Goal: Transaction & Acquisition: Subscribe to service/newsletter

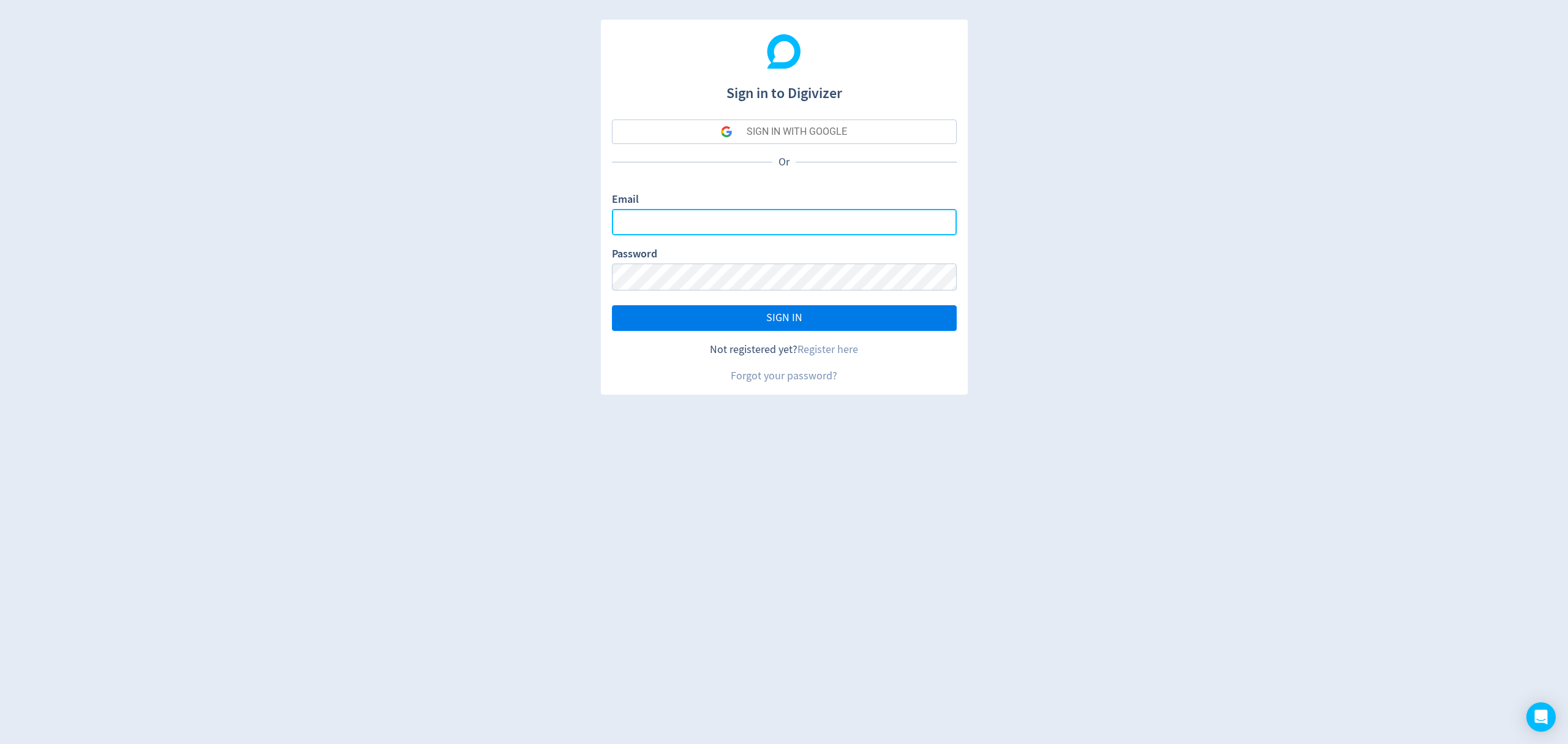
type input "[EMAIL_ADDRESS][PERSON_NAME][DOMAIN_NAME]"
click at [763, 317] on button "SIGN IN" at bounding box center [784, 317] width 345 height 25
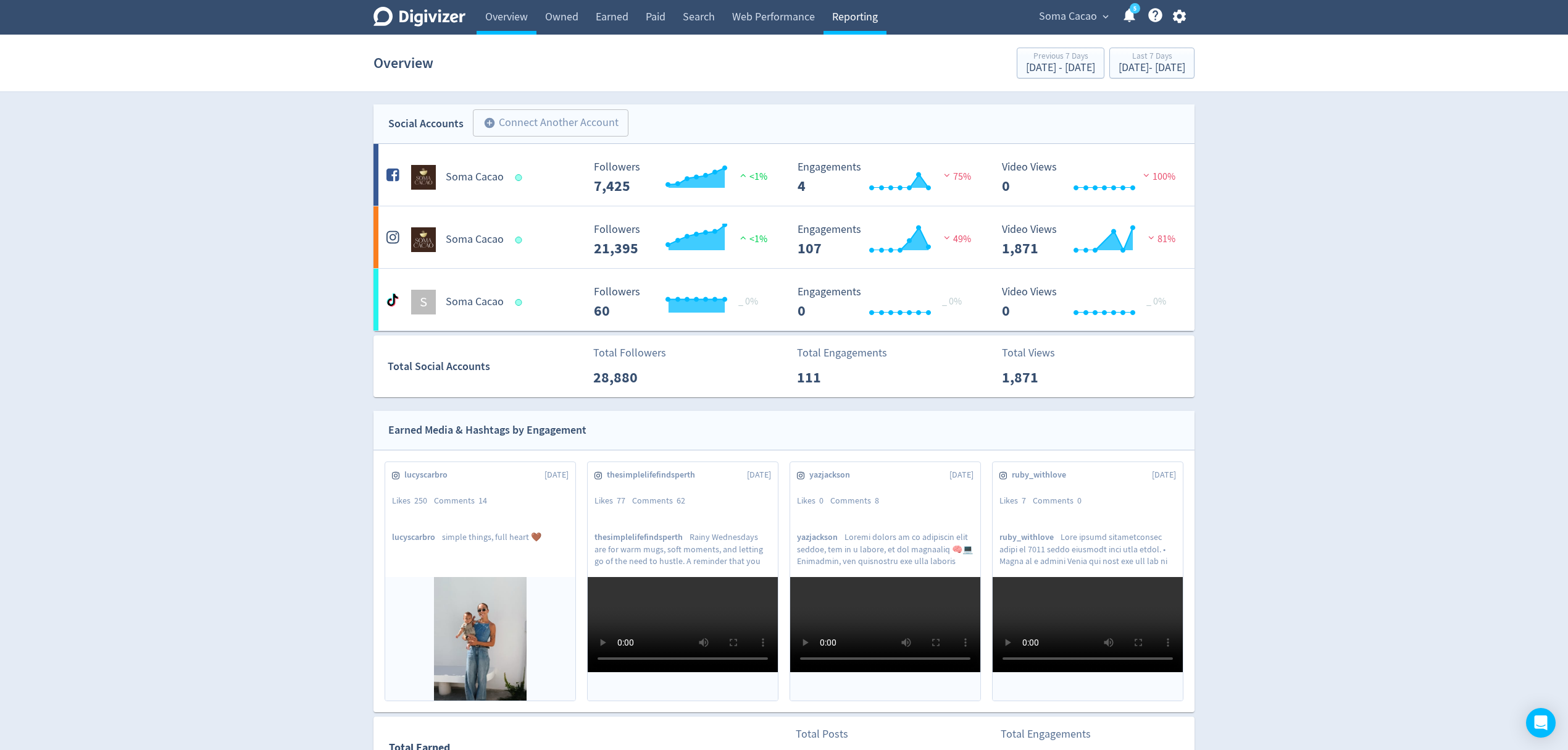
click at [850, 23] on link "Reporting" at bounding box center [855, 17] width 63 height 35
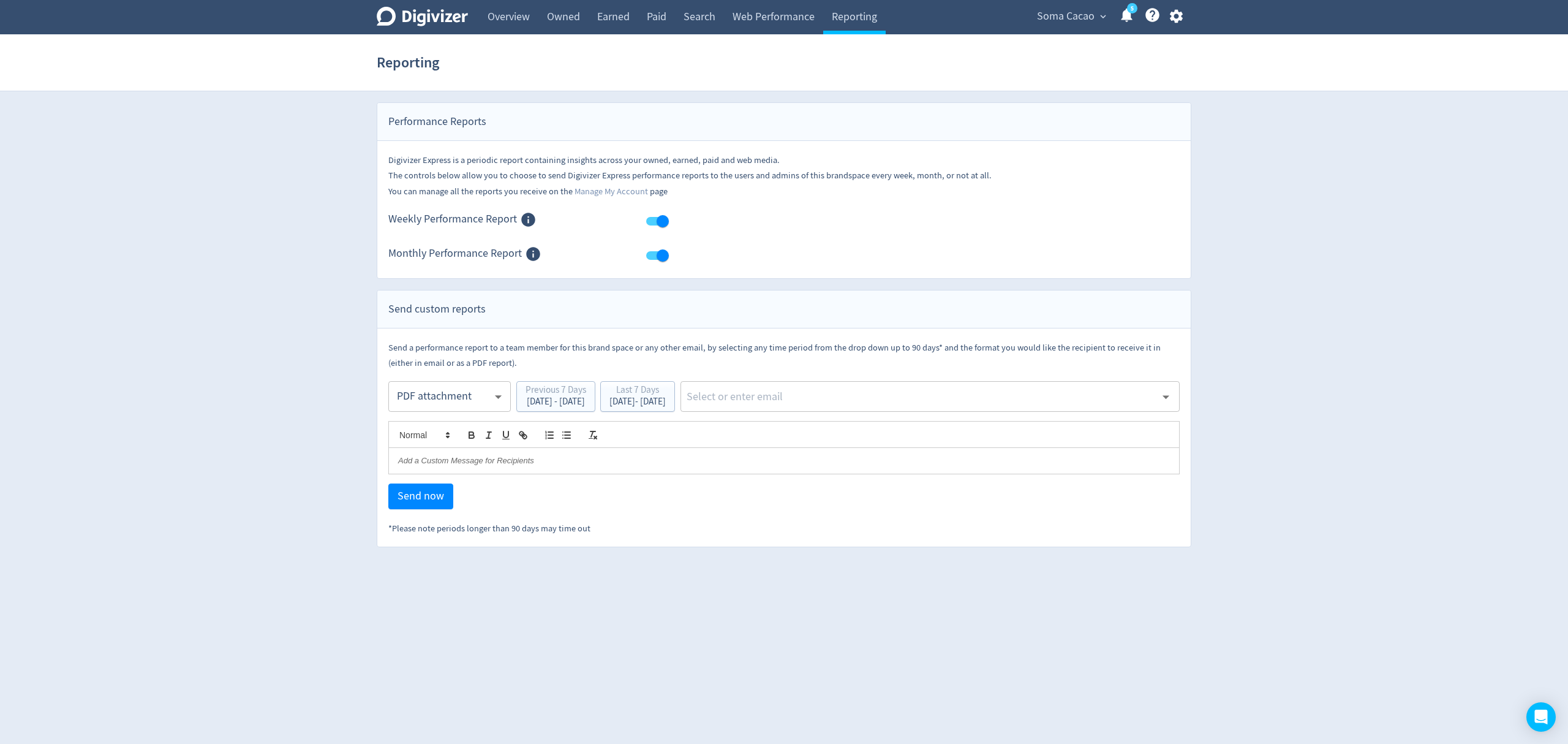
click at [415, 400] on body "Digivizer Logo [PERSON_NAME] Logo Overview Owned Earned Paid Search Web Perform…" at bounding box center [784, 274] width 1568 height 547
click at [428, 419] on div "Email" at bounding box center [450, 427] width 102 height 27
type input "html"
click at [666, 402] on div "[DATE] - [DATE]" at bounding box center [637, 402] width 56 height 9
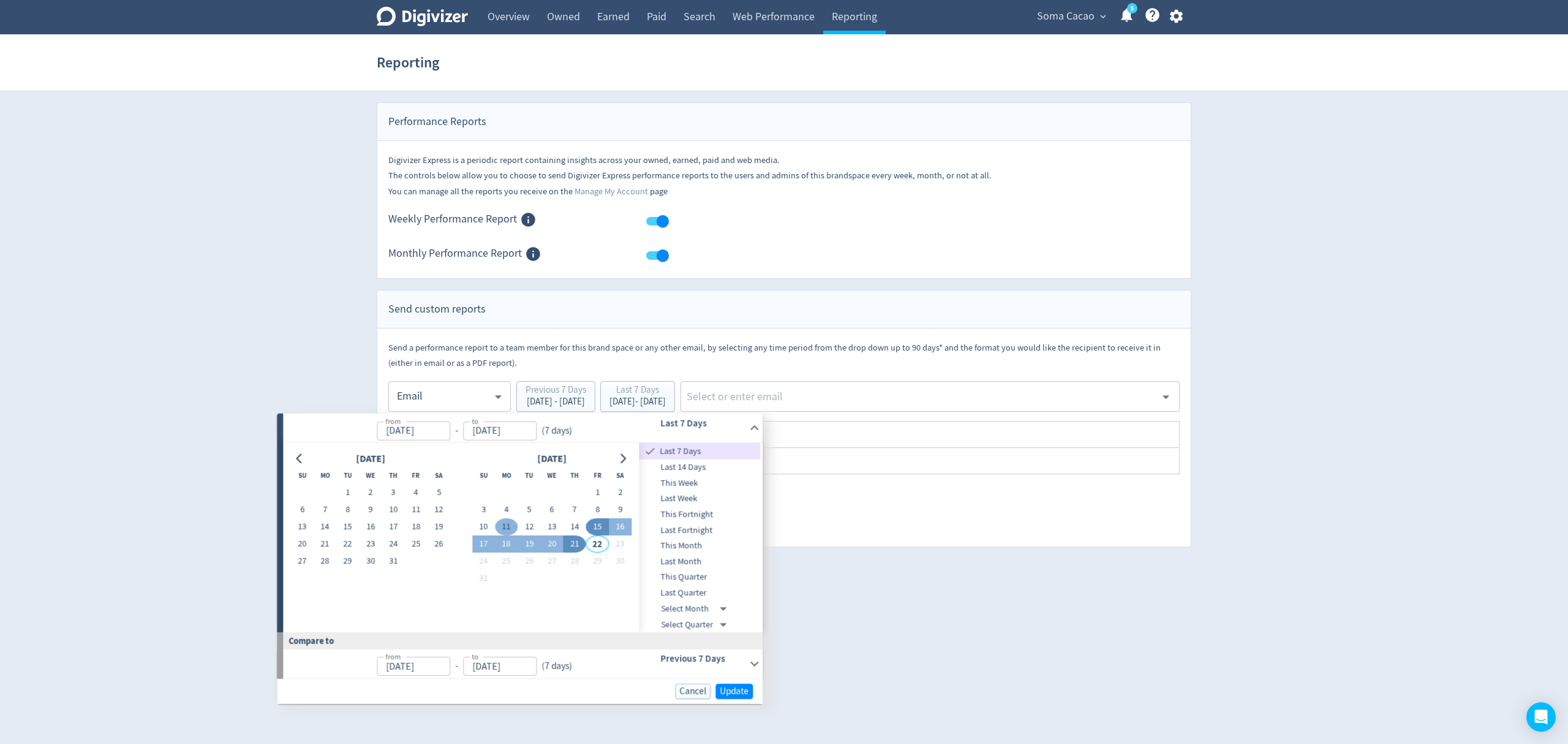
click at [505, 525] on button "11" at bounding box center [506, 526] width 23 height 17
type input "[DATE]"
click at [469, 543] on div "[DATE] Su Mo Tu We Th Fr Sa 1 2 3 4 5 6 7 8 9 10 11 12 13 14 15 16 17 18 19 20 …" at bounding box center [461, 518] width 340 height 137
click at [487, 543] on button "17" at bounding box center [483, 544] width 23 height 17
type input "[DATE]"
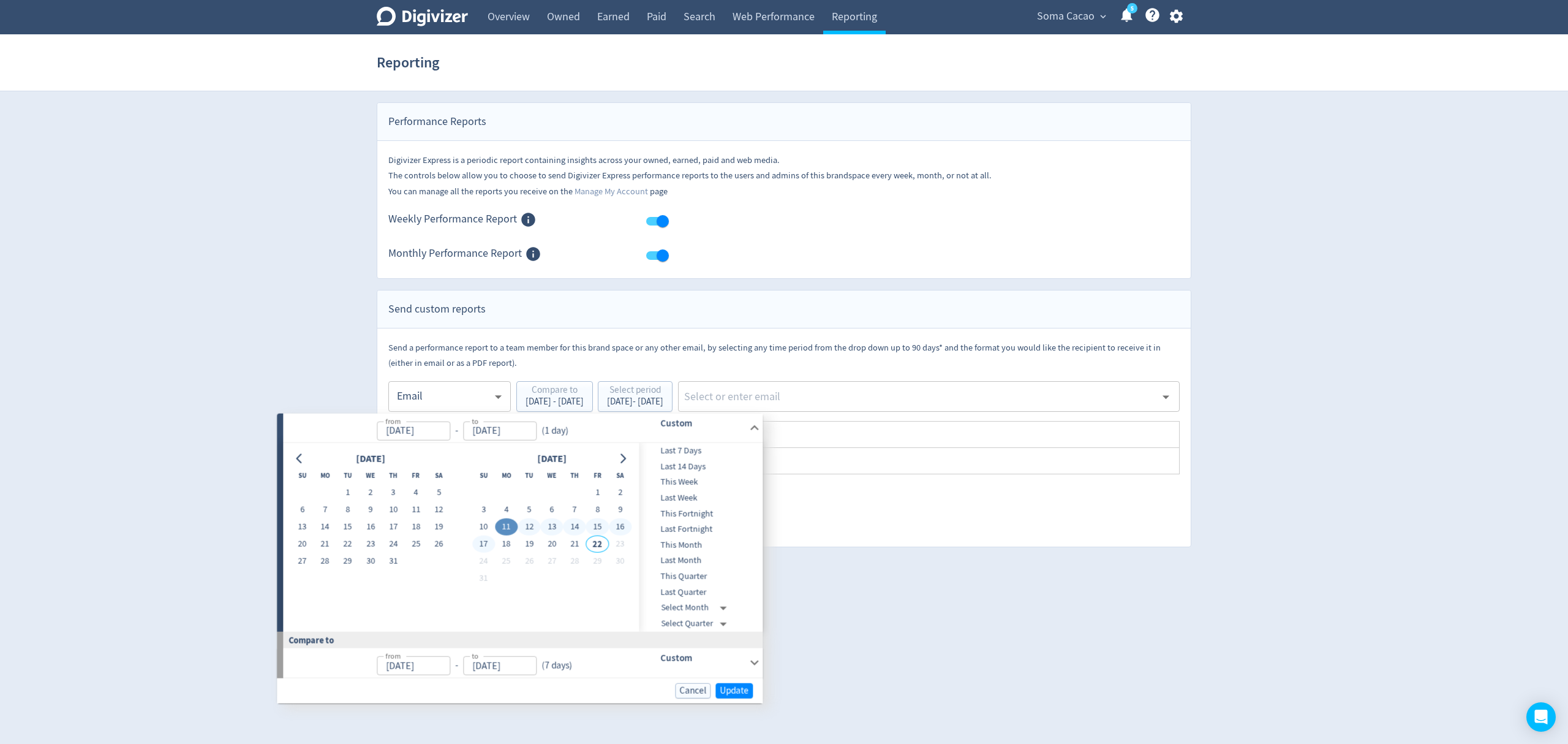
type input "[DATE]"
click at [753, 689] on div "Cancel Update" at bounding box center [520, 690] width 486 height 25
click at [726, 687] on span "Update" at bounding box center [734, 690] width 29 height 9
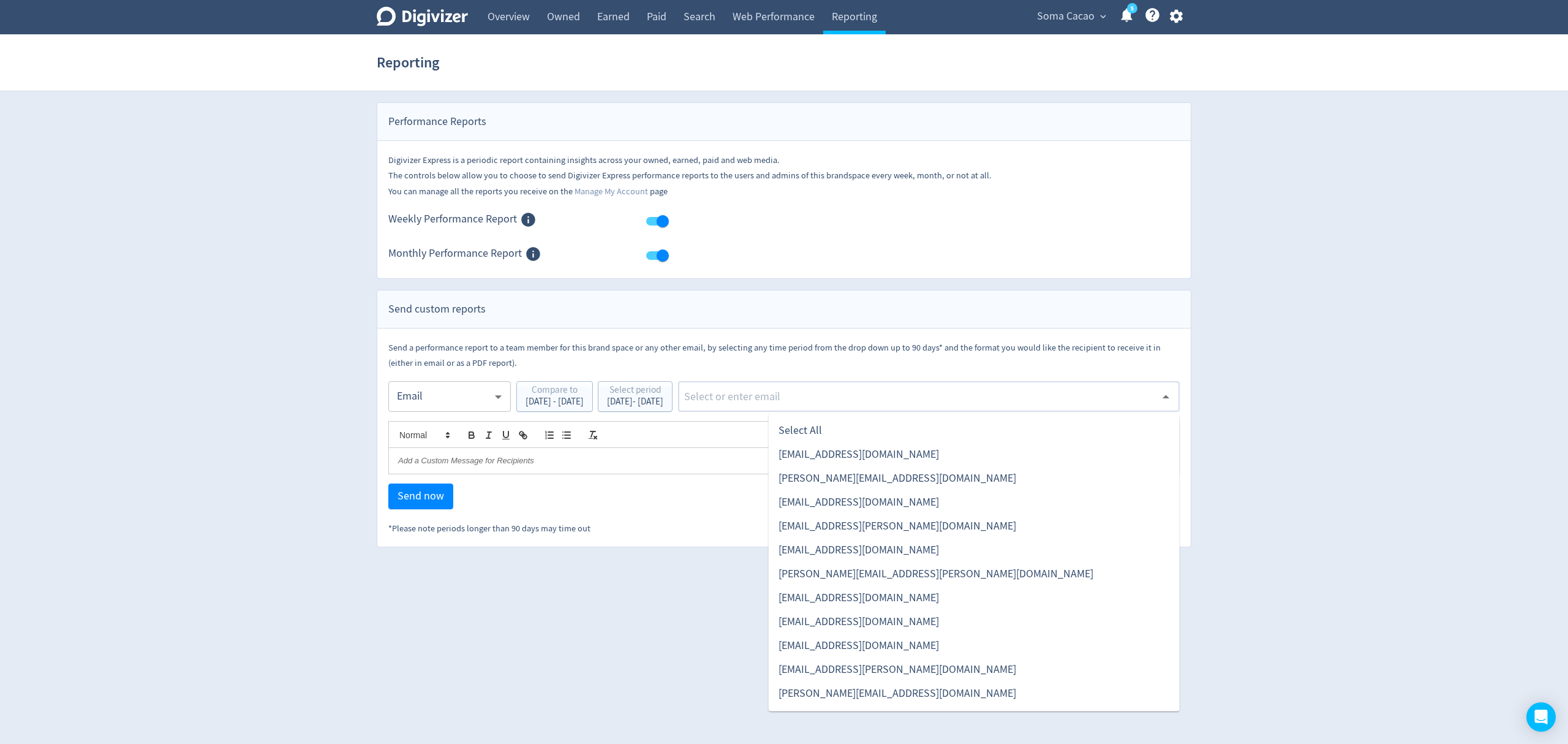
click at [822, 398] on input "text" at bounding box center [920, 396] width 473 height 18
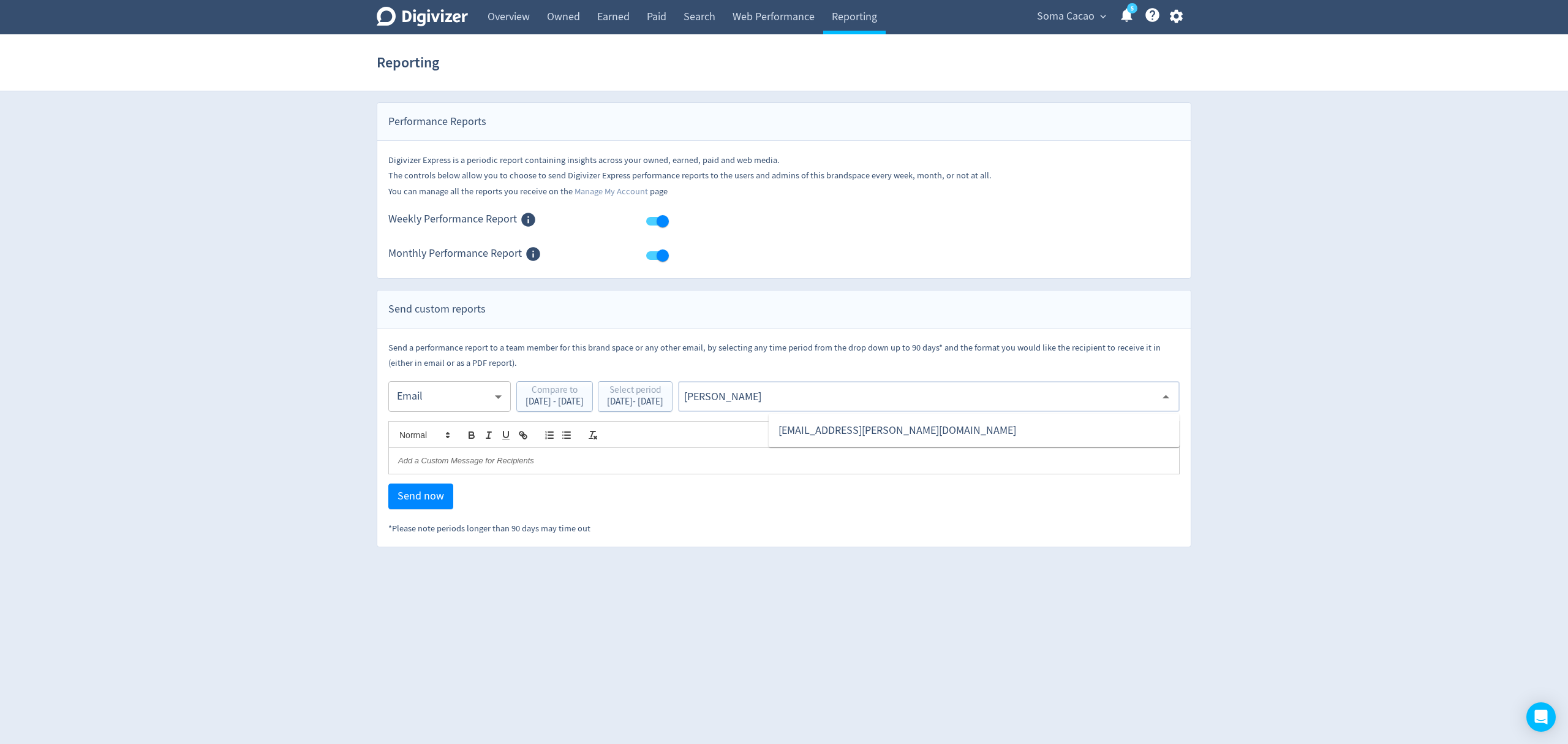
type input "malyn"
click at [883, 429] on li "[EMAIL_ADDRESS][PERSON_NAME][DOMAIN_NAME]" at bounding box center [974, 430] width 411 height 24
click at [435, 500] on span "Send now" at bounding box center [421, 496] width 46 height 11
click at [424, 392] on body "Digivizer Logo [PERSON_NAME] Logo Overview Owned Earned Paid Search Web Perform…" at bounding box center [784, 274] width 1568 height 547
drag, startPoint x: 440, startPoint y: 452, endPoint x: 765, endPoint y: 400, distance: 329.1
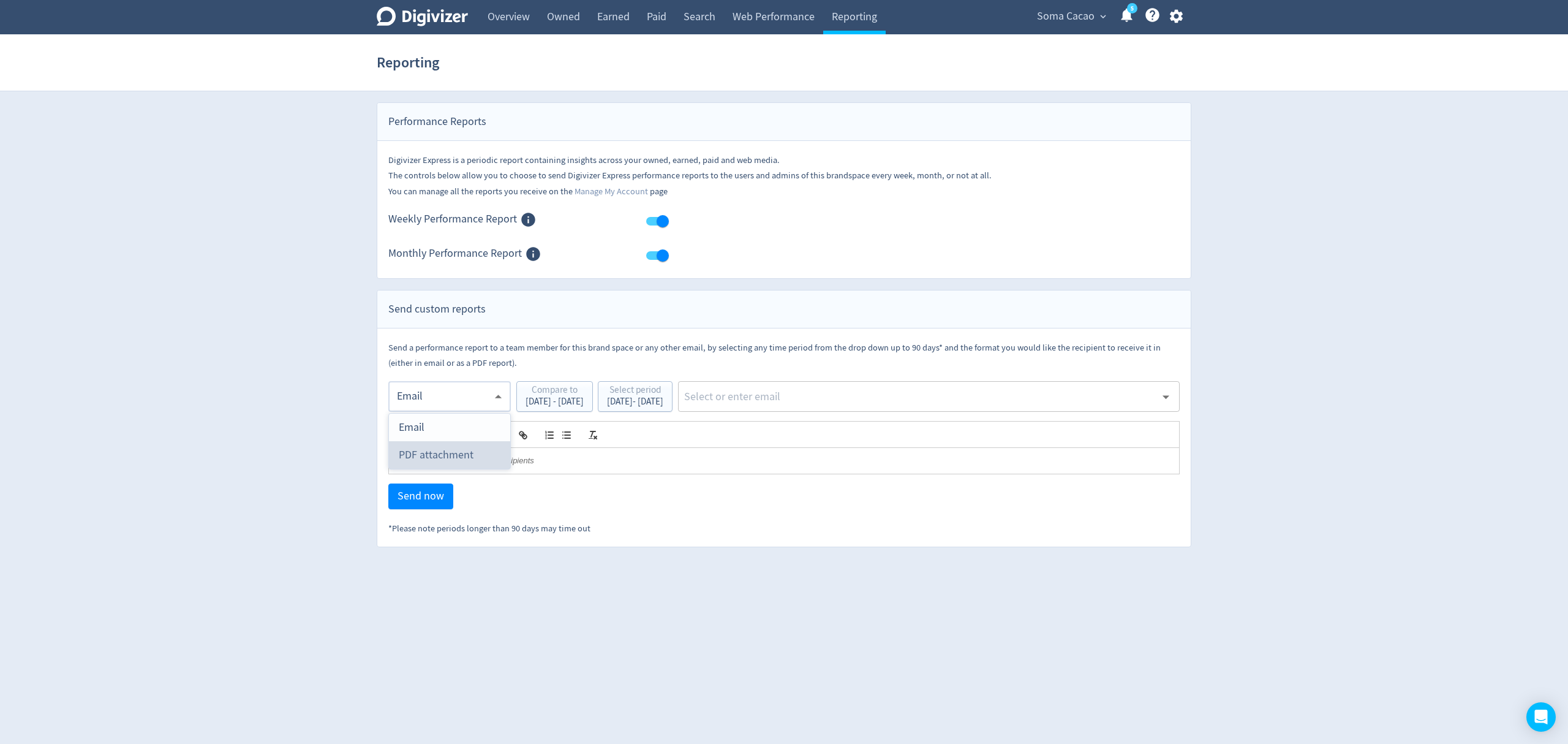
click at [441, 452] on div "PDF attachment" at bounding box center [450, 455] width 102 height 27
type input "pdf"
click at [802, 398] on input "text" at bounding box center [920, 396] width 473 height 18
type input "malyn"
click at [840, 440] on li "[EMAIL_ADDRESS][PERSON_NAME][DOMAIN_NAME]" at bounding box center [974, 430] width 411 height 24
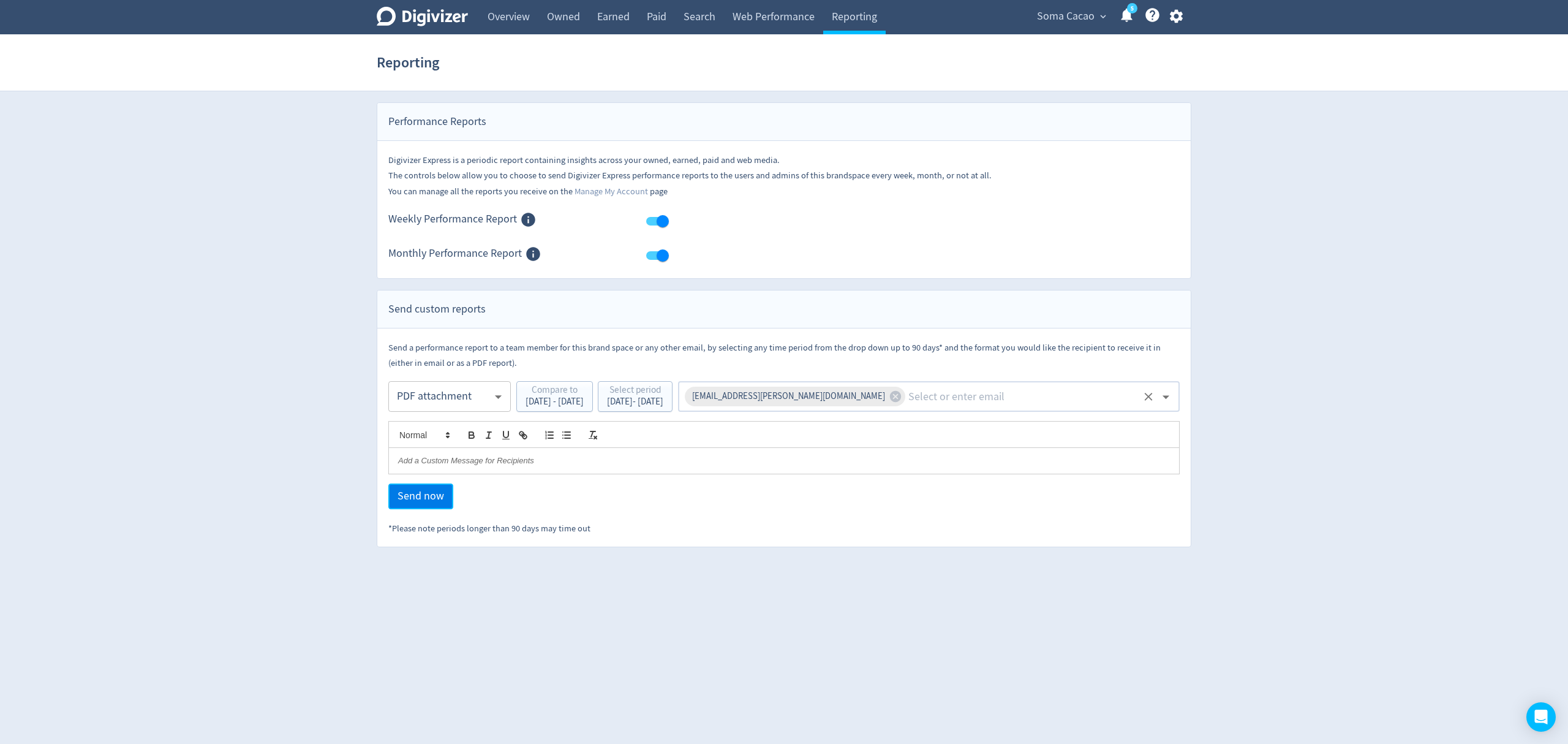
click at [408, 500] on span "Send now" at bounding box center [421, 496] width 46 height 11
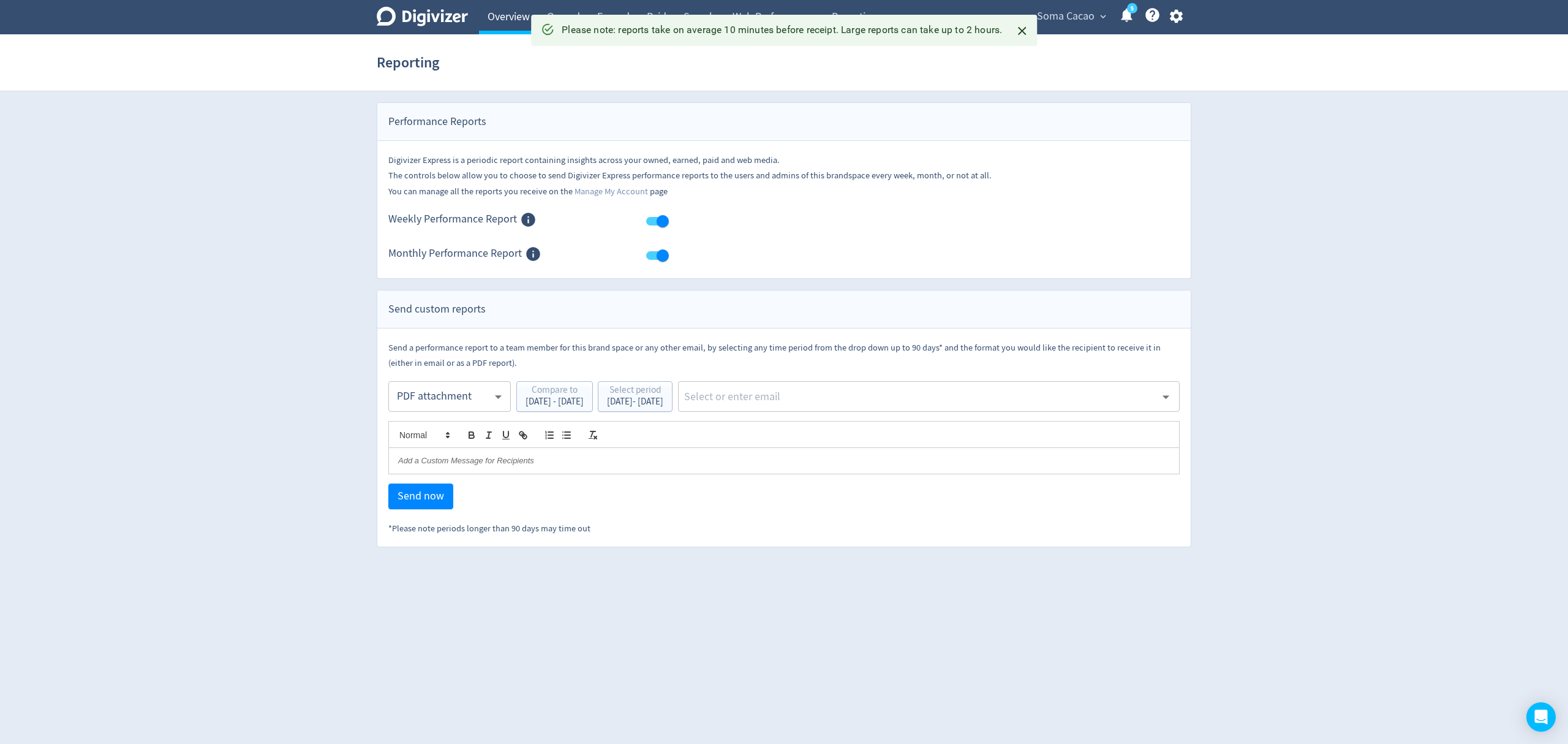
click at [509, 16] on link "Overview" at bounding box center [508, 17] width 59 height 35
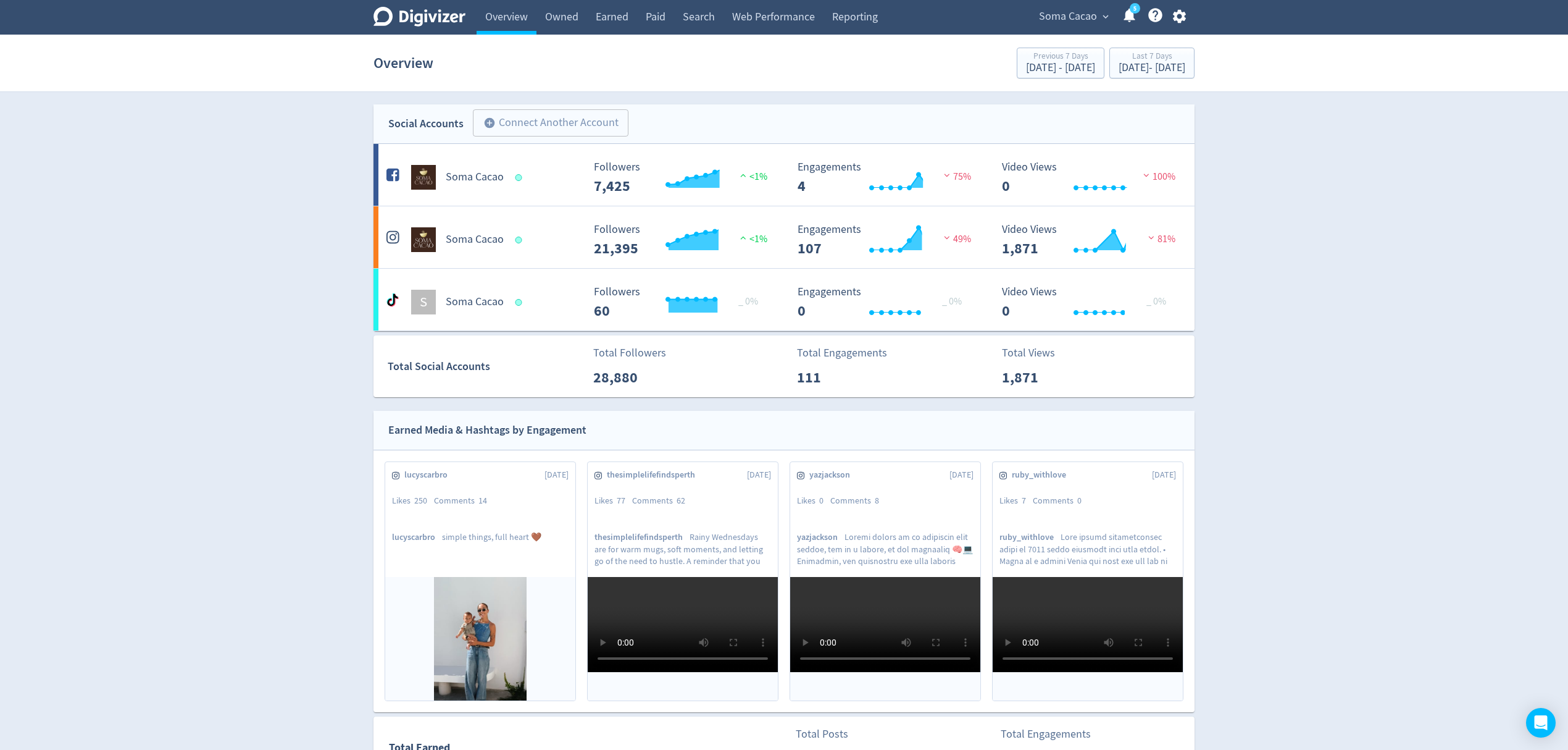
click at [1070, 11] on span "Soma Cacao" at bounding box center [1068, 16] width 58 height 20
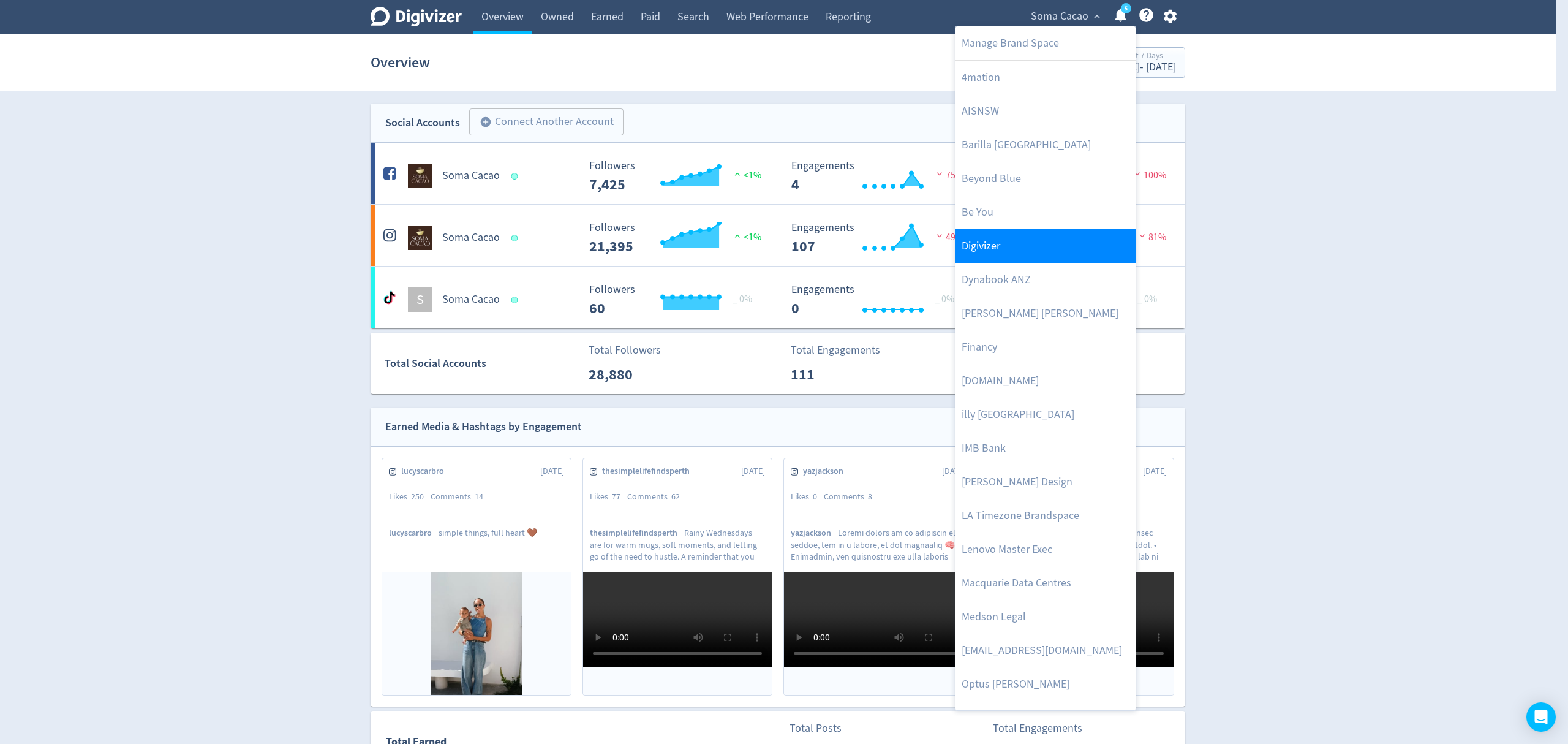
click at [1021, 242] on link "Digivizer" at bounding box center [1046, 246] width 180 height 34
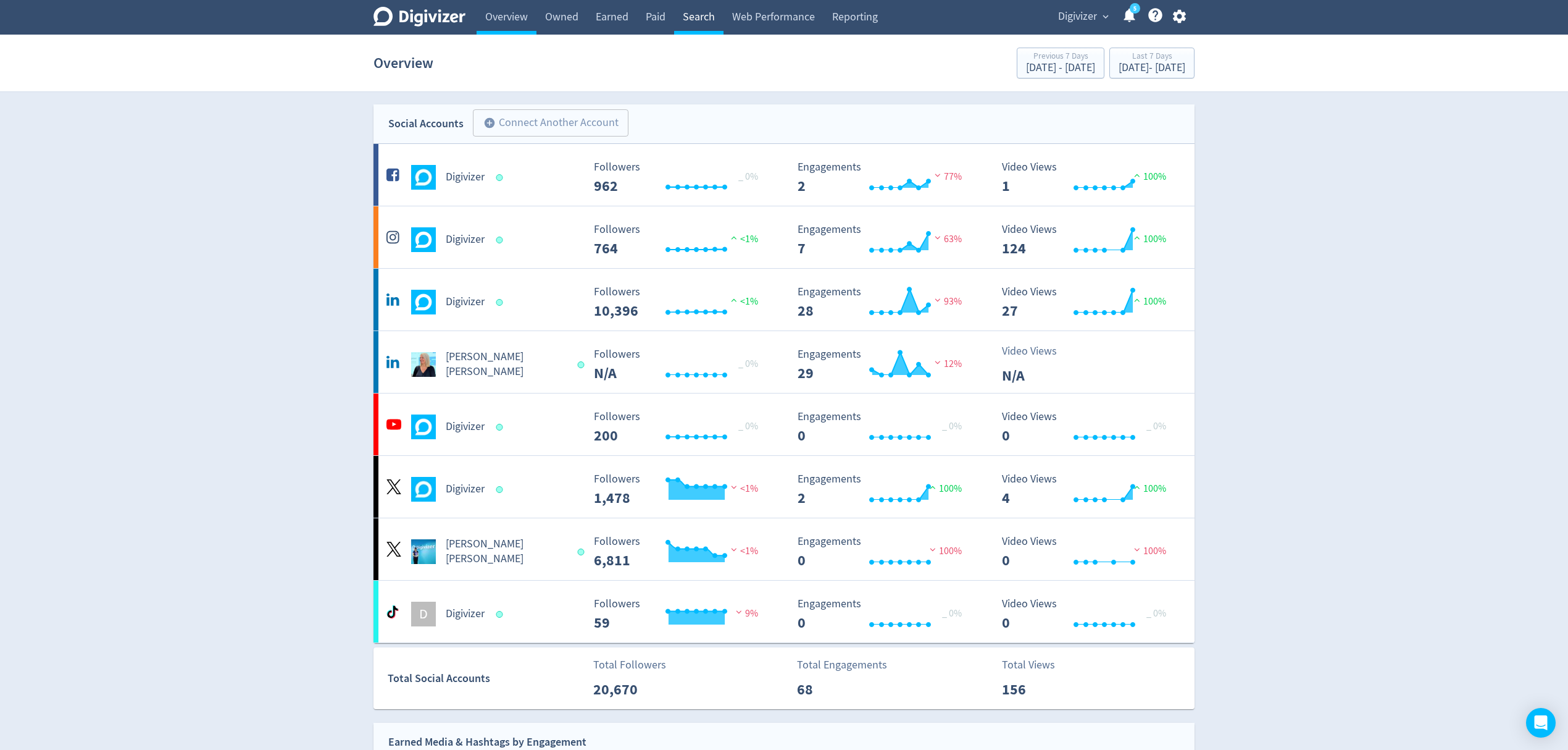
click at [696, 23] on link "Search" at bounding box center [698, 17] width 49 height 35
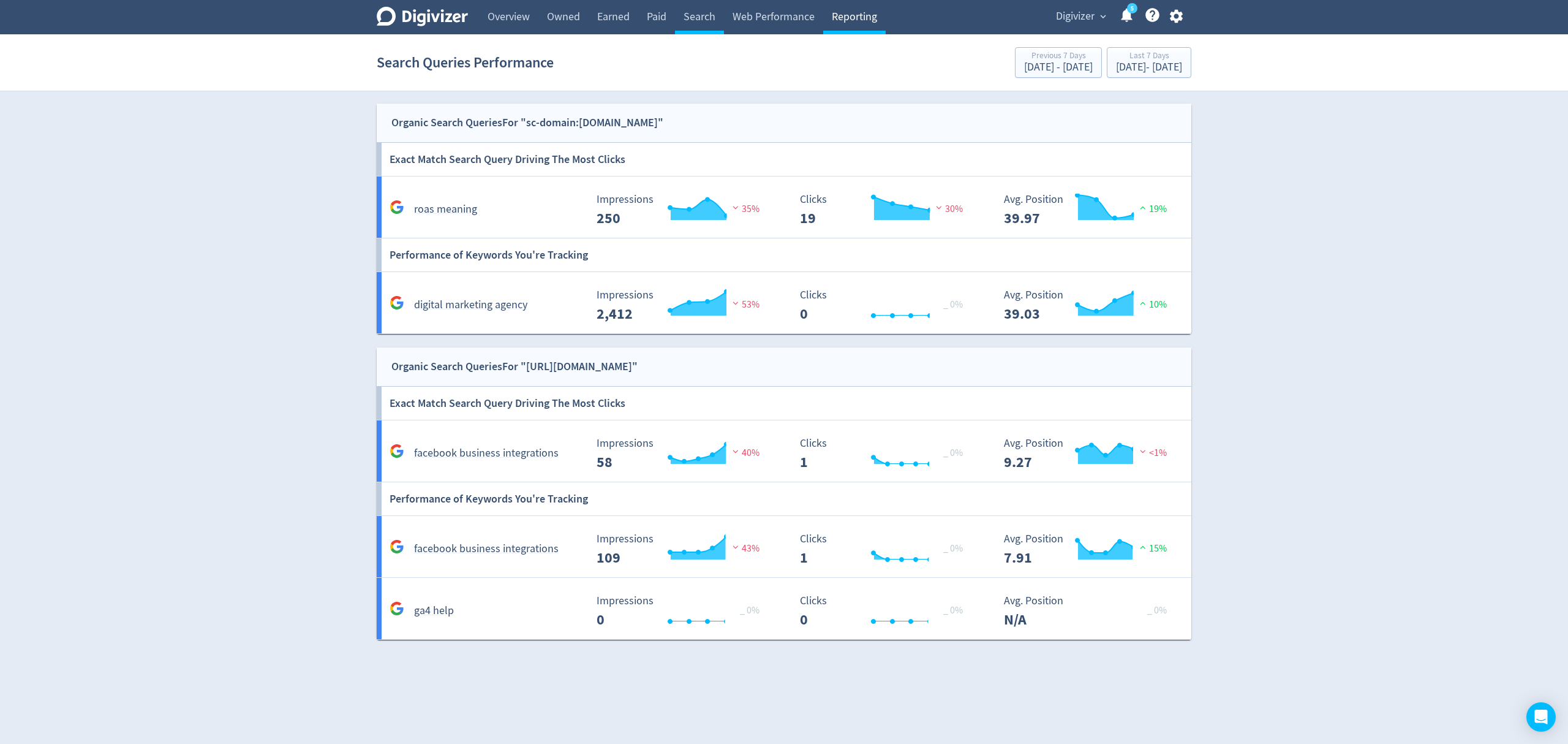
click at [865, 10] on link "Reporting" at bounding box center [855, 17] width 63 height 35
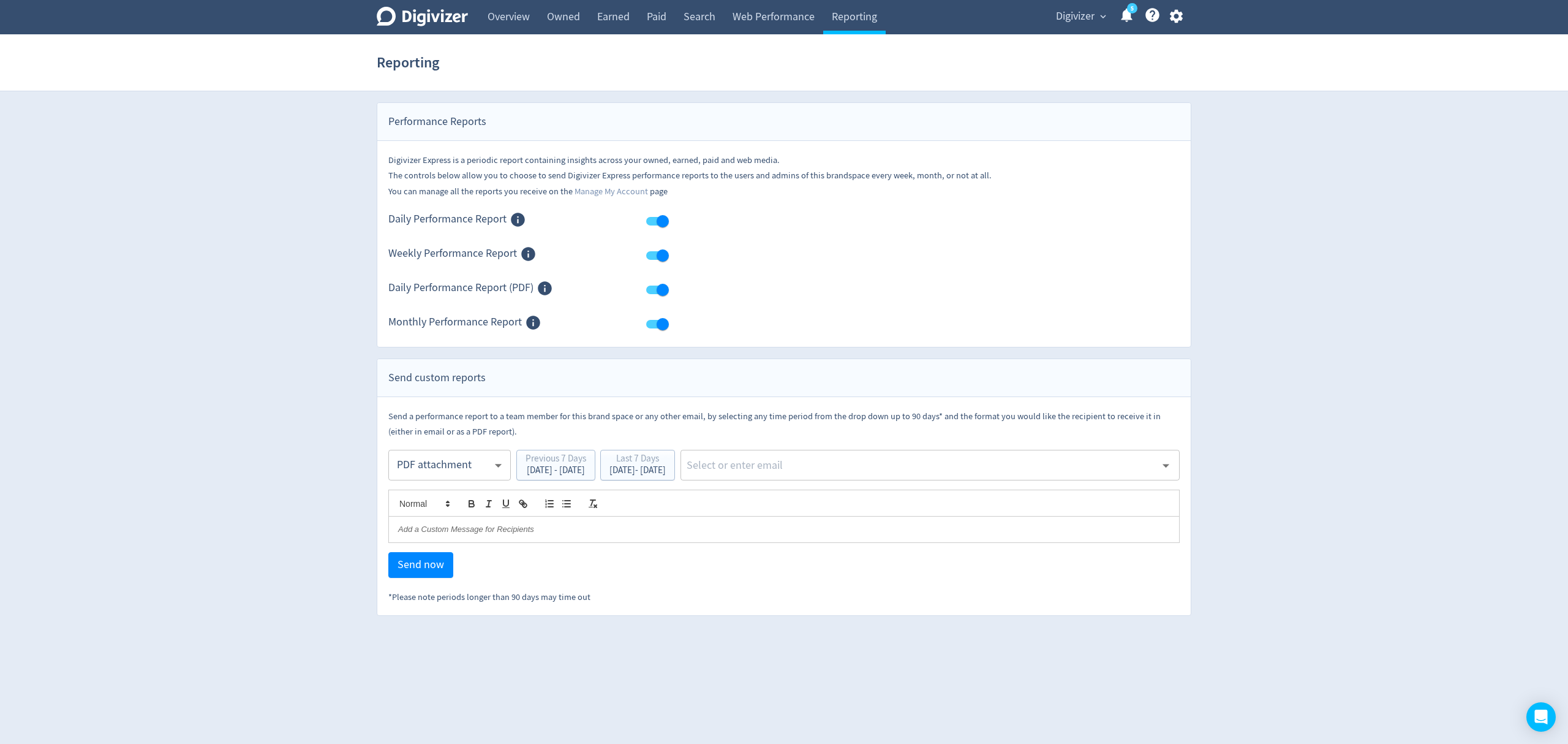
click at [424, 462] on body "Digivizer Logo [PERSON_NAME] Logo Overview Owned Earned Paid Search Web Perform…" at bounding box center [784, 308] width 1568 height 616
click at [432, 493] on div "Email" at bounding box center [450, 496] width 102 height 27
type input "html"
click at [656, 466] on div "Last 7 Days" at bounding box center [637, 460] width 56 height 12
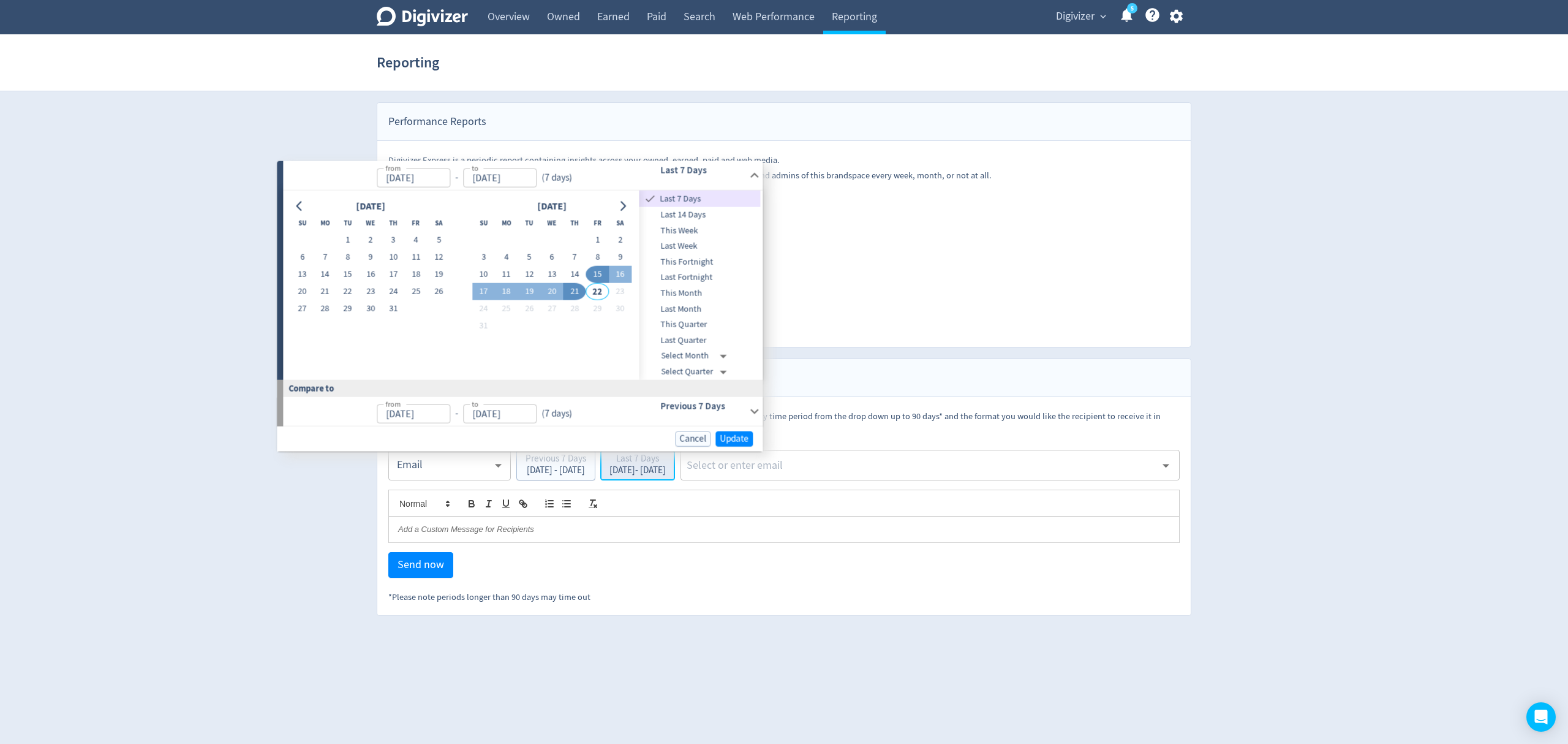
type input "[DATE]"
click at [508, 274] on button "11" at bounding box center [506, 274] width 23 height 17
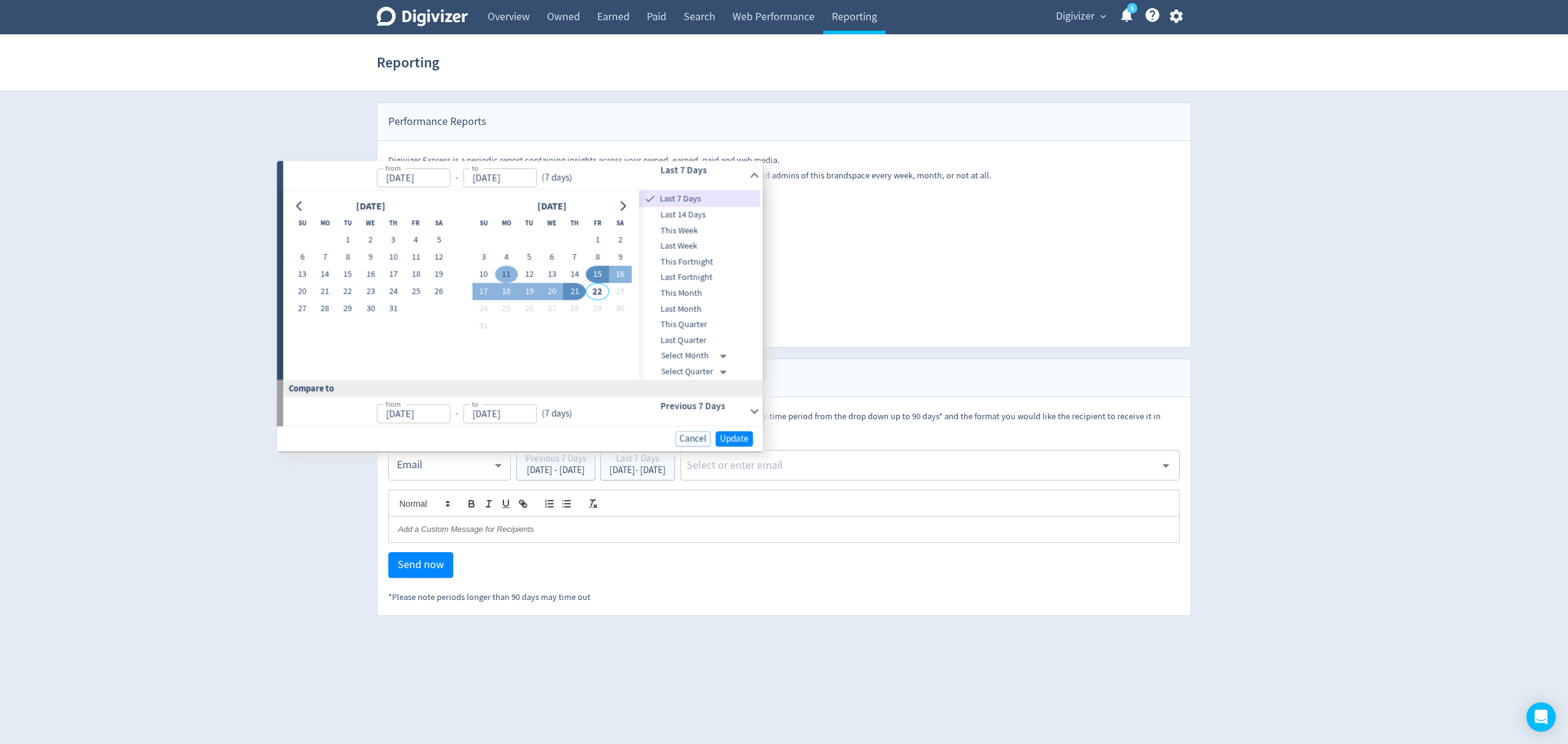
type input "[DATE]"
click at [486, 289] on button "17" at bounding box center [483, 292] width 23 height 17
type input "[DATE]"
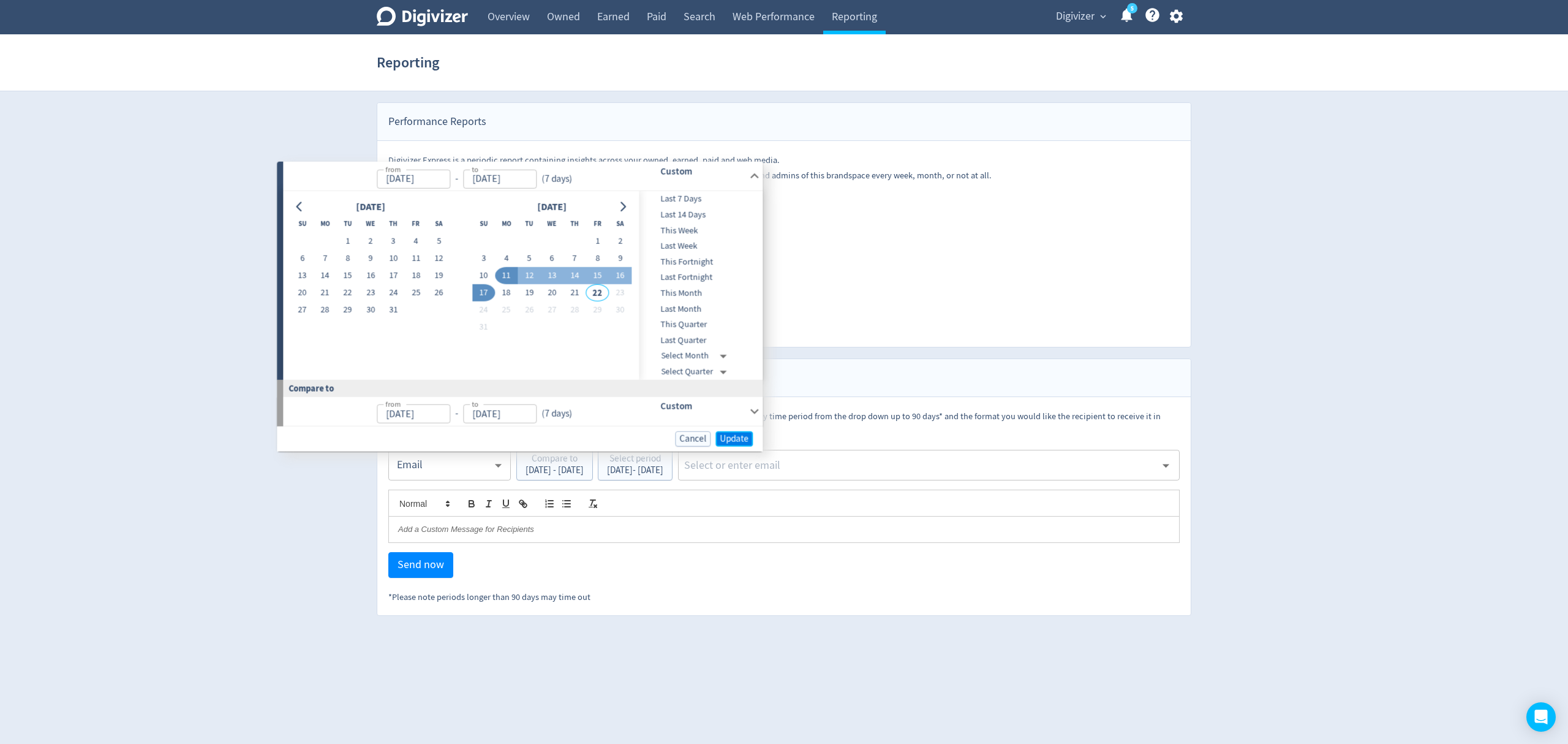
click at [728, 434] on span "Update" at bounding box center [734, 438] width 29 height 9
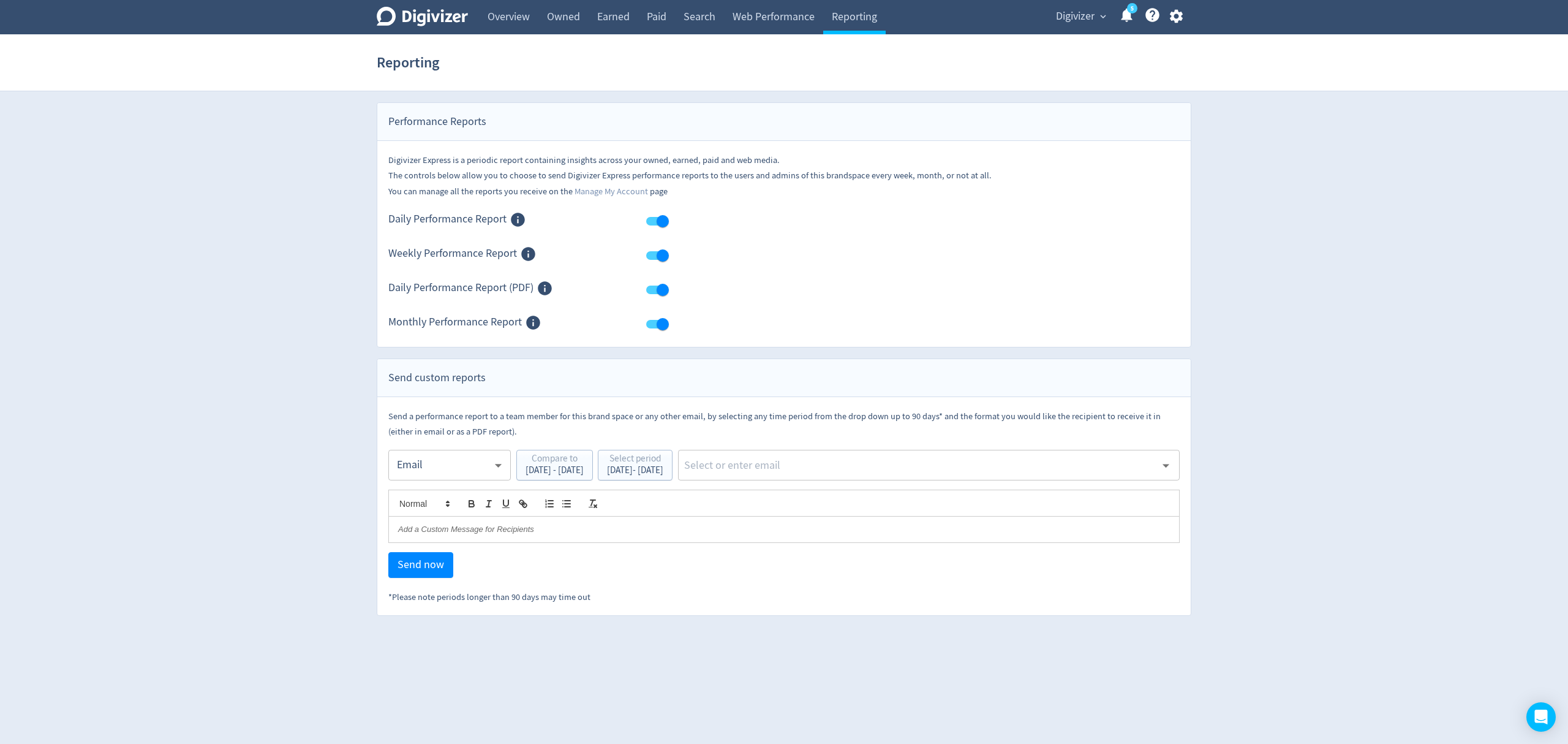
click at [805, 452] on div "​" at bounding box center [929, 464] width 502 height 31
type input "malyn"
click at [822, 498] on li "[EMAIL_ADDRESS][PERSON_NAME][DOMAIN_NAME]" at bounding box center [974, 499] width 411 height 24
click at [423, 564] on span "Send now" at bounding box center [421, 564] width 46 height 11
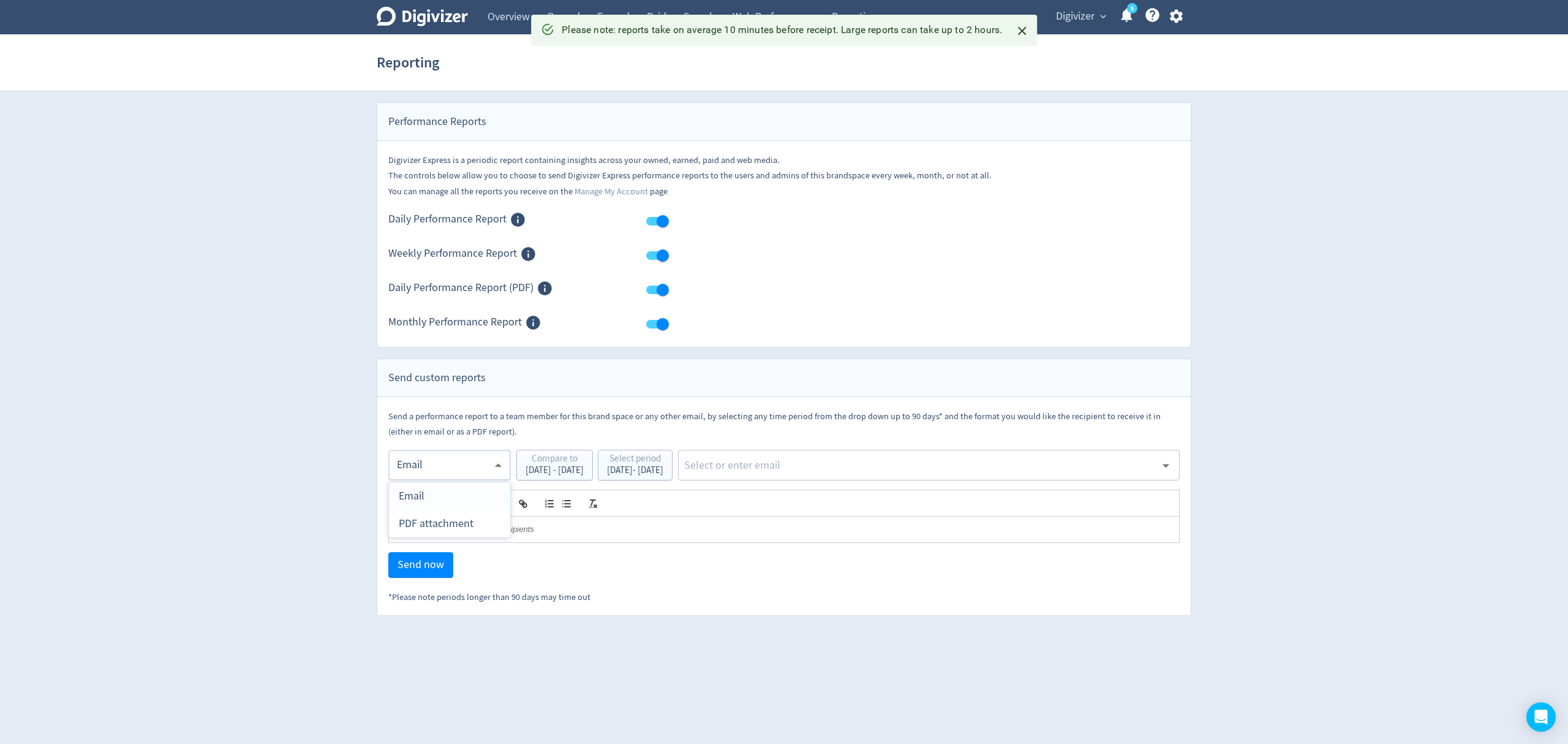
click at [440, 466] on body "Digivizer Logo [PERSON_NAME] Logo Overview Owned Earned Paid Search Web Perform…" at bounding box center [784, 308] width 1568 height 616
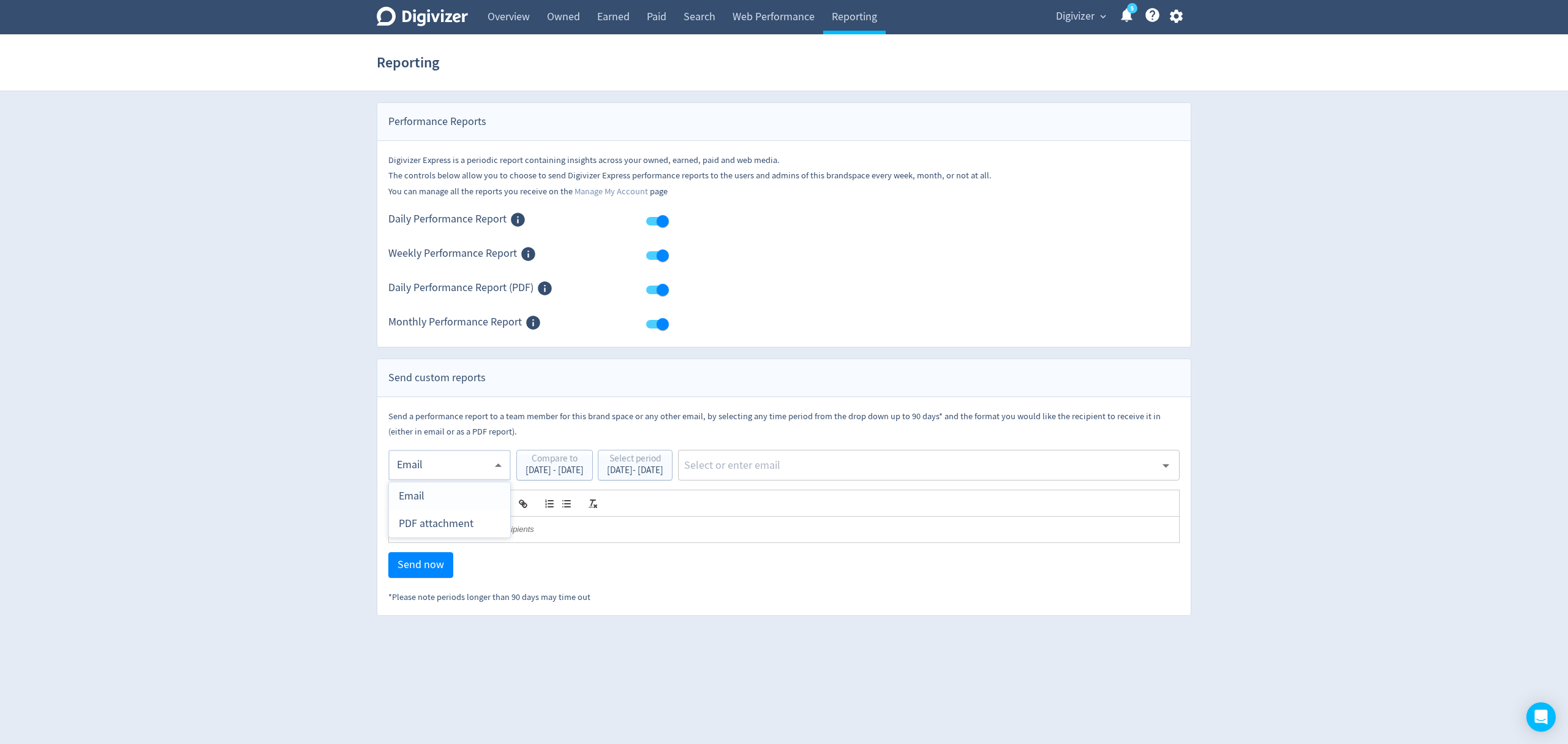
click at [456, 525] on div "PDF attachment" at bounding box center [450, 523] width 102 height 27
type input "pdf"
click at [817, 469] on input "text" at bounding box center [920, 465] width 473 height 18
type input "malyn"
click at [824, 498] on li "[EMAIL_ADDRESS][PERSON_NAME][DOMAIN_NAME]" at bounding box center [974, 499] width 411 height 24
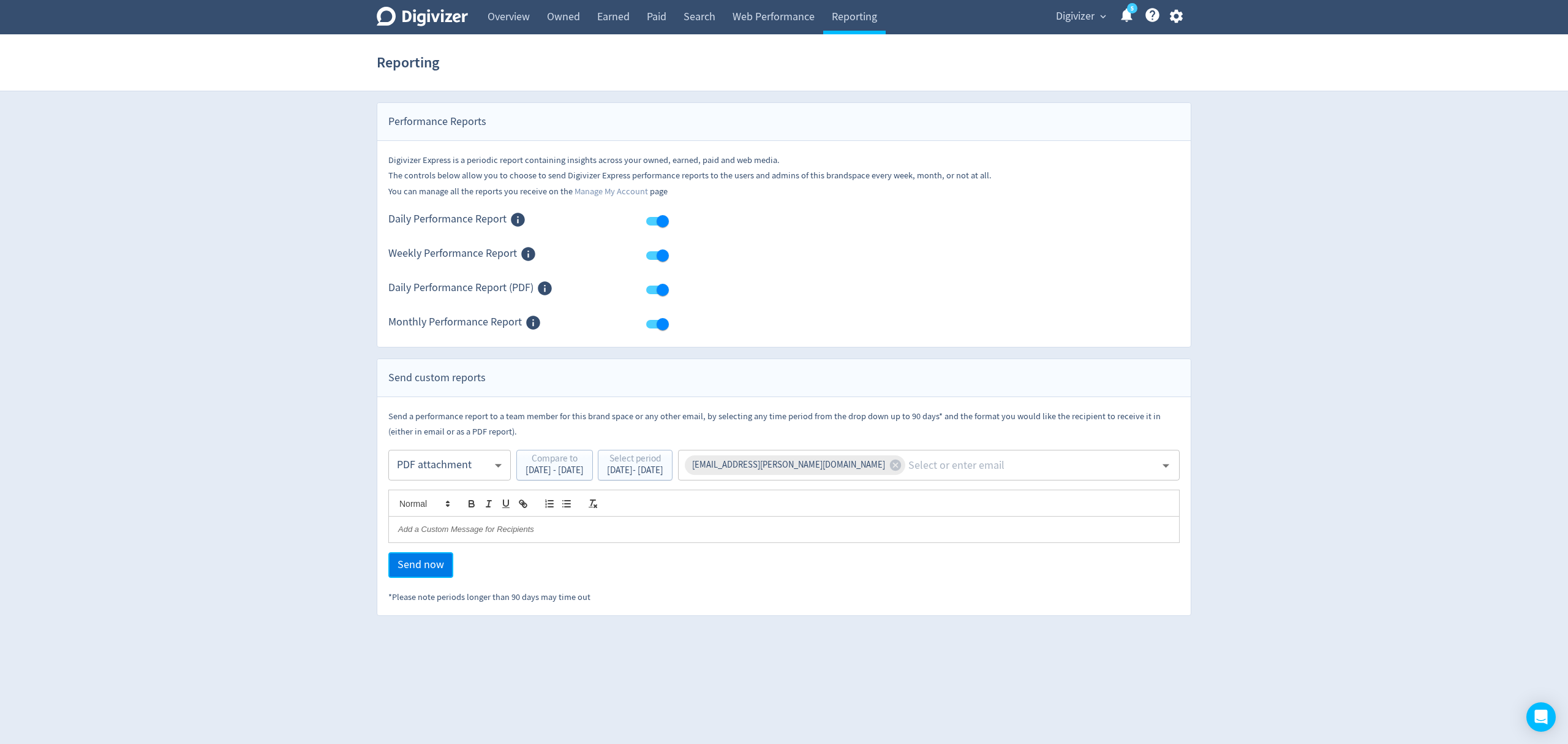
click at [410, 565] on span "Send now" at bounding box center [421, 564] width 46 height 11
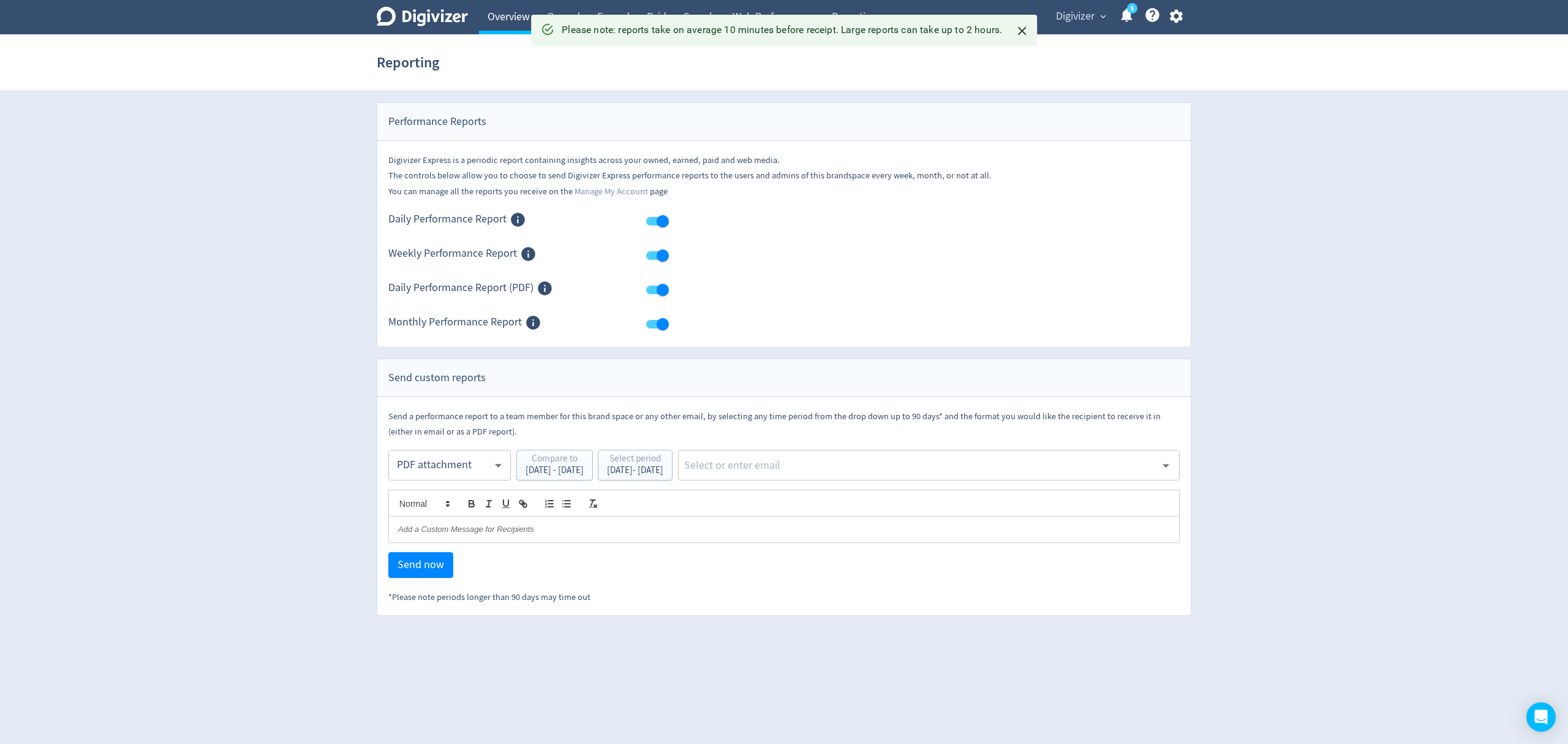
click at [509, 21] on link "Overview" at bounding box center [508, 17] width 59 height 35
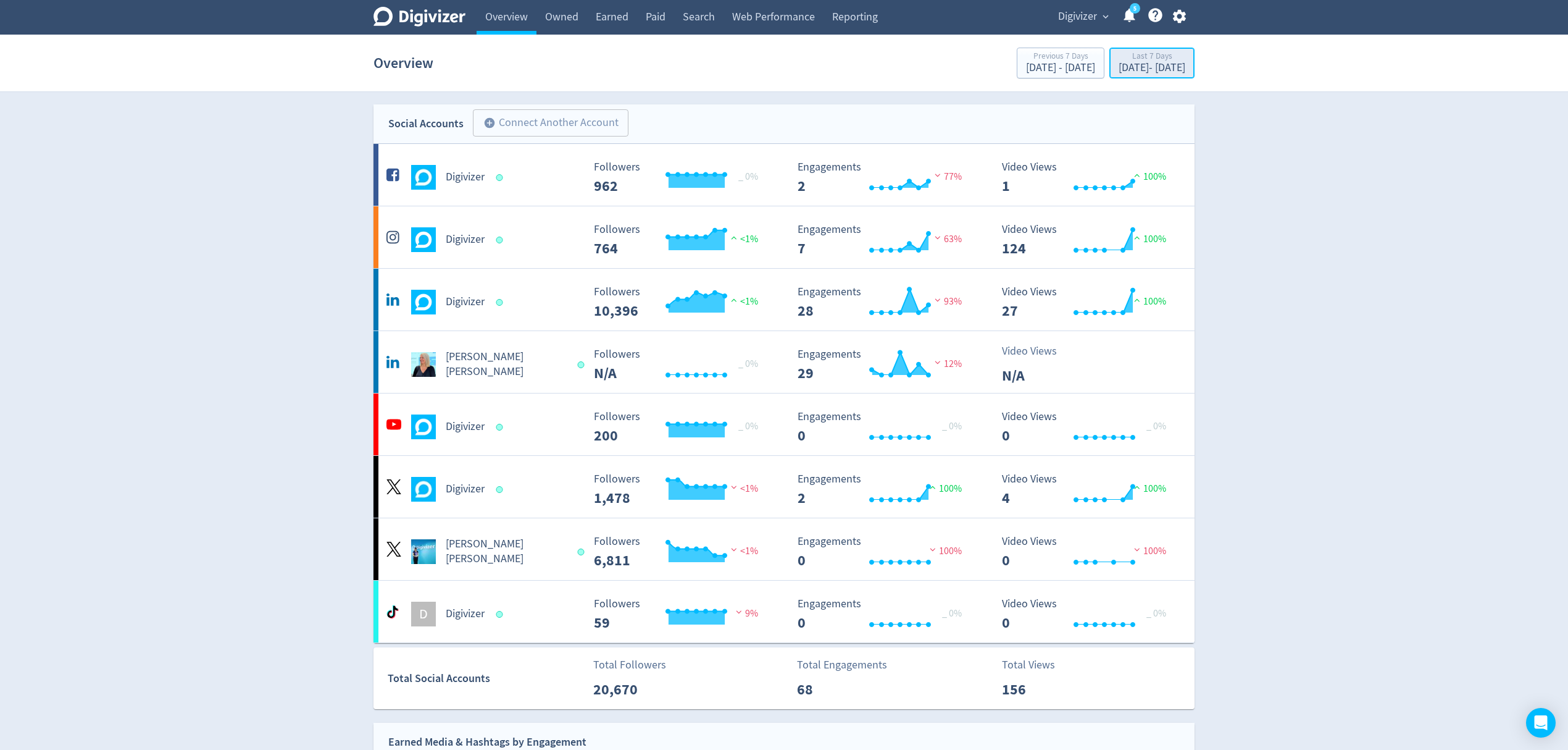
click at [1161, 65] on div "[DATE] - [DATE]" at bounding box center [1152, 68] width 66 height 11
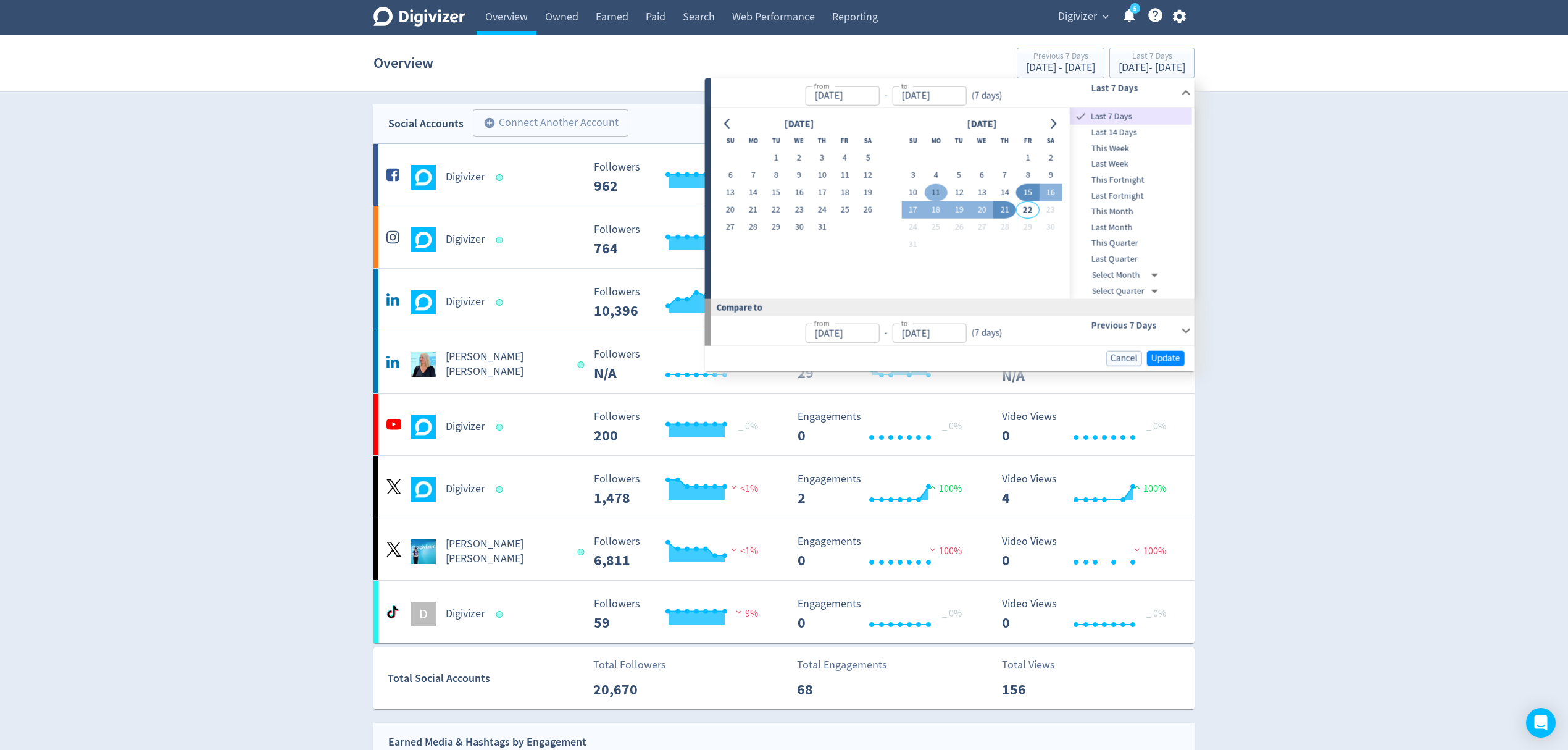
click at [931, 193] on button "11" at bounding box center [936, 193] width 23 height 17
type input "[DATE]"
click at [912, 201] on button "17" at bounding box center [912, 210] width 23 height 17
type input "[DATE]"
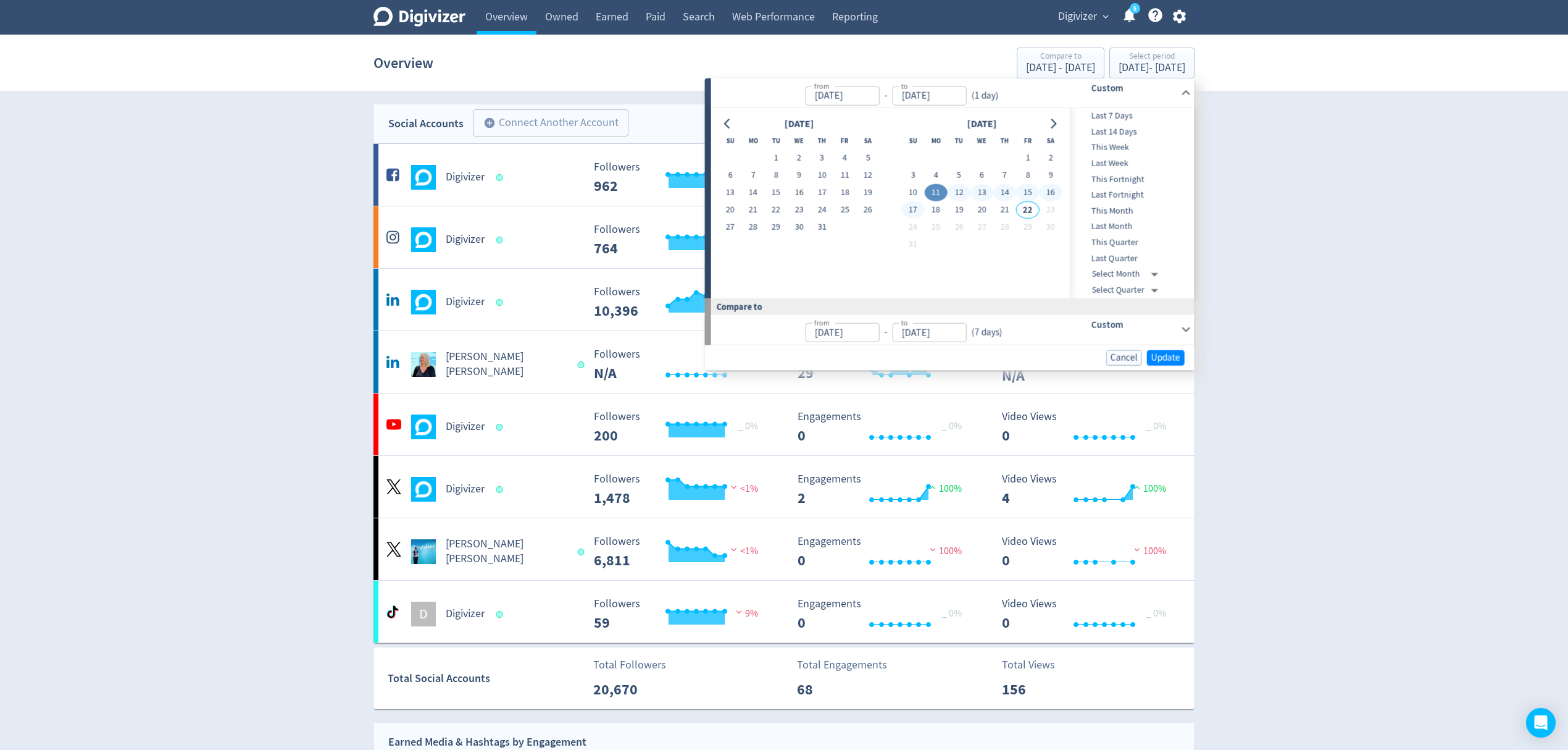
type input "[DATE]"
click at [1178, 356] on span "Update" at bounding box center [1166, 358] width 29 height 9
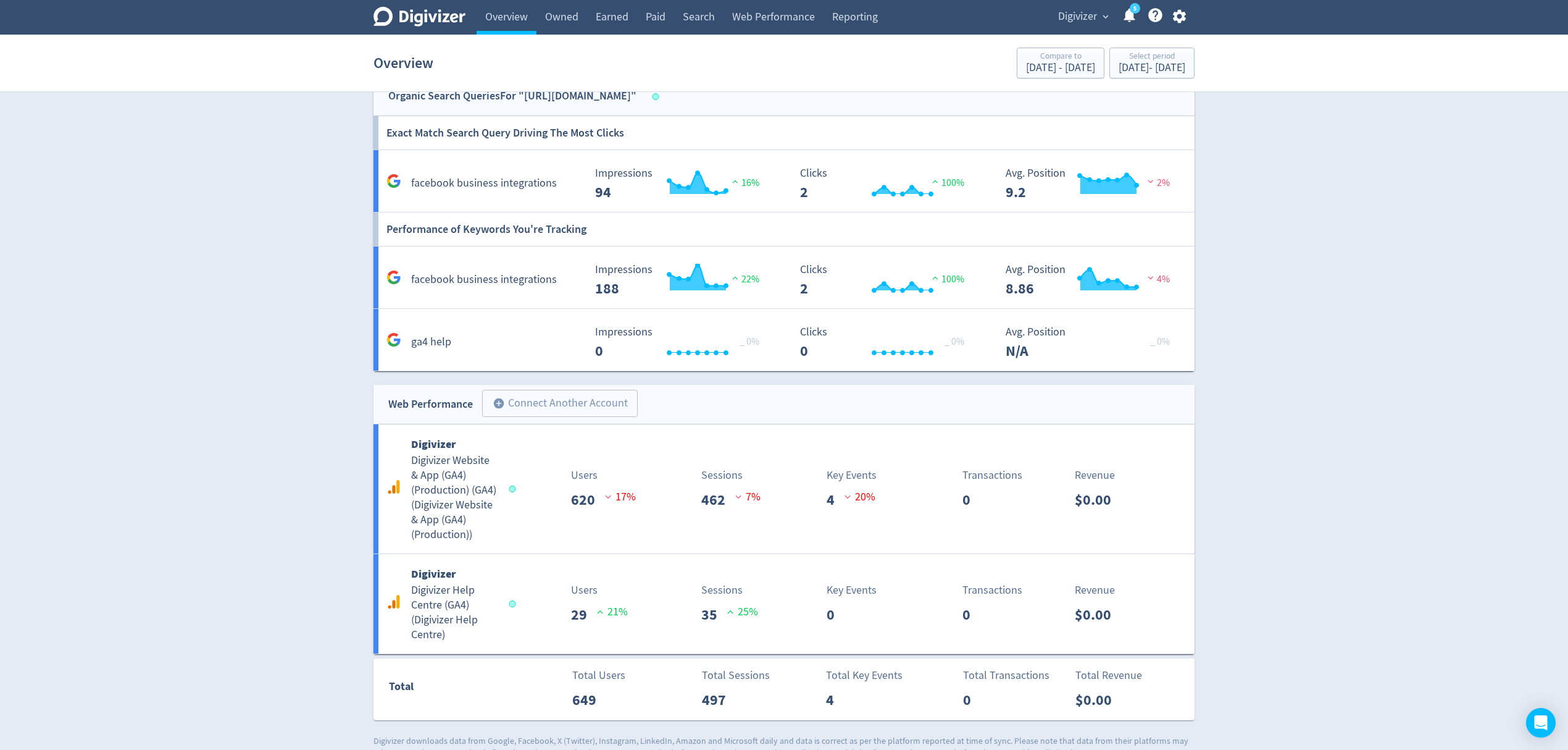
scroll to position [1320, 0]
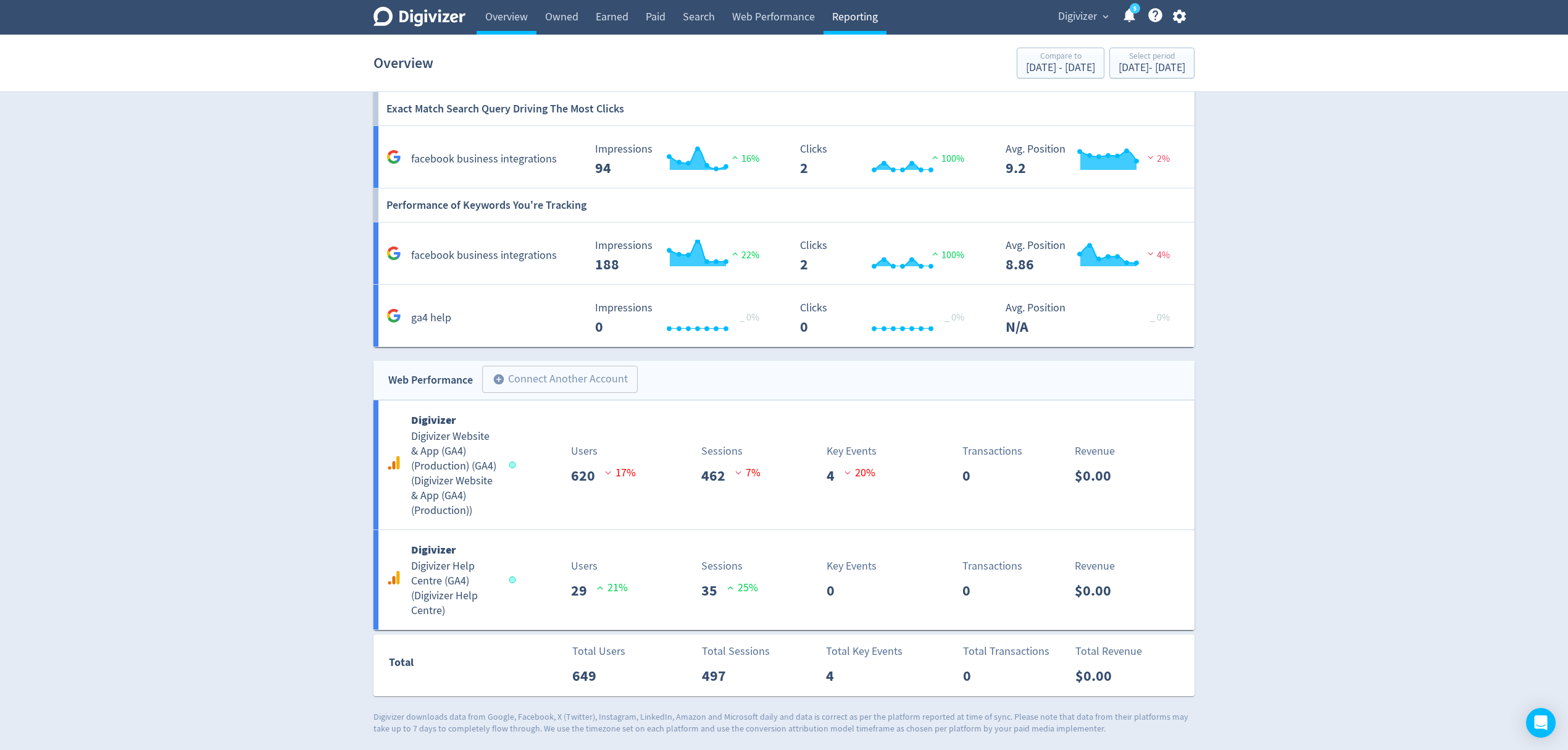
click at [870, 25] on link "Reporting" at bounding box center [855, 17] width 63 height 35
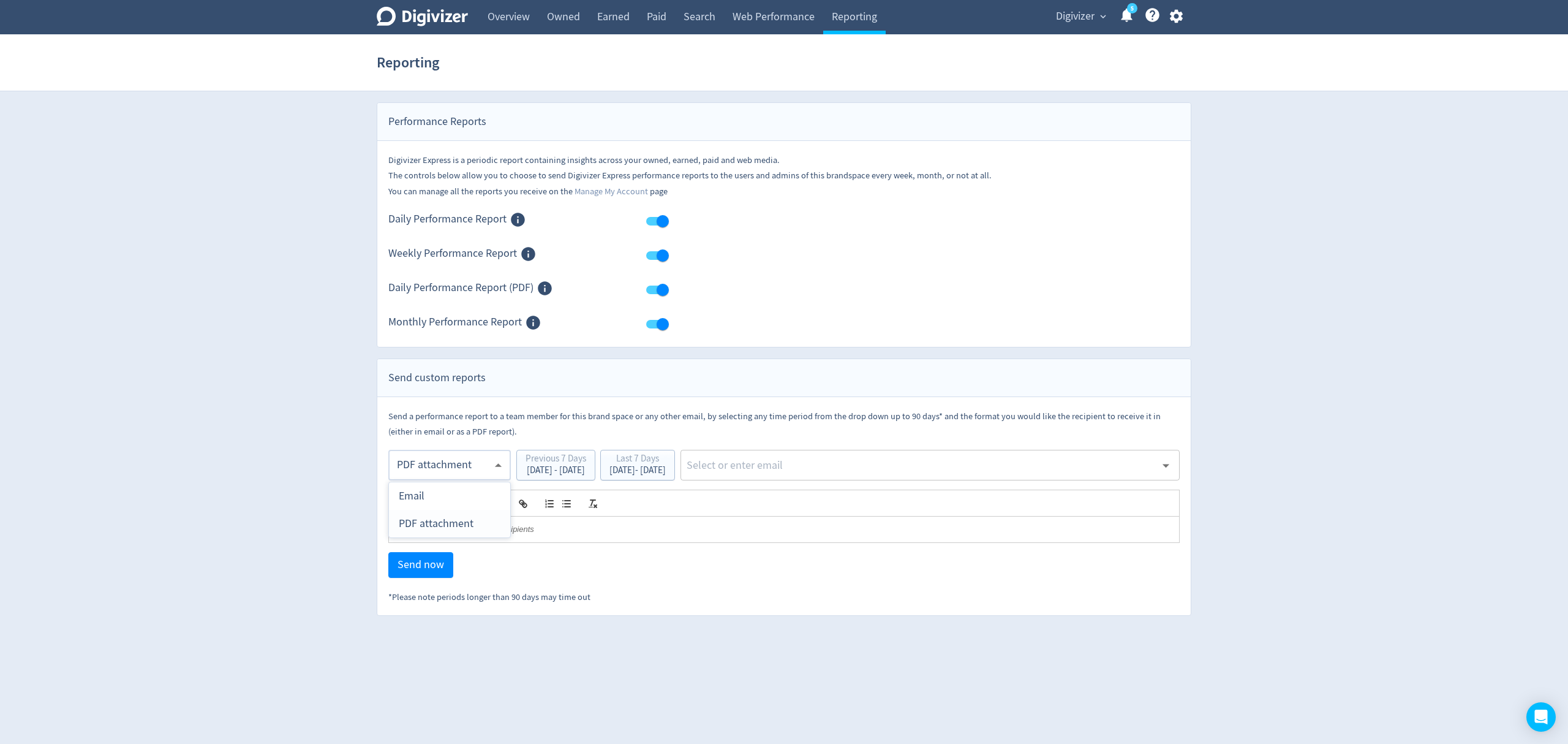
click at [447, 463] on body "Digivizer Logo [PERSON_NAME] Logo Overview Owned Earned Paid Search Web Perform…" at bounding box center [784, 308] width 1568 height 616
click at [464, 525] on div "PDF attachment" at bounding box center [450, 523] width 102 height 27
click at [675, 480] on button "Last 7 Days [DATE] - [DATE]" at bounding box center [637, 464] width 74 height 31
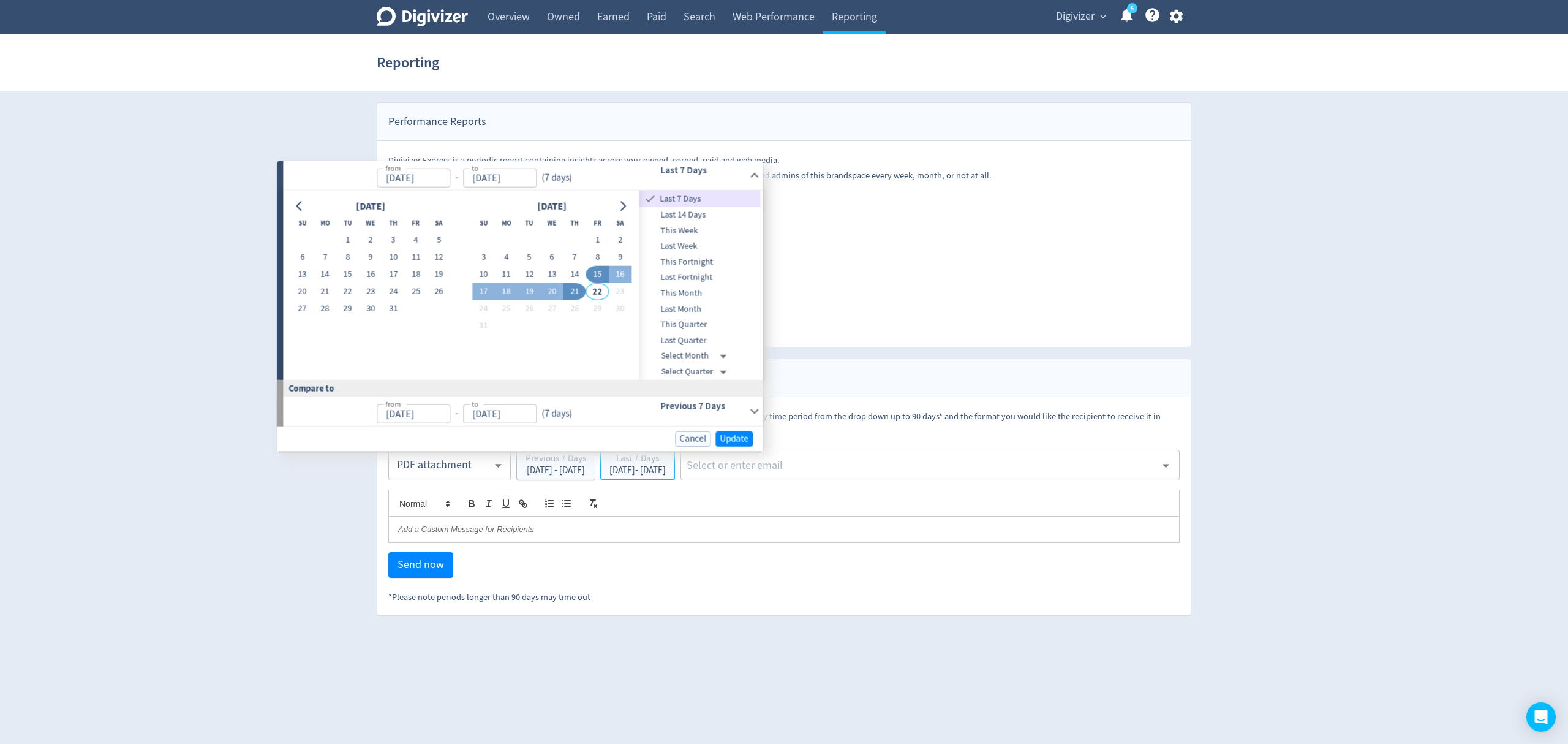
type input "[DATE]"
click at [498, 272] on button "11" at bounding box center [506, 274] width 23 height 17
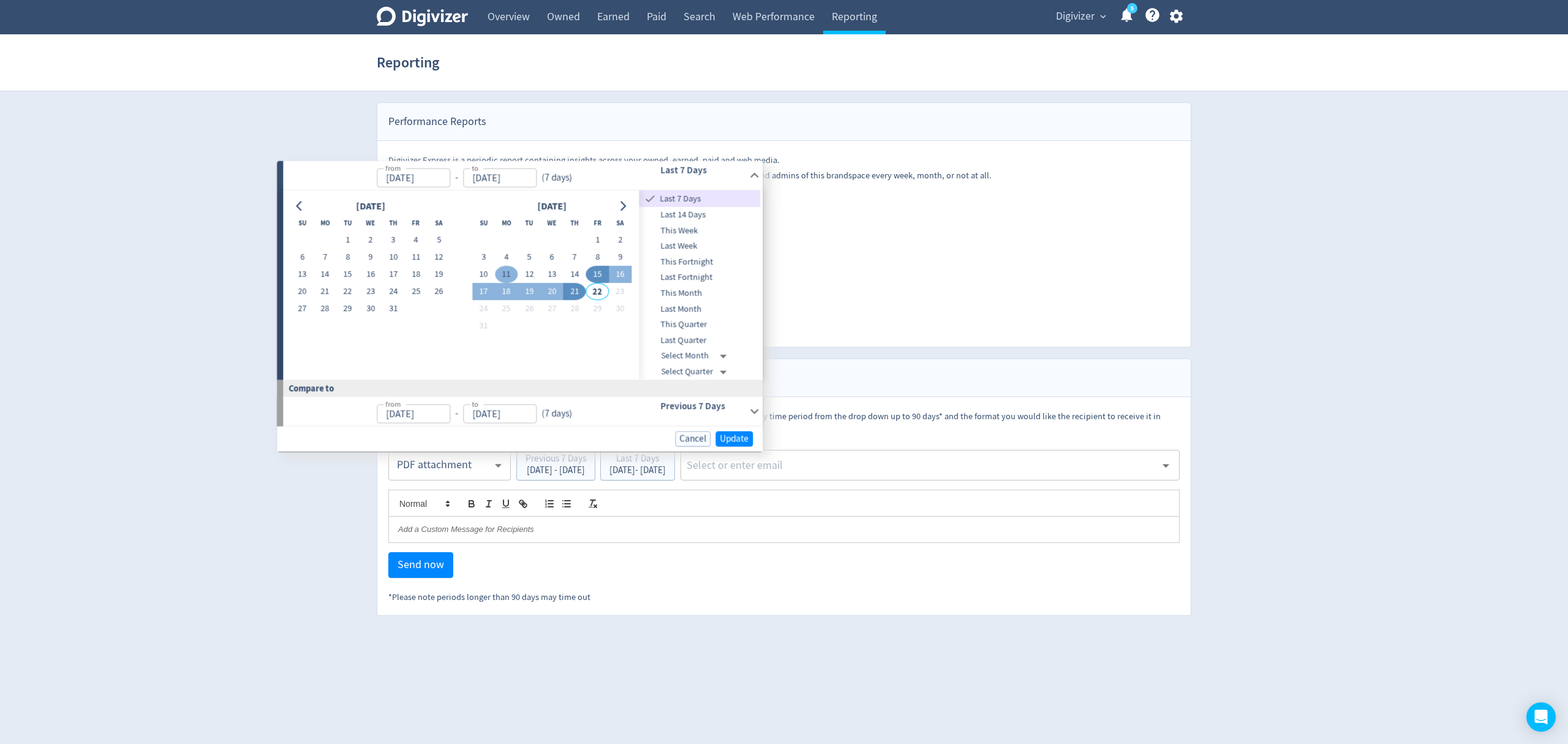
type input "[DATE]"
click at [488, 287] on button "17" at bounding box center [483, 292] width 23 height 17
type input "[DATE]"
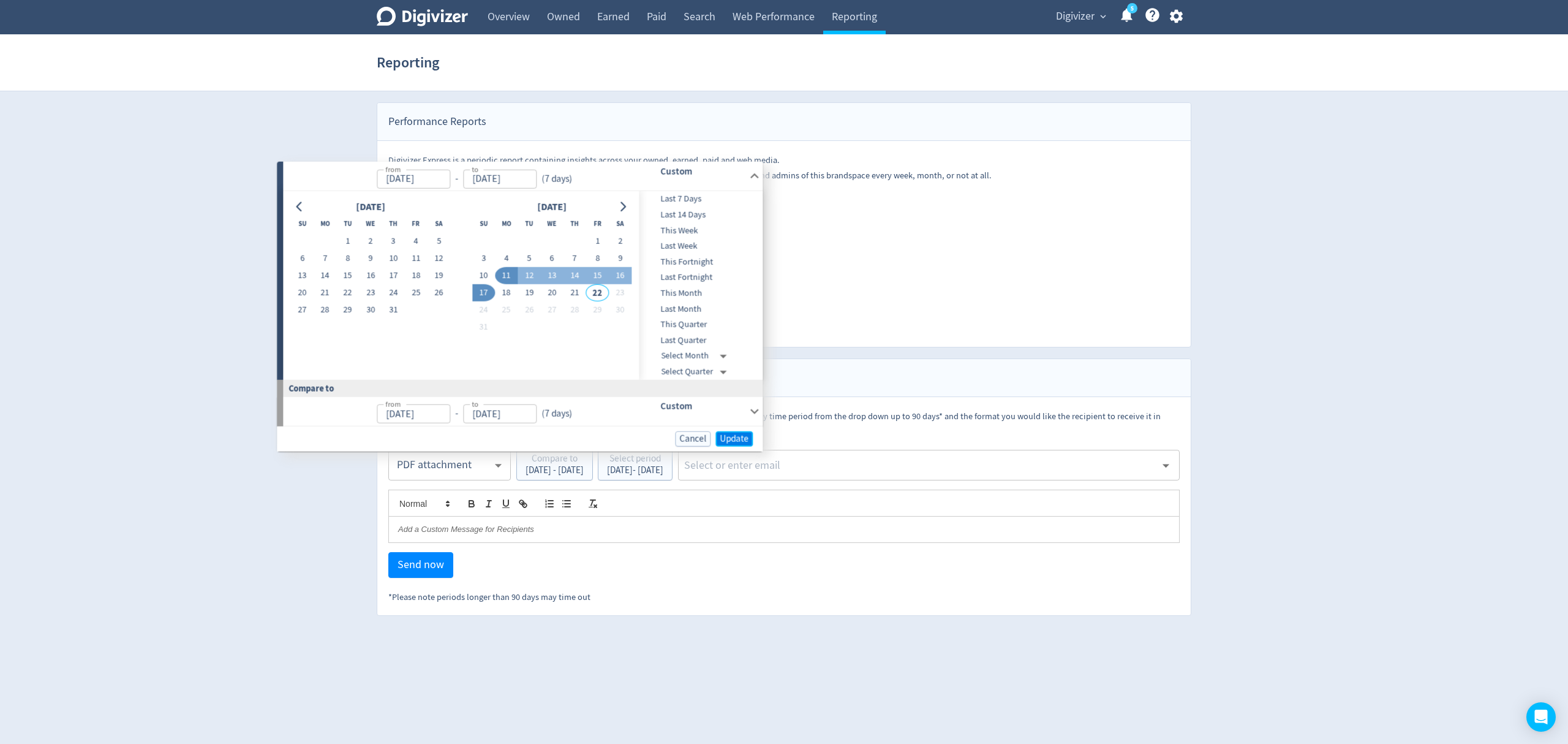
click at [724, 435] on span "Update" at bounding box center [734, 438] width 29 height 9
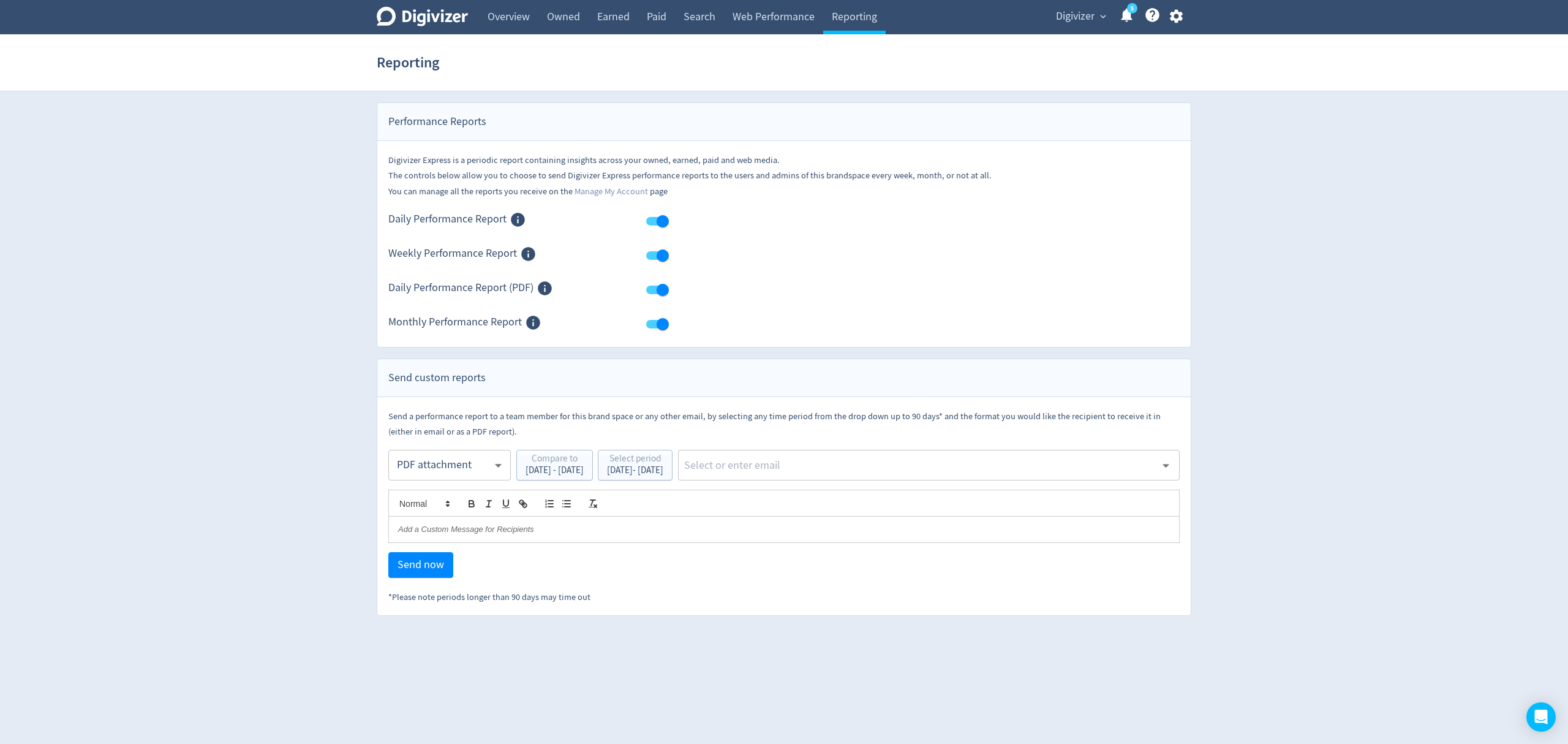
click at [804, 455] on div "​" at bounding box center [929, 464] width 502 height 31
type input "malyn"
click at [972, 508] on li "[EMAIL_ADDRESS][PERSON_NAME][DOMAIN_NAME]" at bounding box center [974, 499] width 411 height 24
click at [408, 566] on span "Send now" at bounding box center [421, 564] width 46 height 11
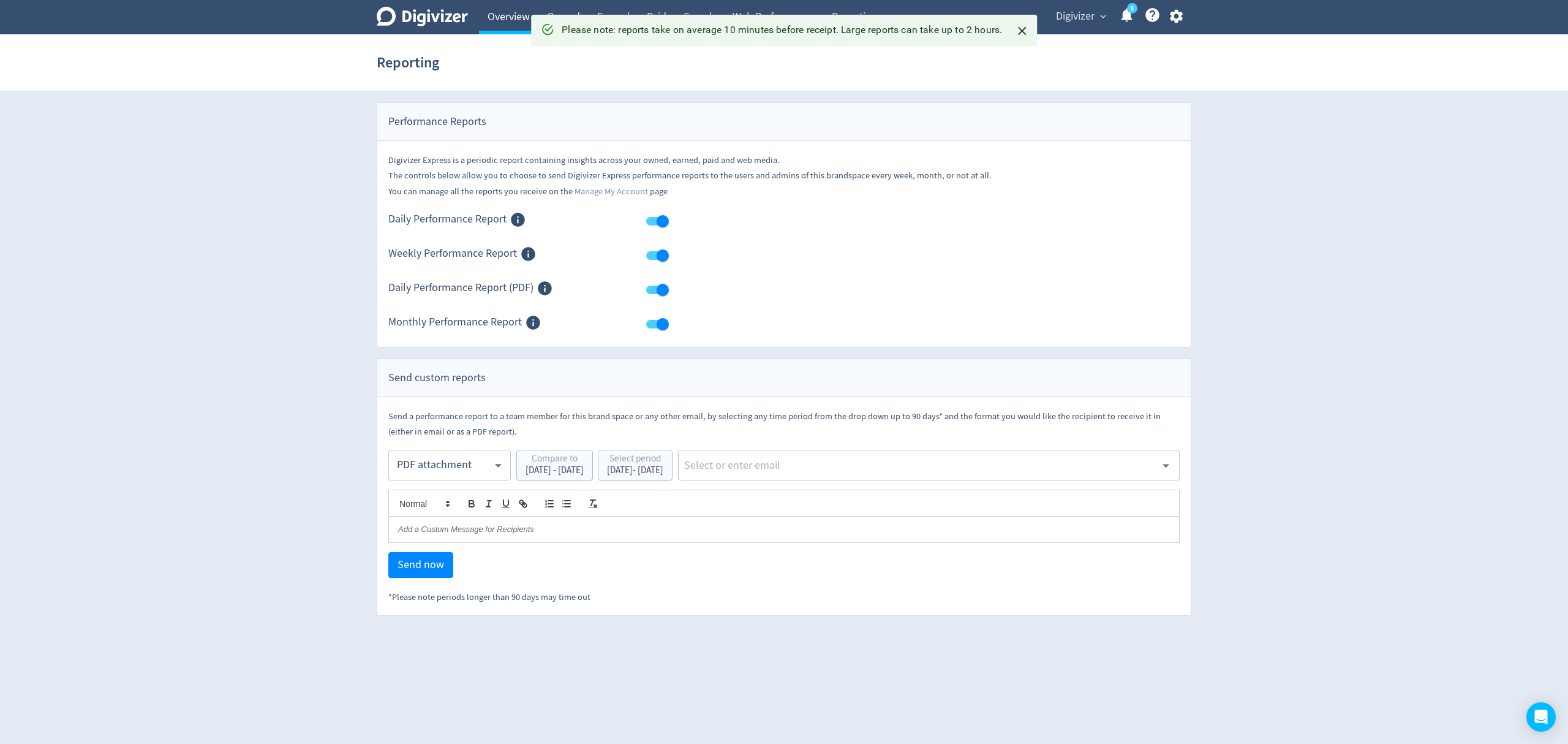
click at [509, 12] on link "Overview" at bounding box center [508, 17] width 59 height 35
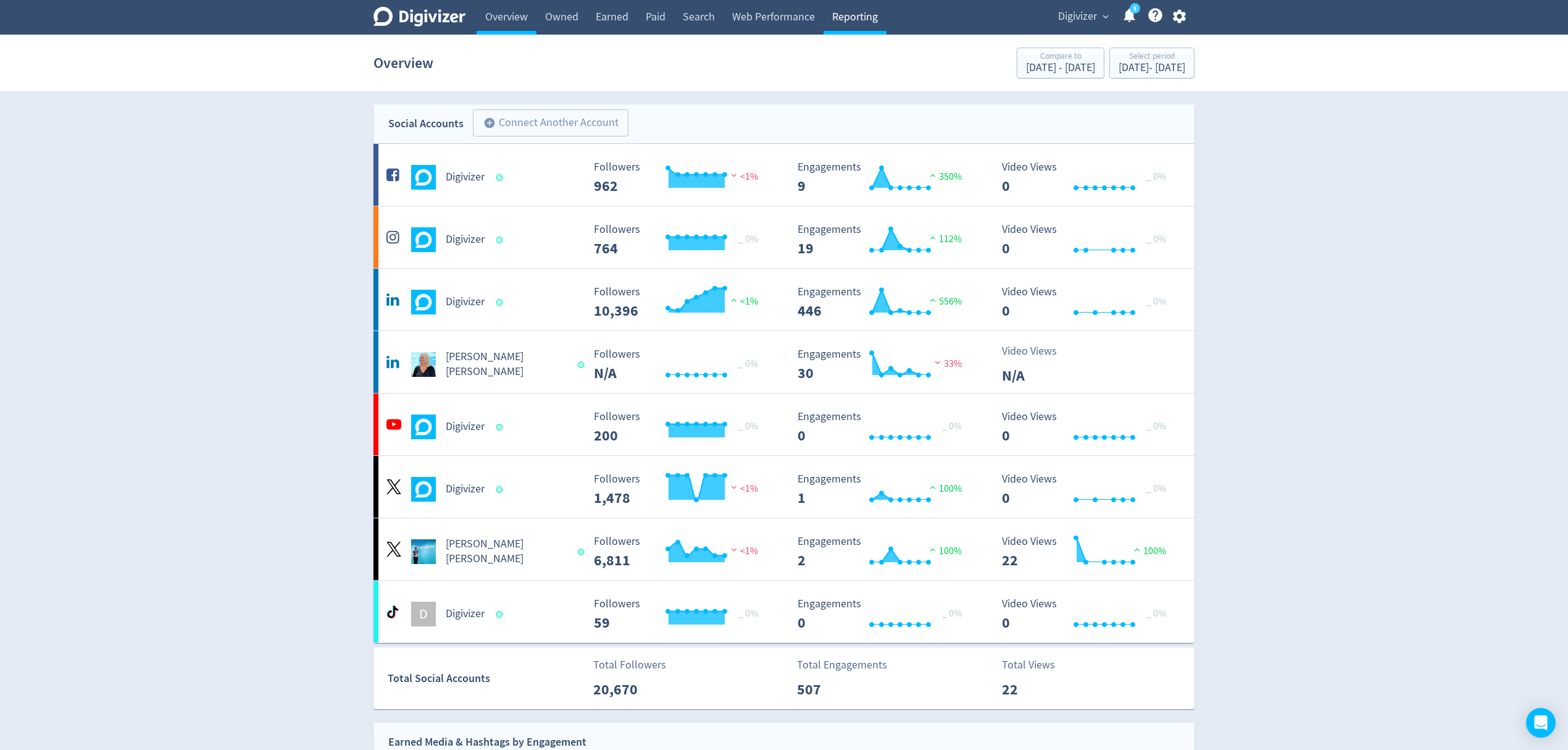
click at [839, 25] on link "Reporting" at bounding box center [855, 17] width 63 height 35
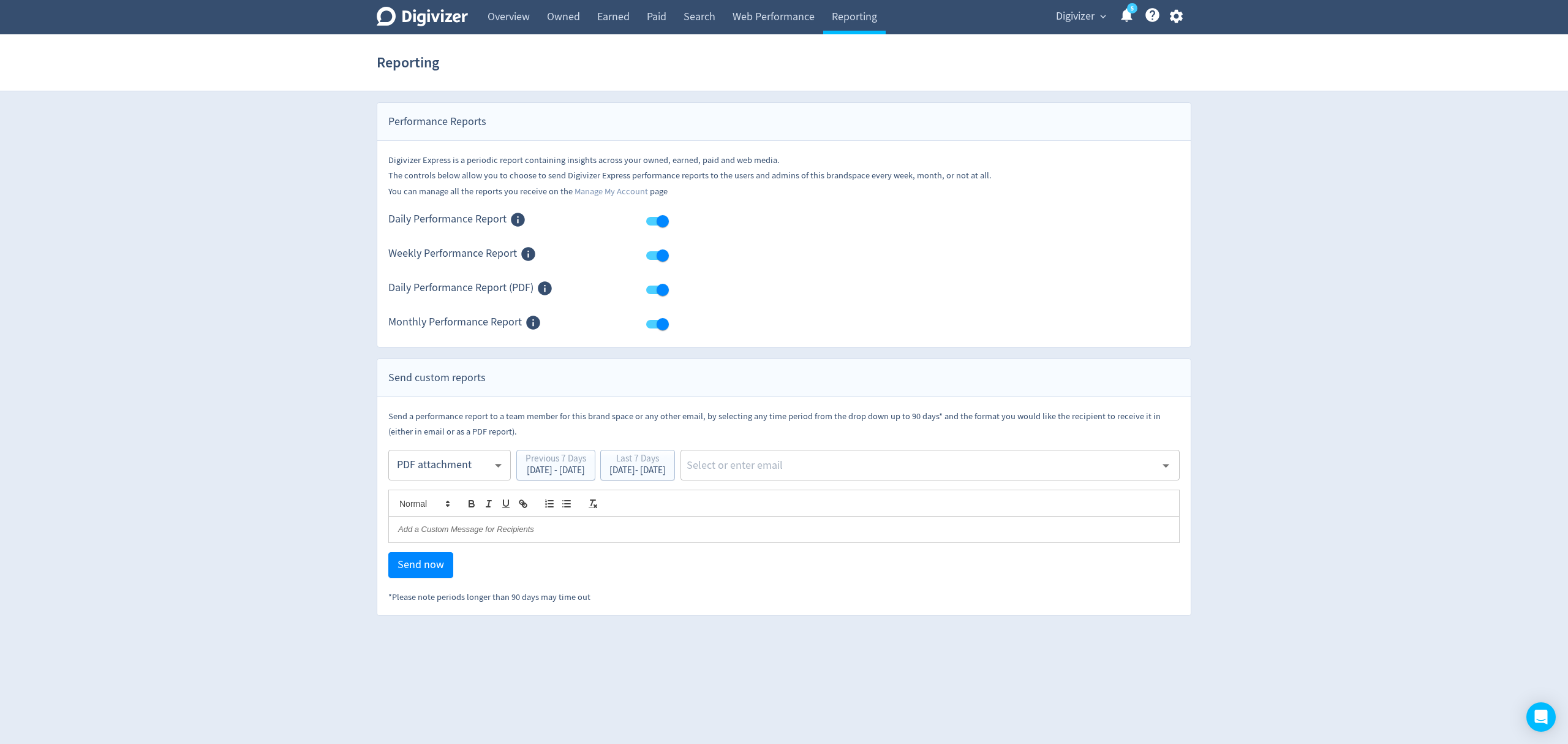
click at [432, 476] on body "Digivizer Logo [PERSON_NAME] Logo Overview Owned Earned Paid Search Web Perform…" at bounding box center [784, 308] width 1568 height 616
click at [426, 525] on div "PDF attachment" at bounding box center [450, 523] width 102 height 27
click at [666, 469] on div "[DATE] - [DATE]" at bounding box center [637, 470] width 56 height 9
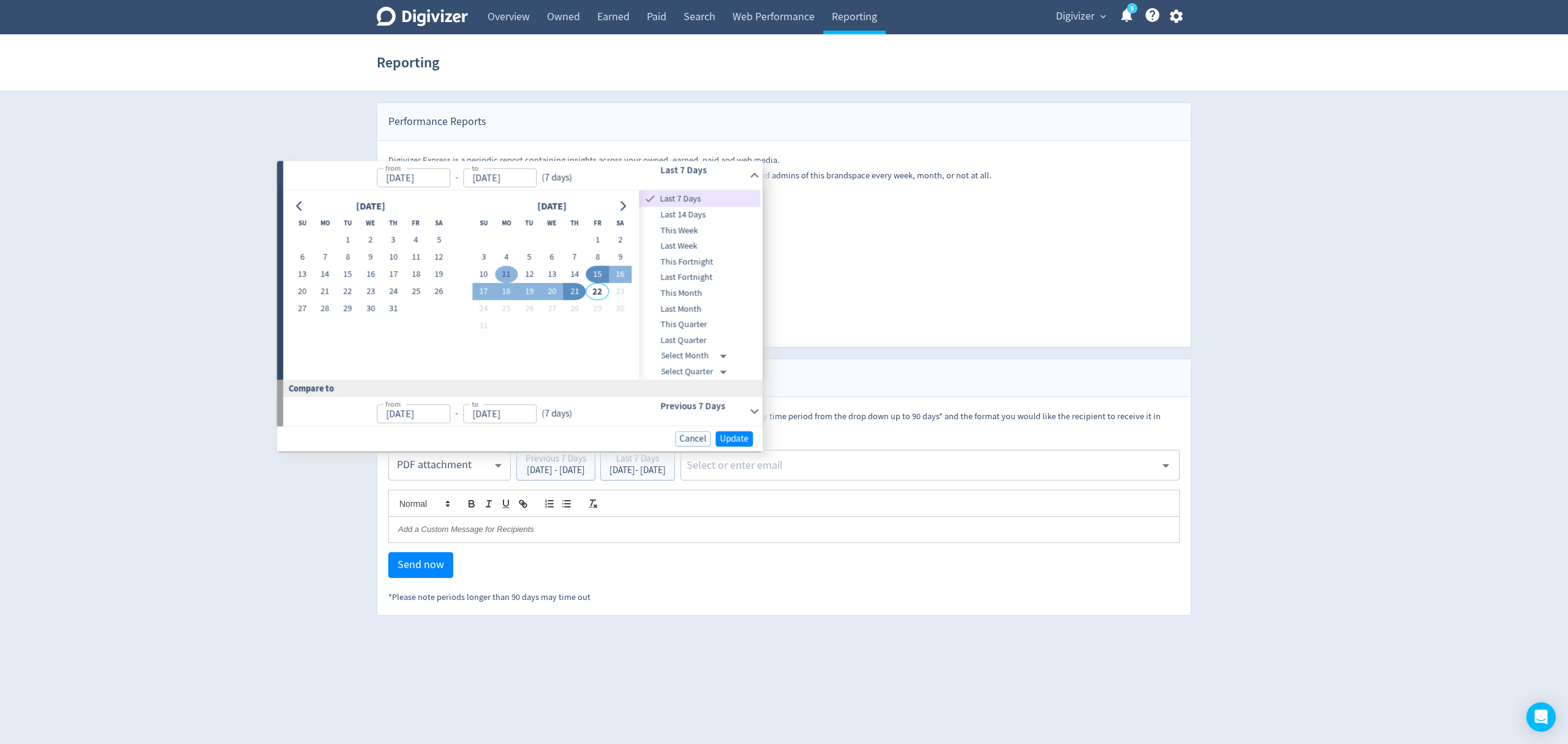
click at [500, 272] on button "11" at bounding box center [506, 274] width 23 height 17
type input "[DATE]"
click at [481, 293] on button "17" at bounding box center [483, 292] width 23 height 17
type input "[DATE]"
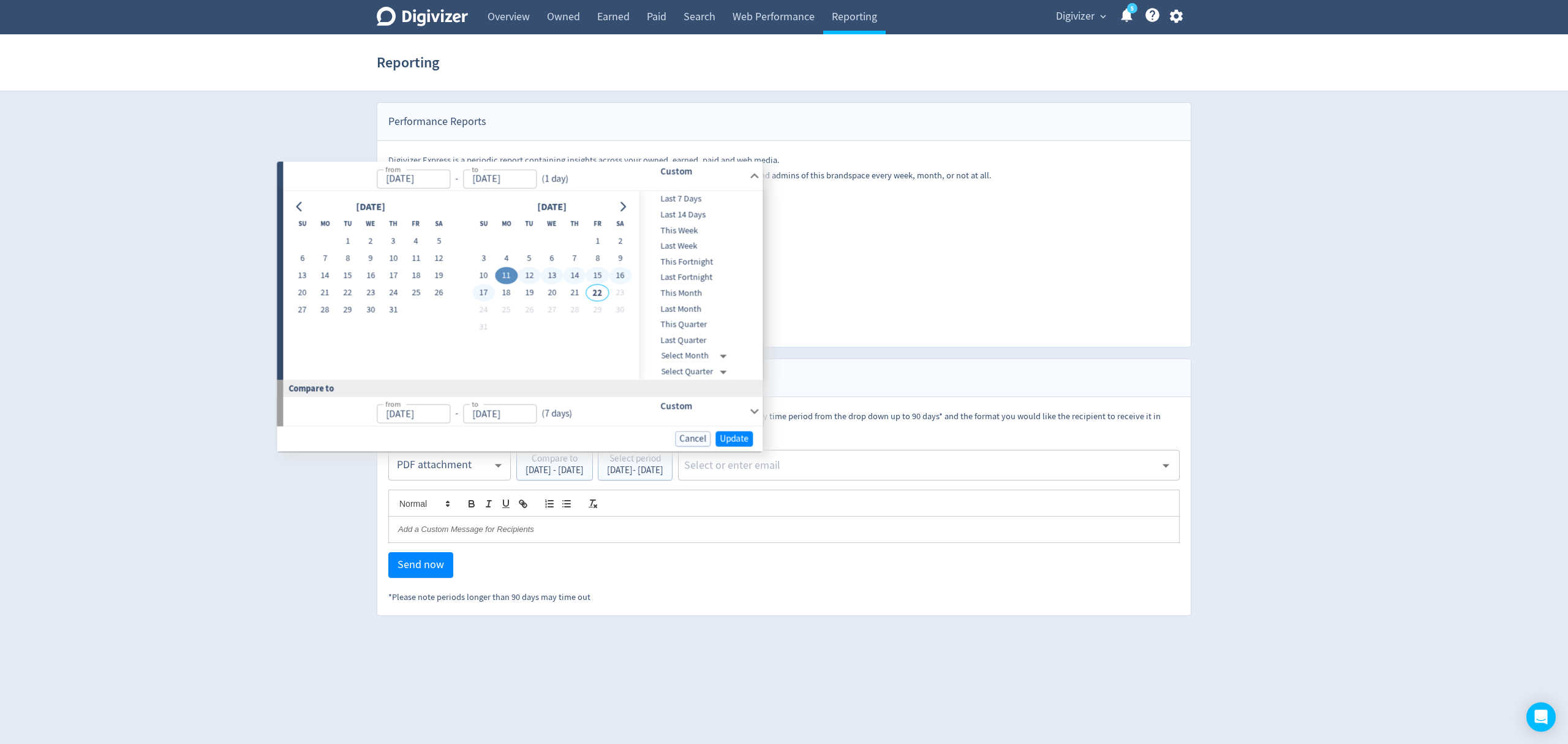
type input "[DATE]"
click at [726, 435] on span "Update" at bounding box center [734, 438] width 29 height 9
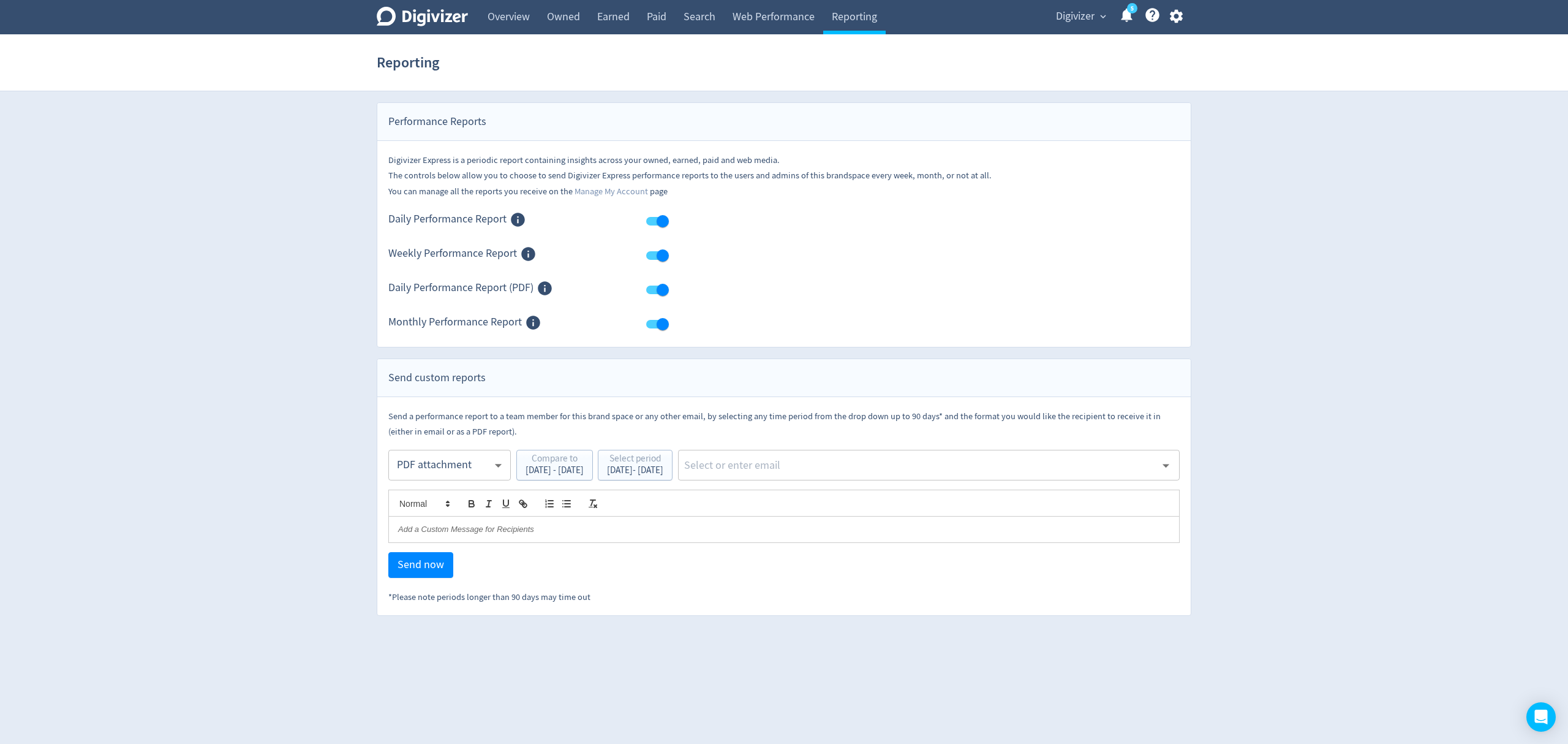
click at [814, 469] on input "text" at bounding box center [920, 465] width 473 height 18
type input "malyn"
click at [824, 496] on li "[EMAIL_ADDRESS][PERSON_NAME][DOMAIN_NAME]" at bounding box center [974, 499] width 411 height 24
click at [419, 565] on span "Send now" at bounding box center [421, 564] width 46 height 11
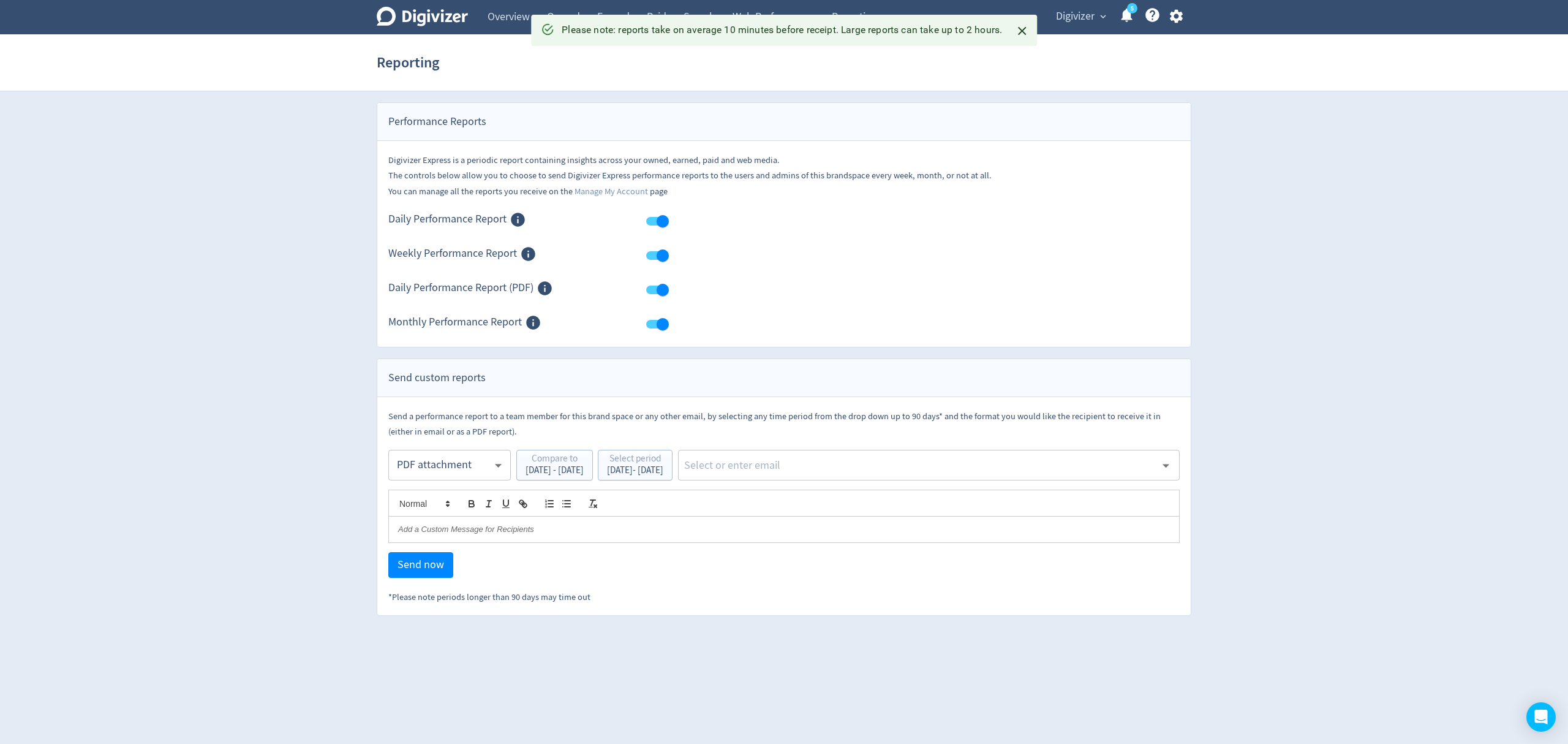
click at [1057, 25] on span "Digivizer" at bounding box center [1075, 16] width 39 height 20
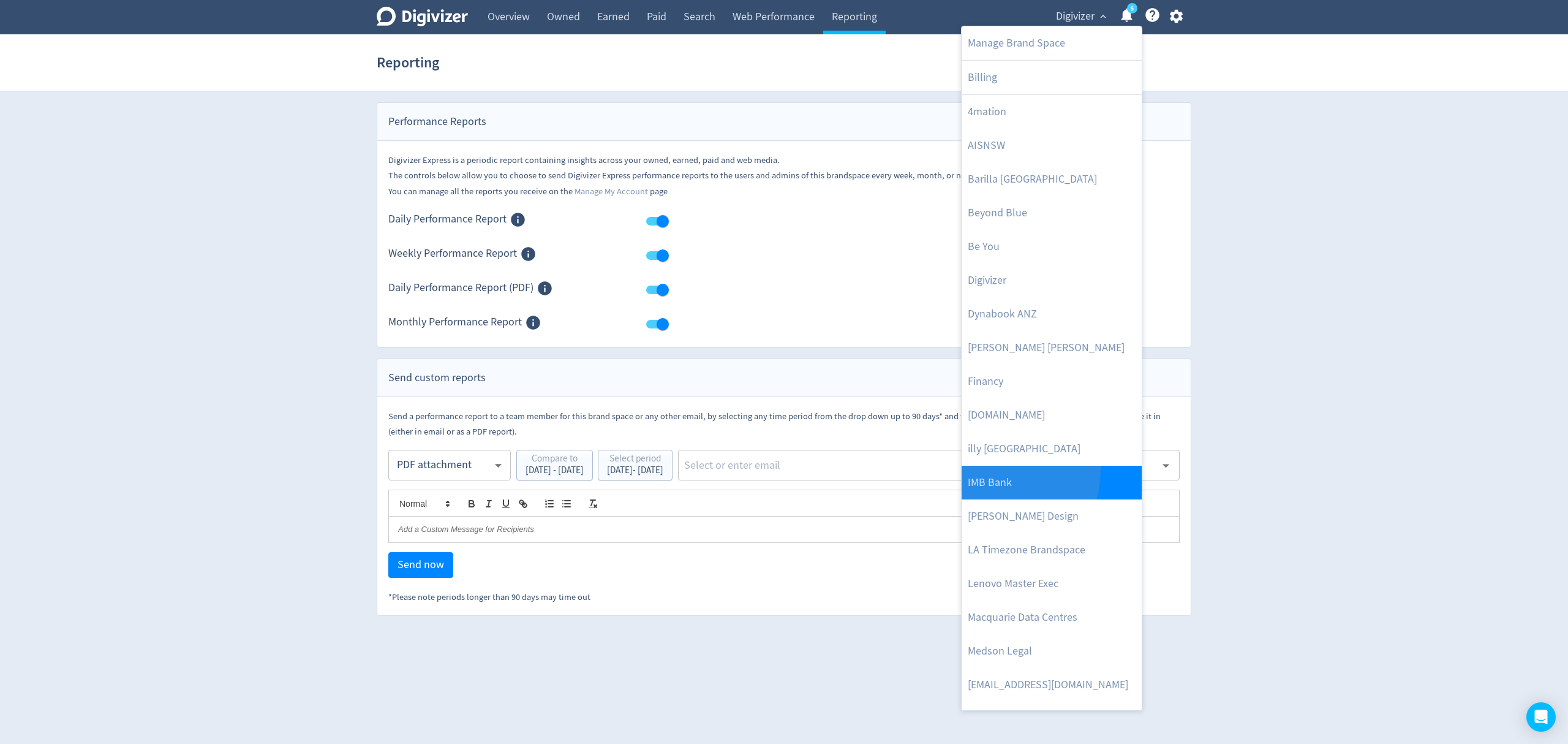
click at [995, 471] on link "IMB Bank" at bounding box center [1052, 483] width 180 height 34
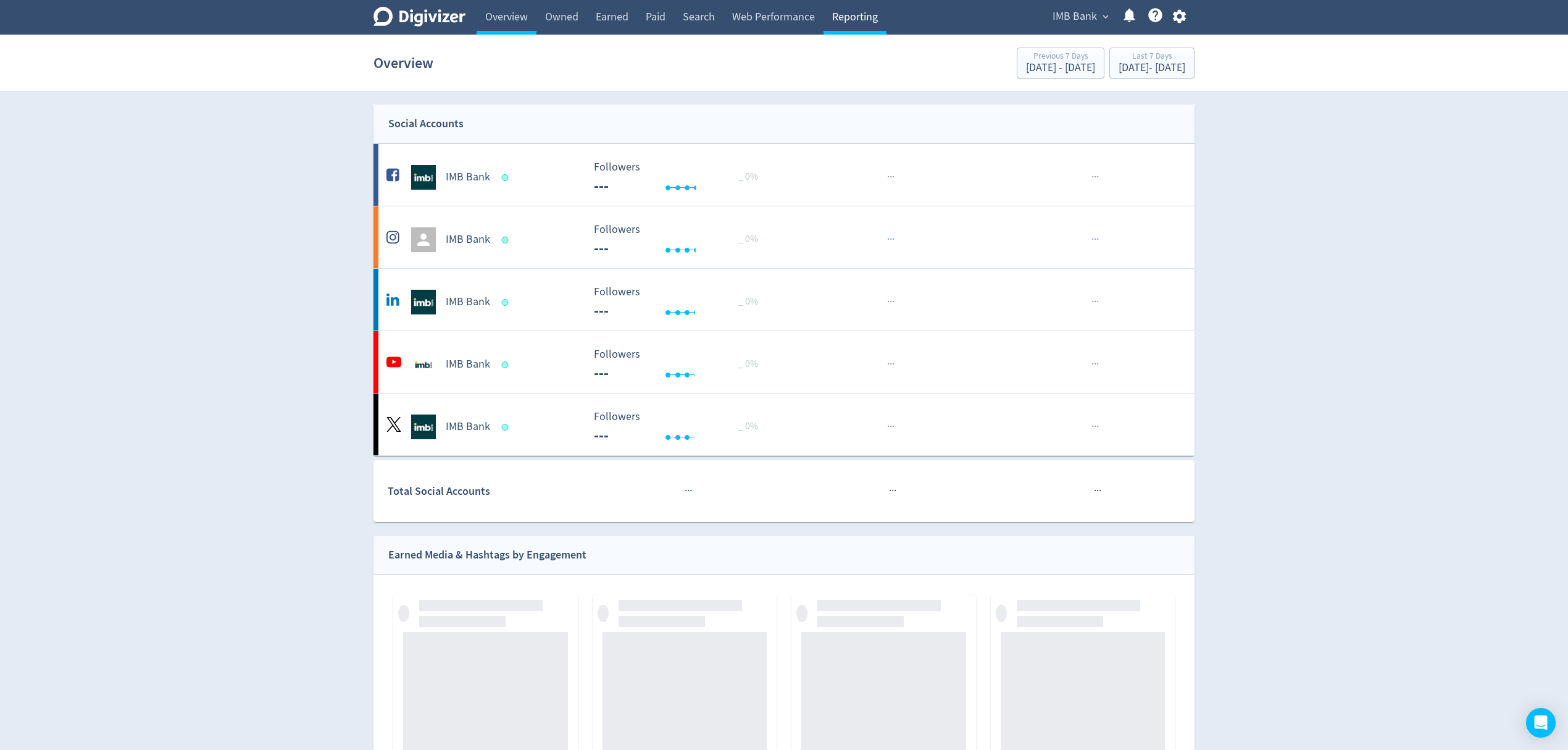
click at [849, 16] on link "Reporting" at bounding box center [855, 17] width 63 height 35
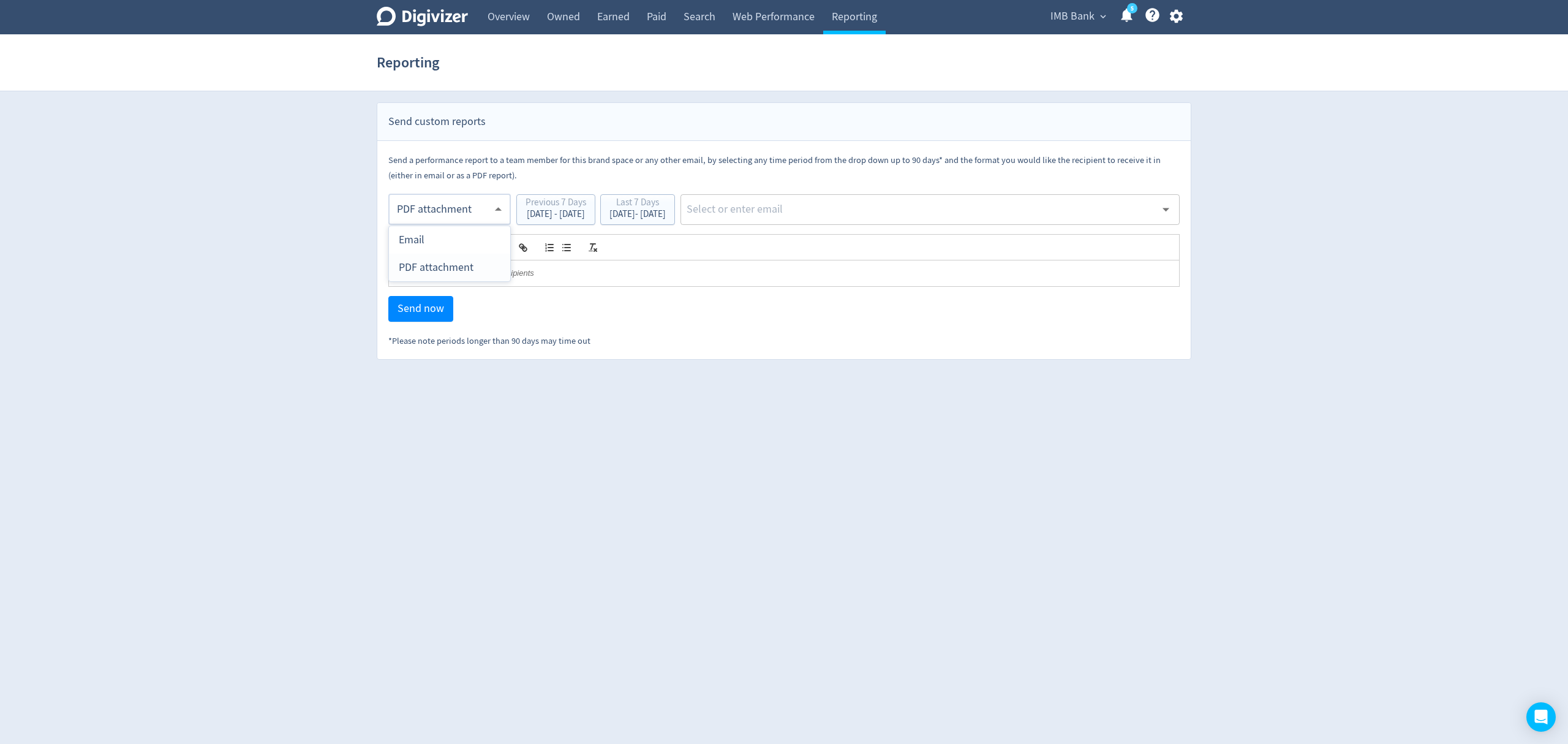
click at [434, 208] on body "Digivizer Logo [PERSON_NAME] Logo Overview Owned Earned Paid Search Web Perform…" at bounding box center [784, 180] width 1568 height 360
drag, startPoint x: 434, startPoint y: 240, endPoint x: 556, endPoint y: 222, distance: 123.3
click at [434, 238] on div "Email" at bounding box center [450, 240] width 102 height 27
type input "html"
click at [666, 219] on div "[DATE] - [DATE]" at bounding box center [637, 214] width 56 height 9
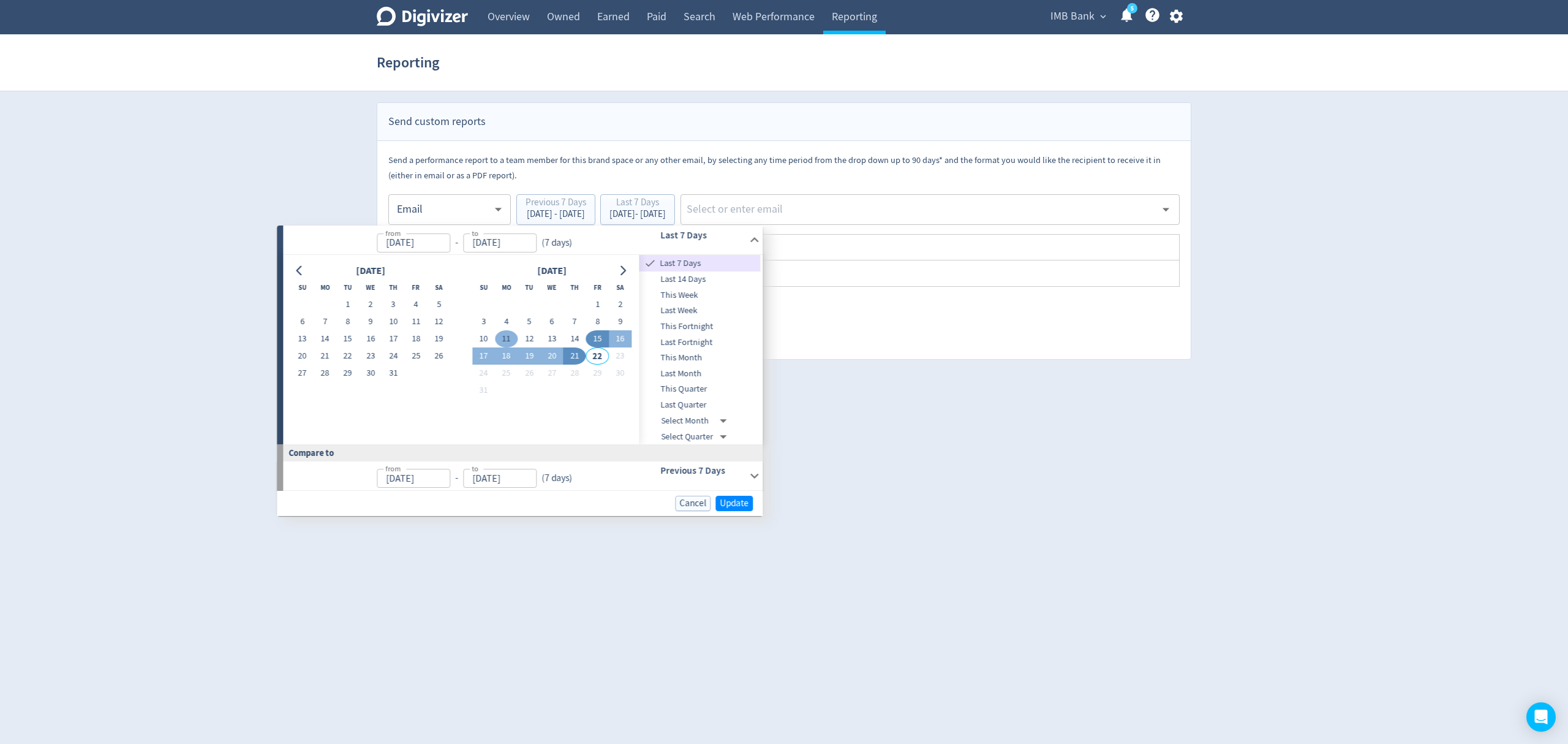
click at [505, 334] on button "11" at bounding box center [506, 339] width 23 height 17
type input "[DATE]"
click at [484, 349] on button "17" at bounding box center [483, 356] width 23 height 17
type input "[DATE]"
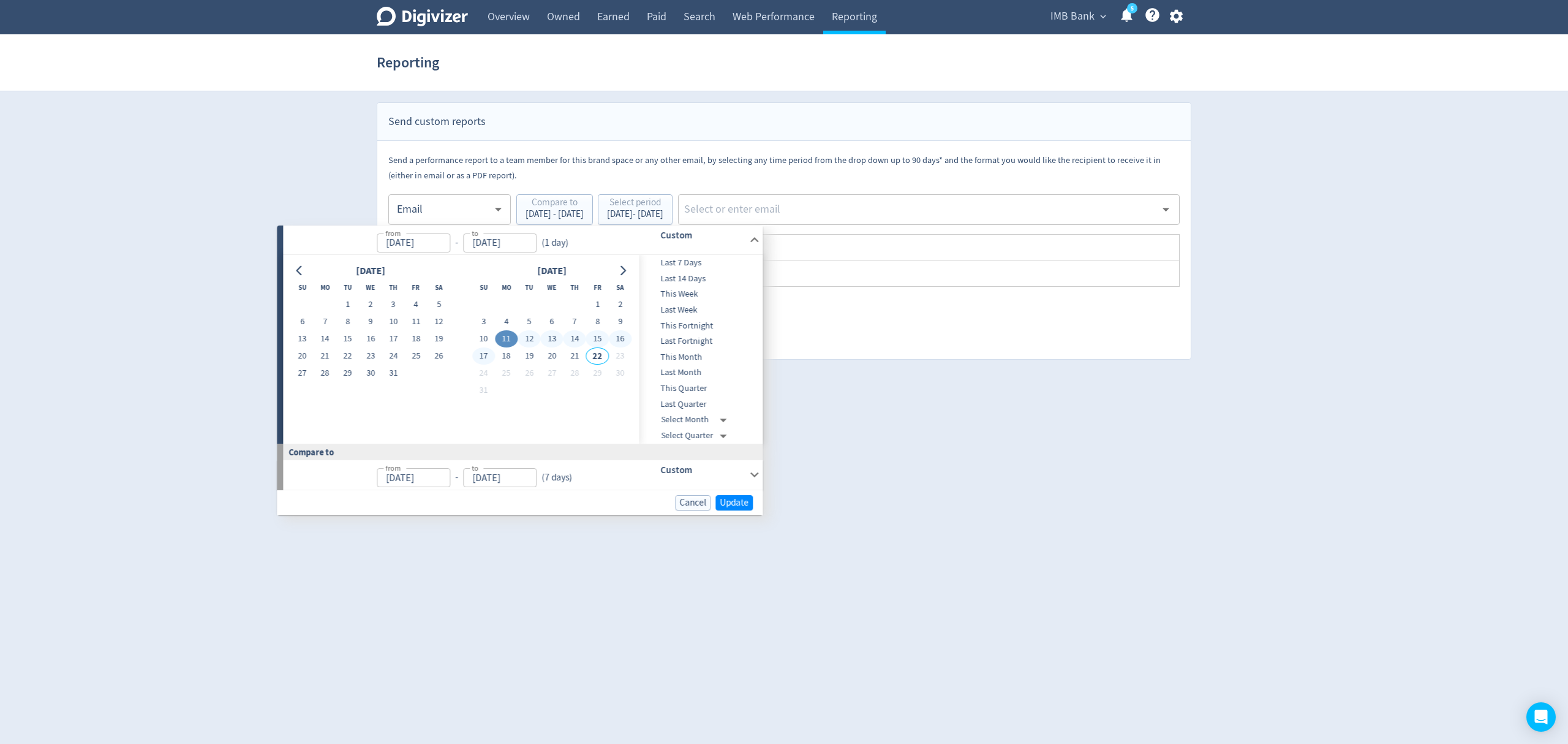
type input "[DATE]"
click at [738, 506] on span "Update" at bounding box center [734, 503] width 29 height 9
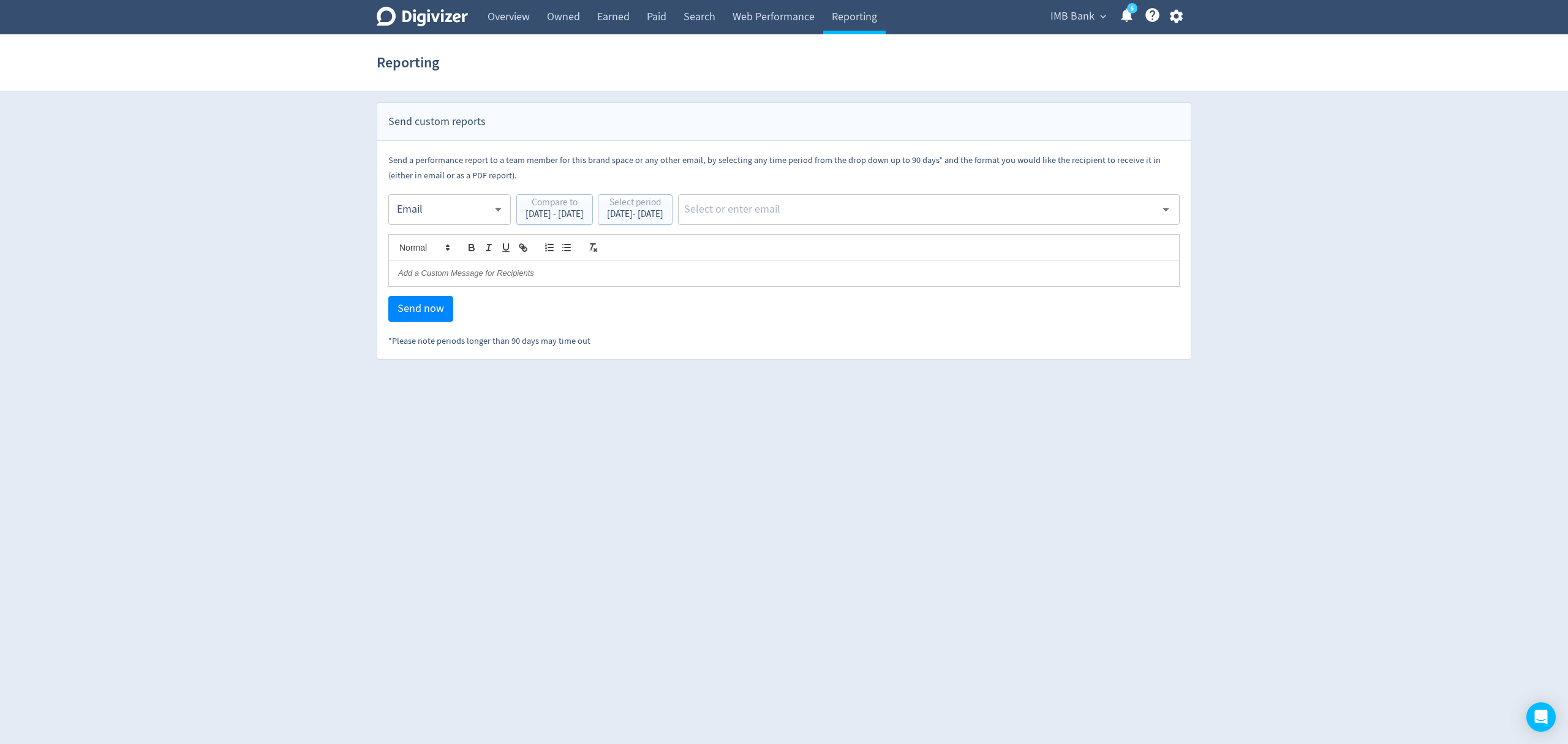
click at [839, 212] on input "text" at bounding box center [920, 210] width 473 height 18
type input "malyn"
click at [842, 235] on li "[EMAIL_ADDRESS][PERSON_NAME][DOMAIN_NAME]" at bounding box center [974, 242] width 411 height 24
click at [426, 303] on span "Send now" at bounding box center [421, 308] width 46 height 11
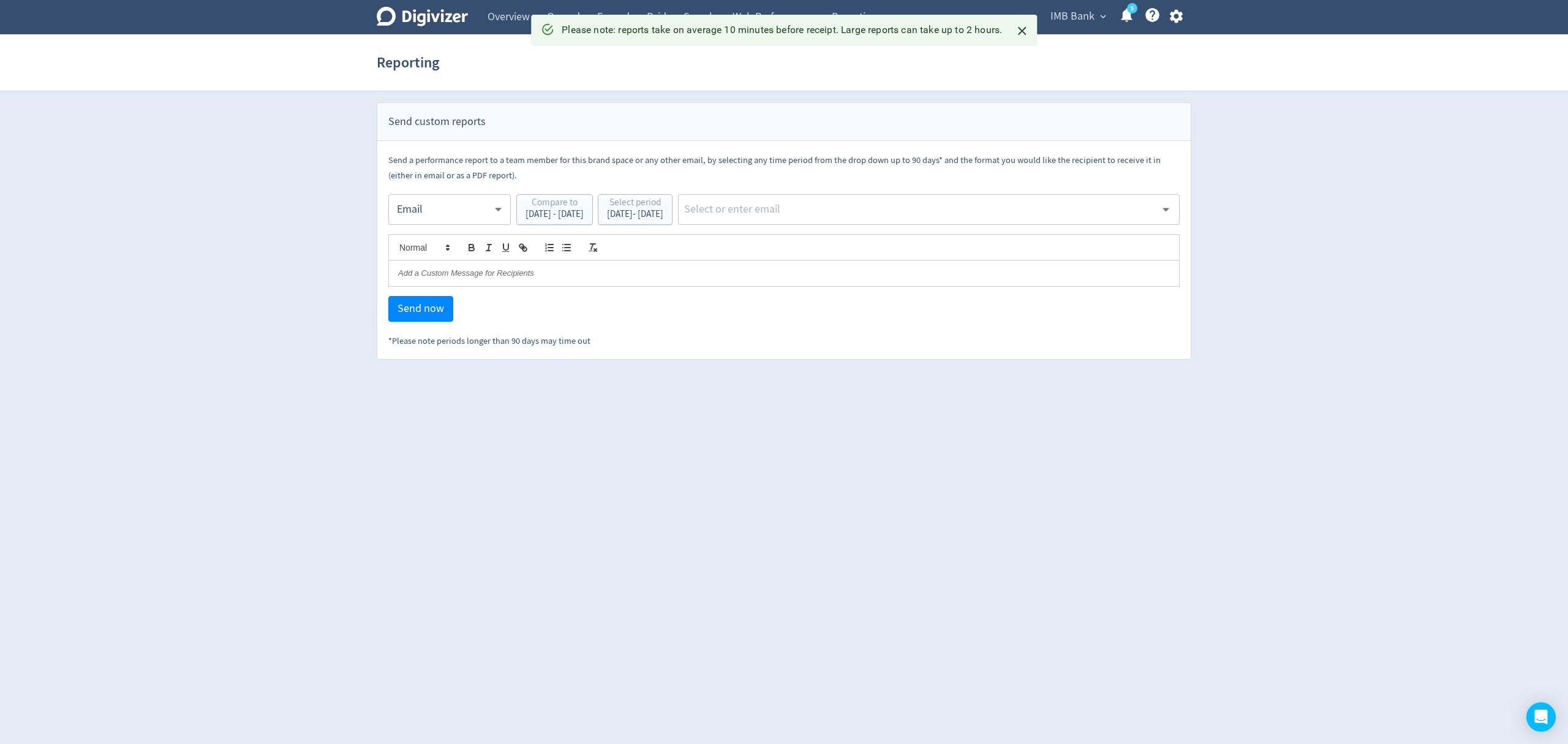
click at [441, 212] on body "Digivizer Logo [PERSON_NAME] Logo Overview Owned Earned Paid Search Web Perform…" at bounding box center [784, 180] width 1568 height 360
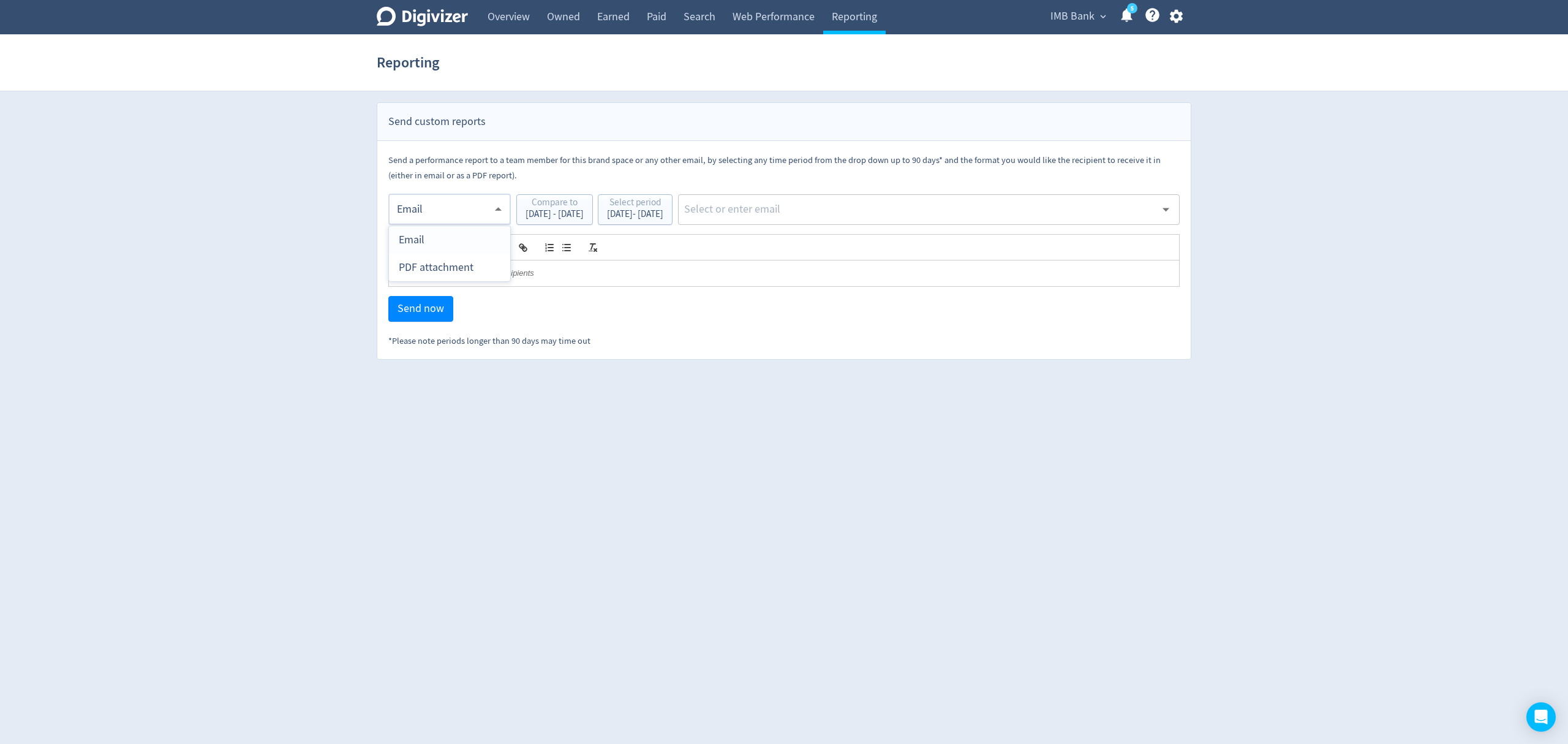
click at [441, 270] on div "PDF attachment" at bounding box center [450, 267] width 102 height 27
type input "pdf"
click at [816, 217] on input "text" at bounding box center [920, 210] width 473 height 18
type input "malyn"
click at [817, 240] on li "[EMAIL_ADDRESS][PERSON_NAME][DOMAIN_NAME]" at bounding box center [974, 242] width 411 height 24
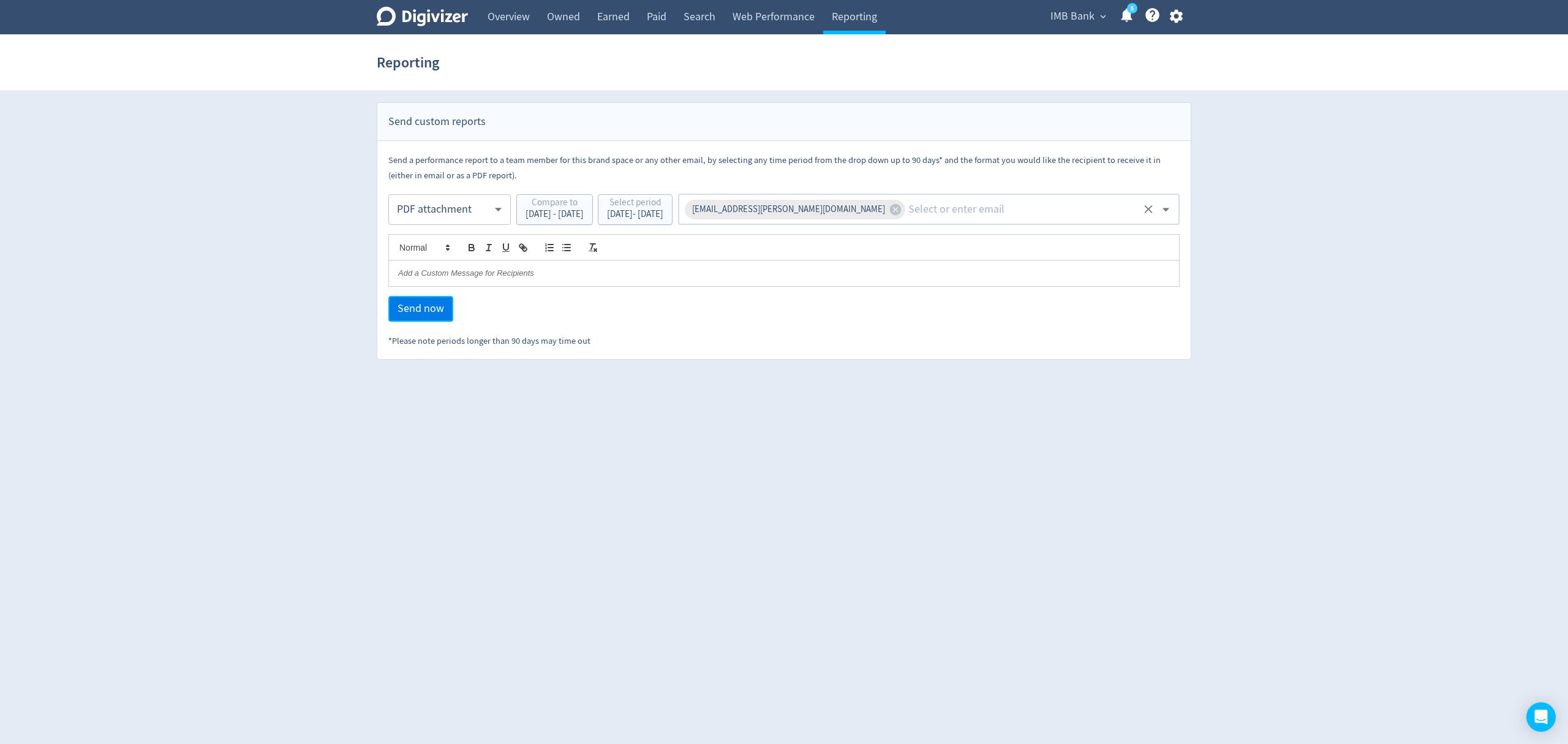
click at [417, 311] on span "Send now" at bounding box center [421, 308] width 46 height 11
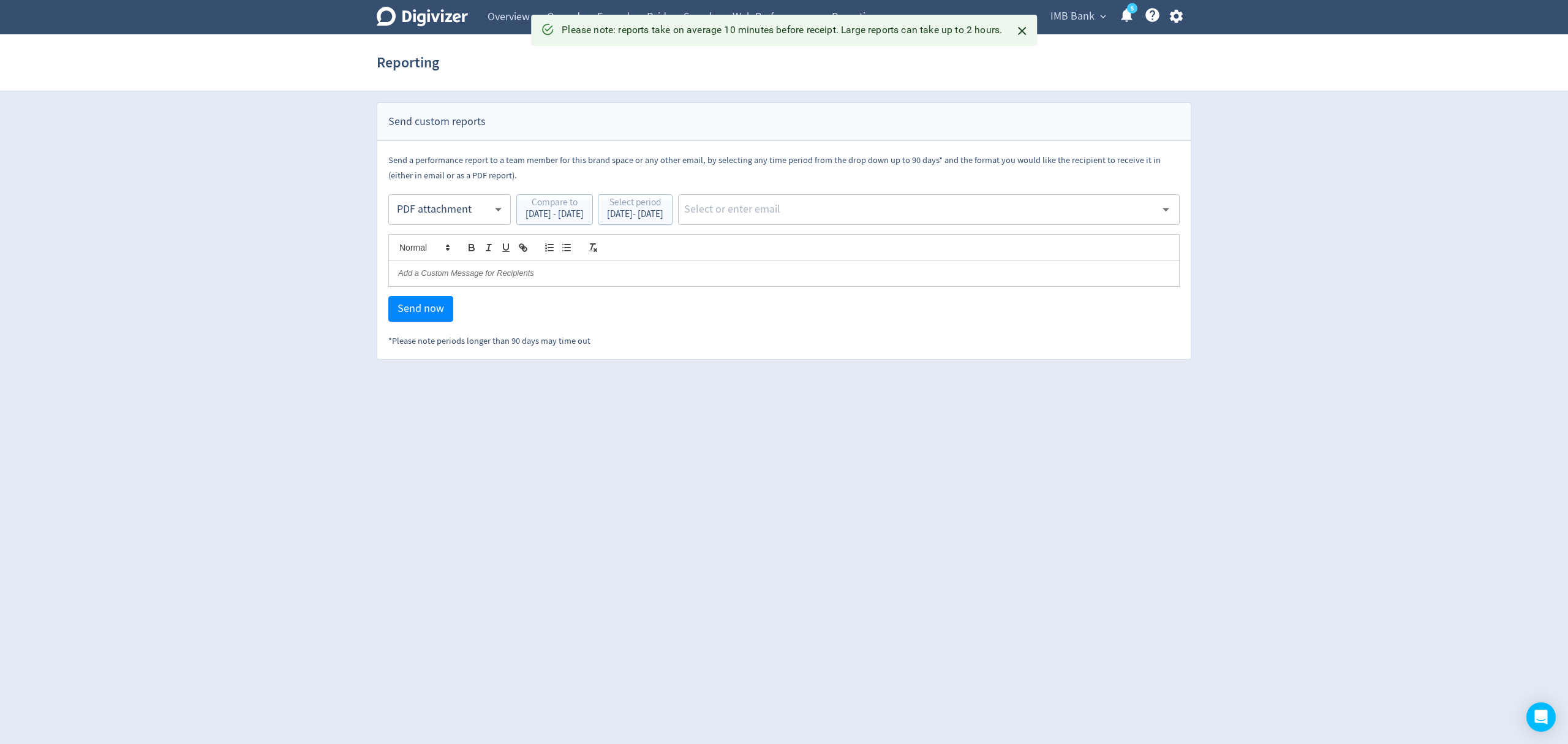
click at [442, 204] on body "Digivizer Logo [PERSON_NAME] Logo Overview Owned Earned Paid Search Web Perform…" at bounding box center [784, 180] width 1568 height 360
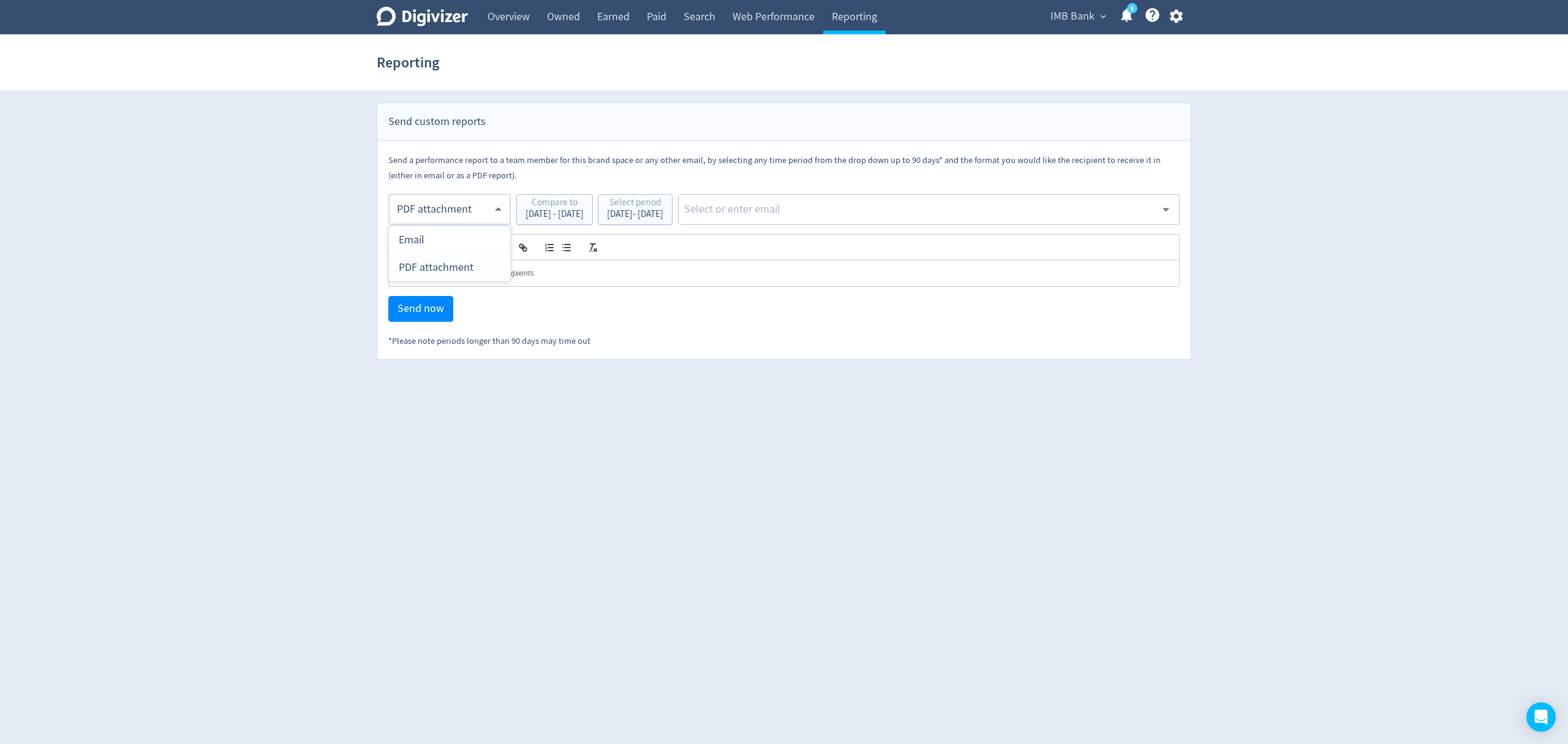
click at [442, 263] on div "PDF attachment" at bounding box center [450, 267] width 102 height 27
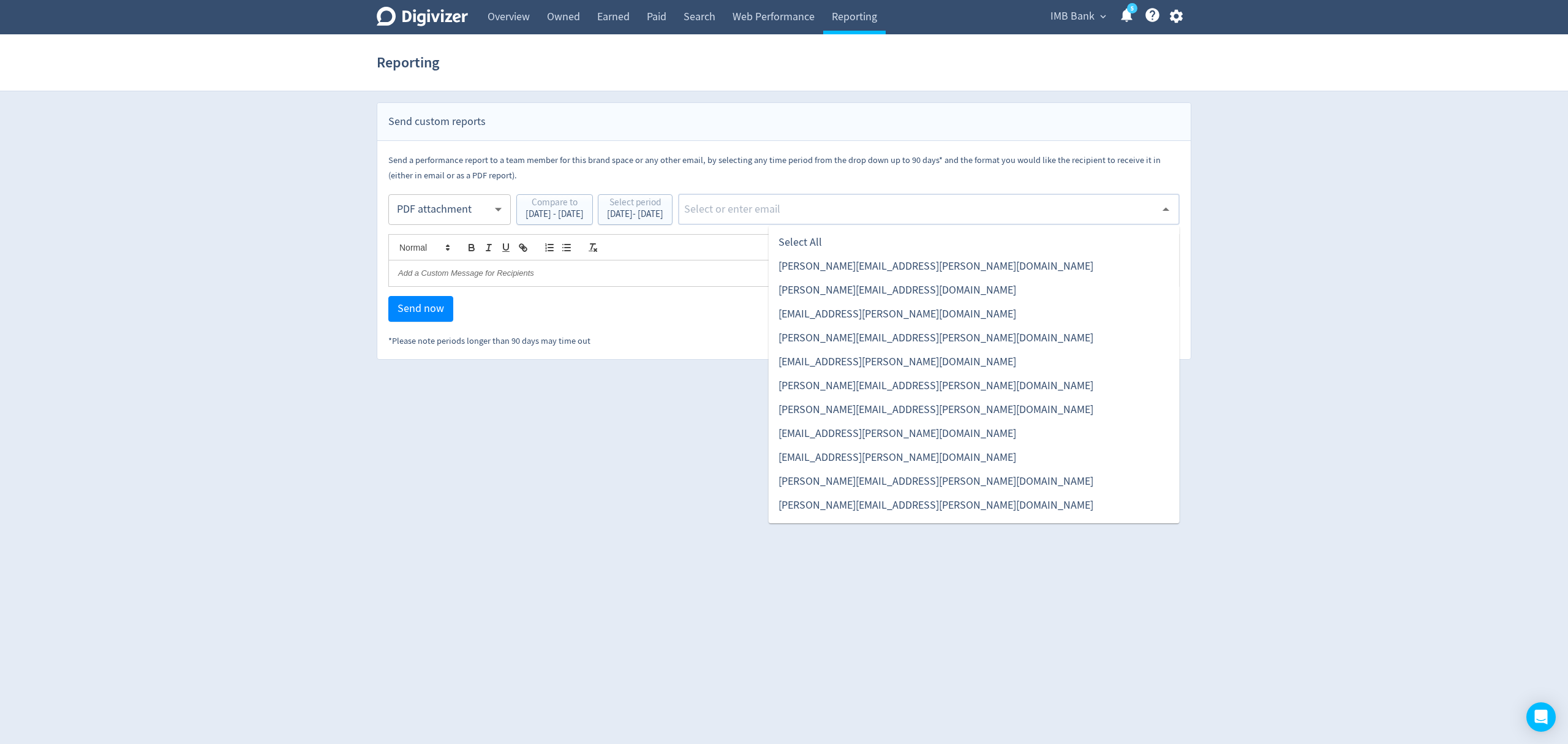
click at [822, 207] on input "text" at bounding box center [920, 210] width 473 height 18
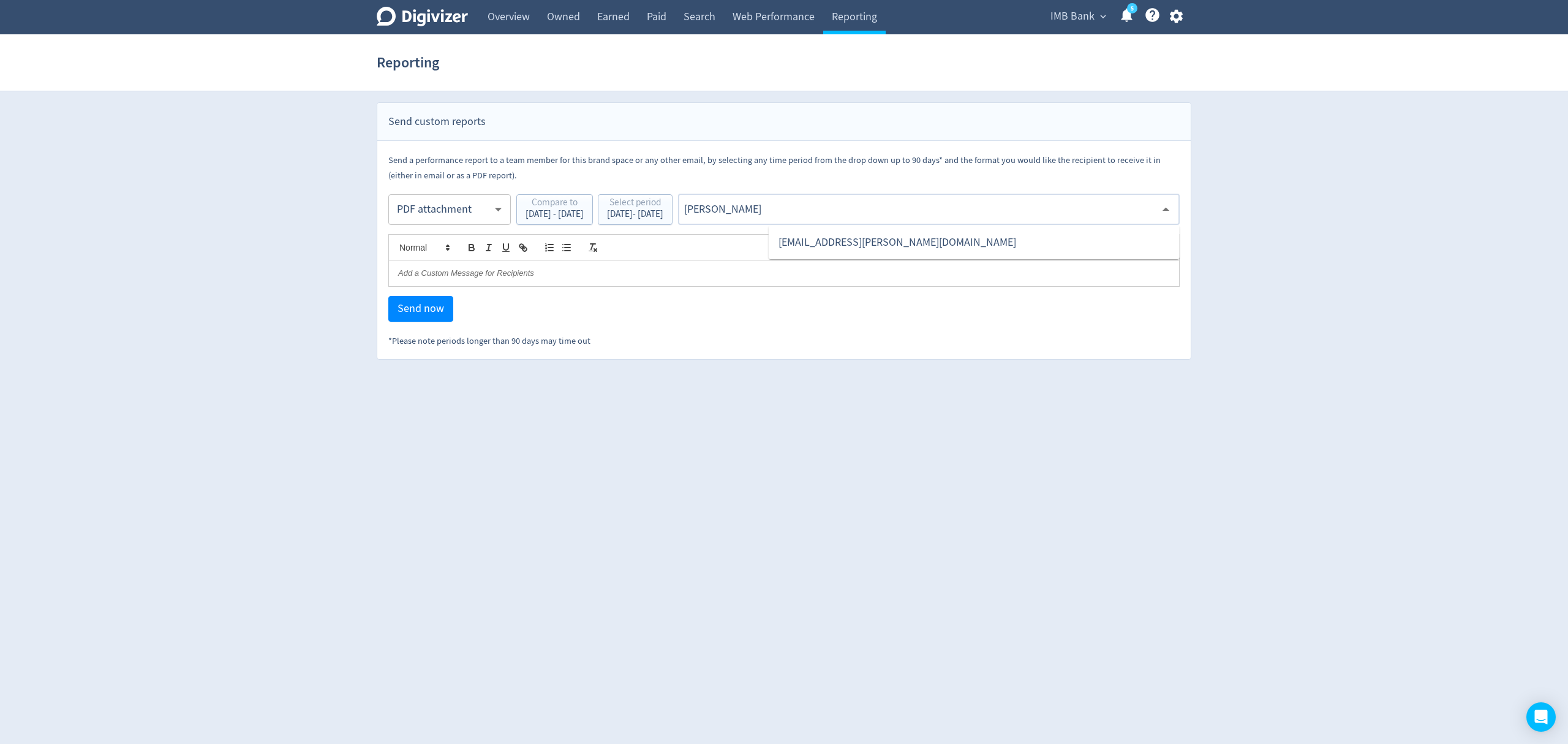
type input "malyn"
click at [831, 243] on li "[EMAIL_ADDRESS][PERSON_NAME][DOMAIN_NAME]" at bounding box center [974, 242] width 411 height 24
click at [418, 314] on span "Send now" at bounding box center [421, 308] width 46 height 11
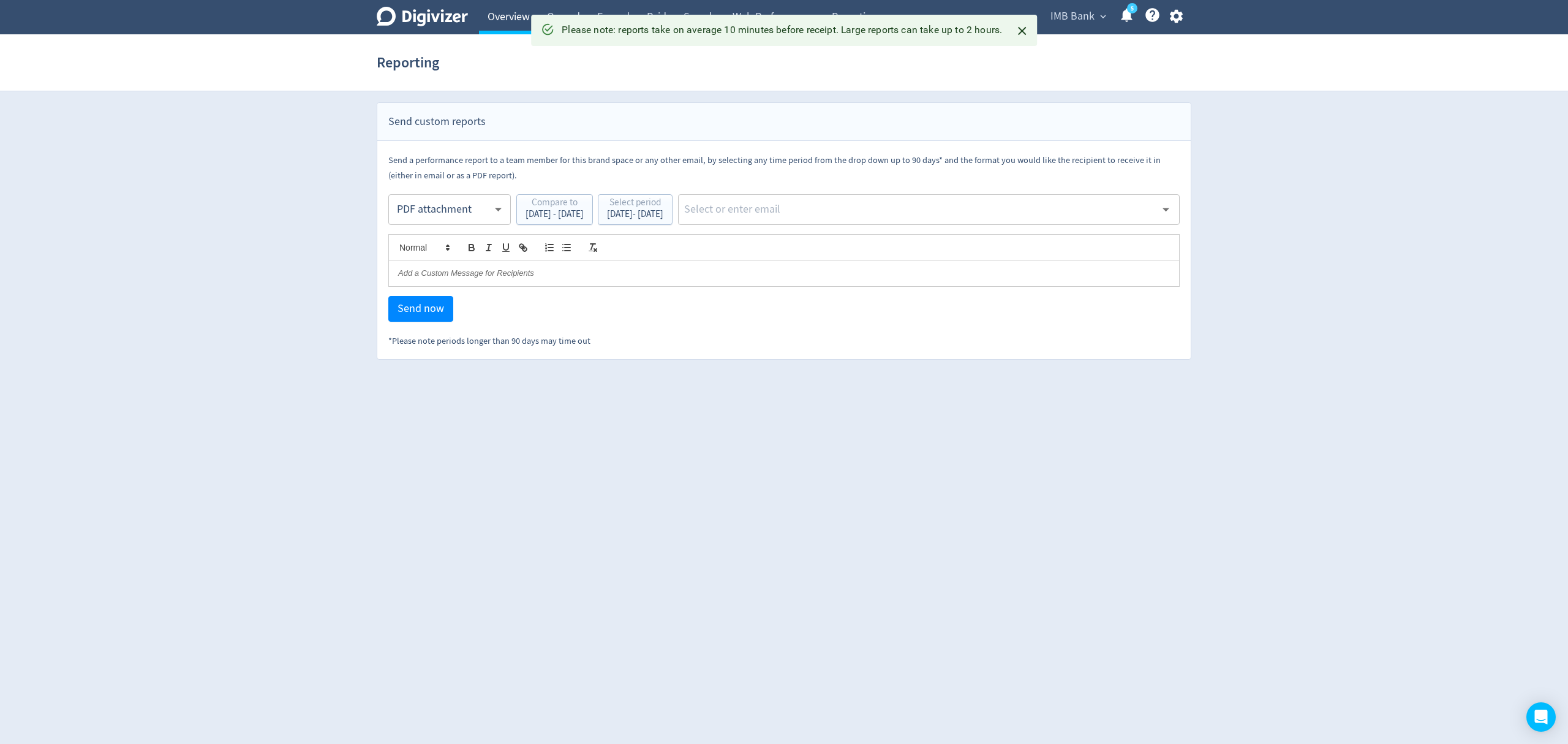
click at [505, 14] on link "Overview" at bounding box center [508, 17] width 59 height 35
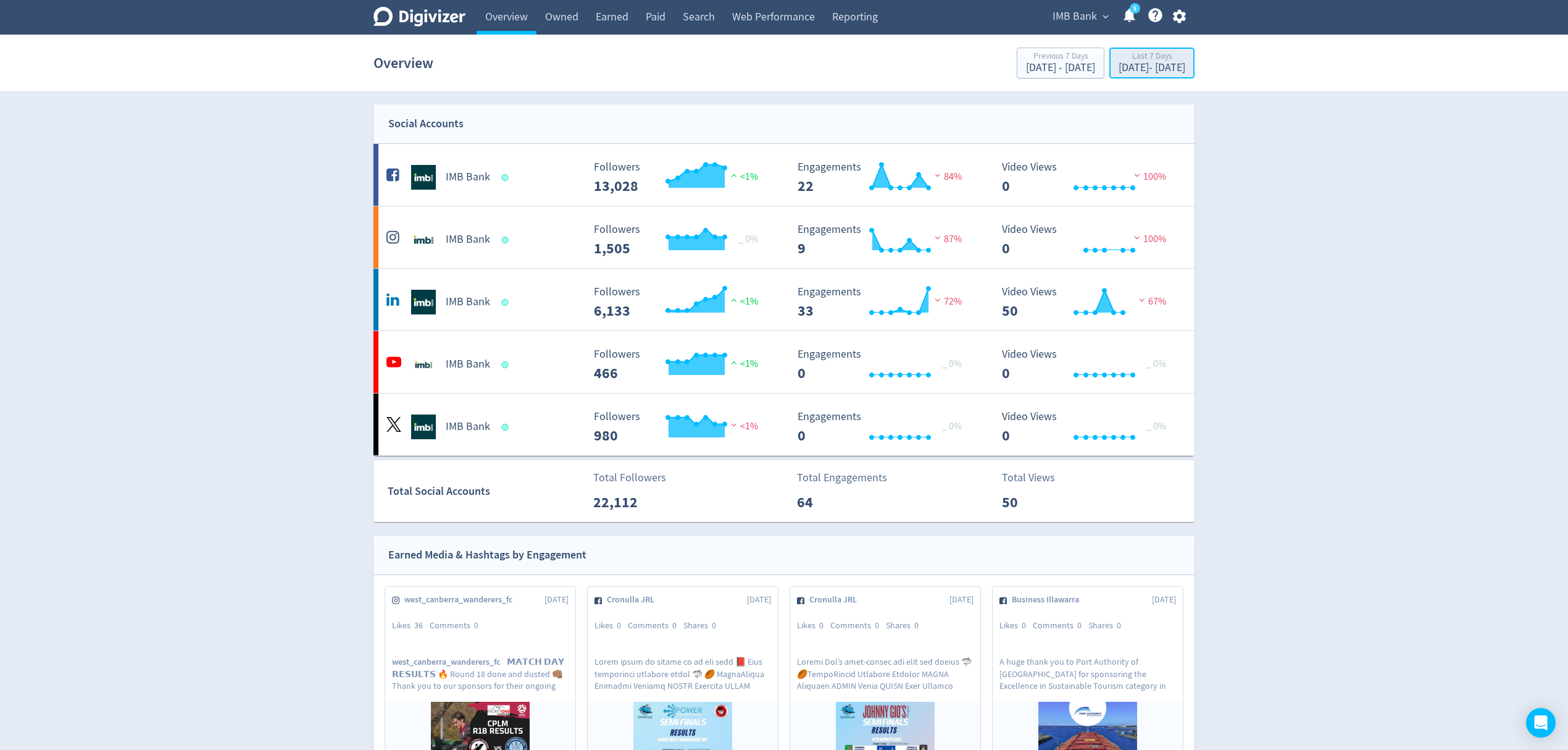
click at [1119, 62] on div "Last 7 Days" at bounding box center [1152, 57] width 66 height 11
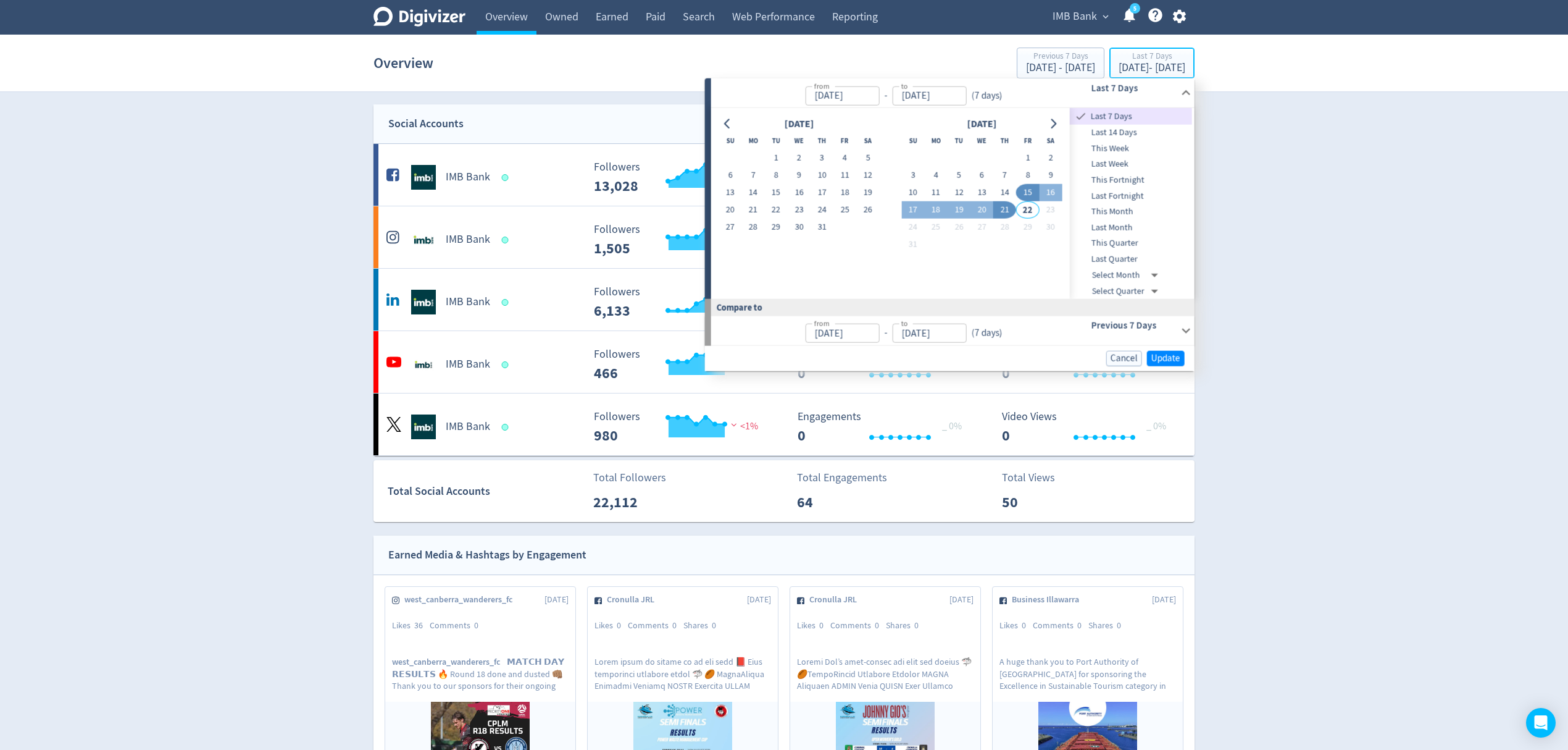
type input "[DATE]"
click at [932, 196] on button "11" at bounding box center [936, 193] width 23 height 17
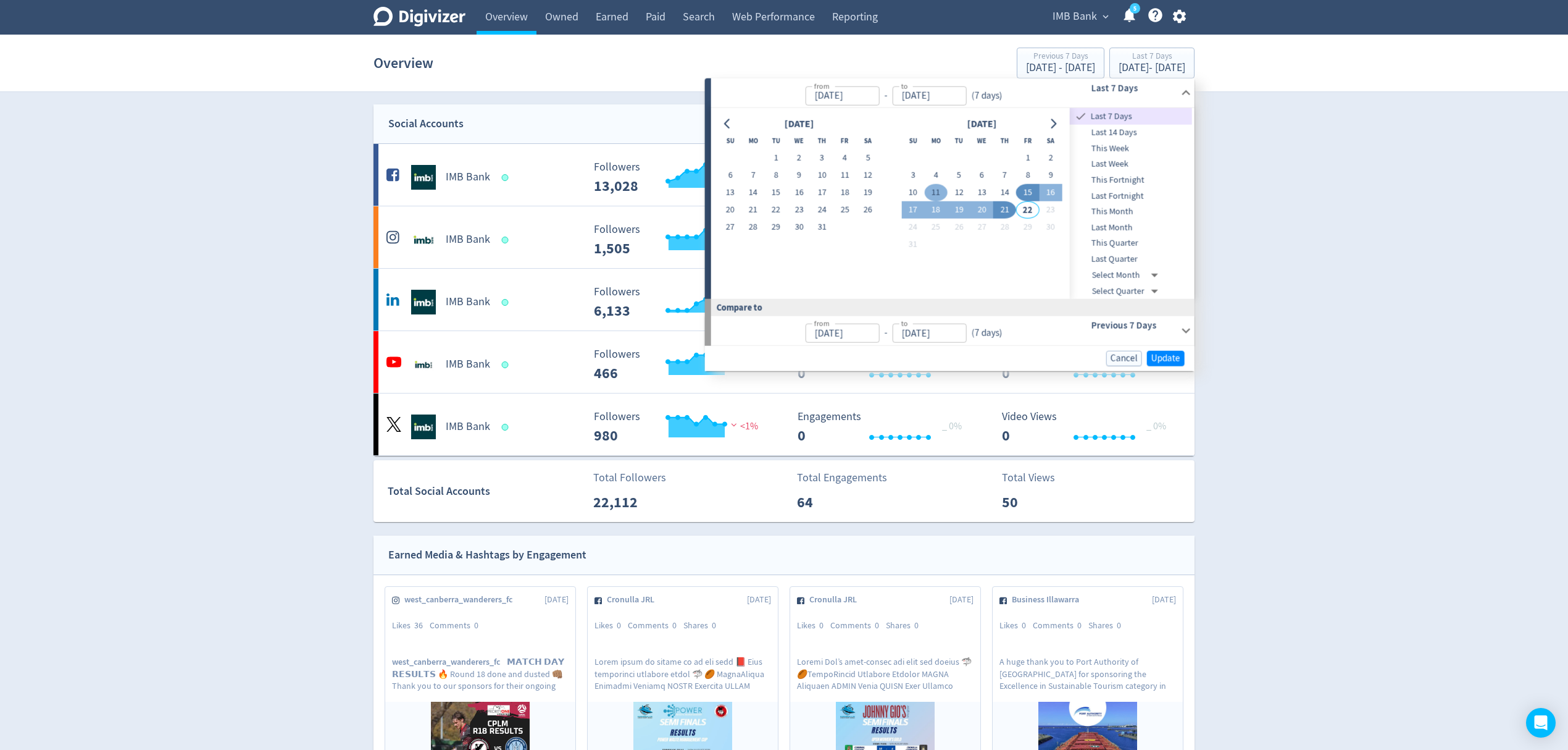
type input "[DATE]"
click at [914, 211] on button "17" at bounding box center [912, 210] width 23 height 17
type input "[DATE]"
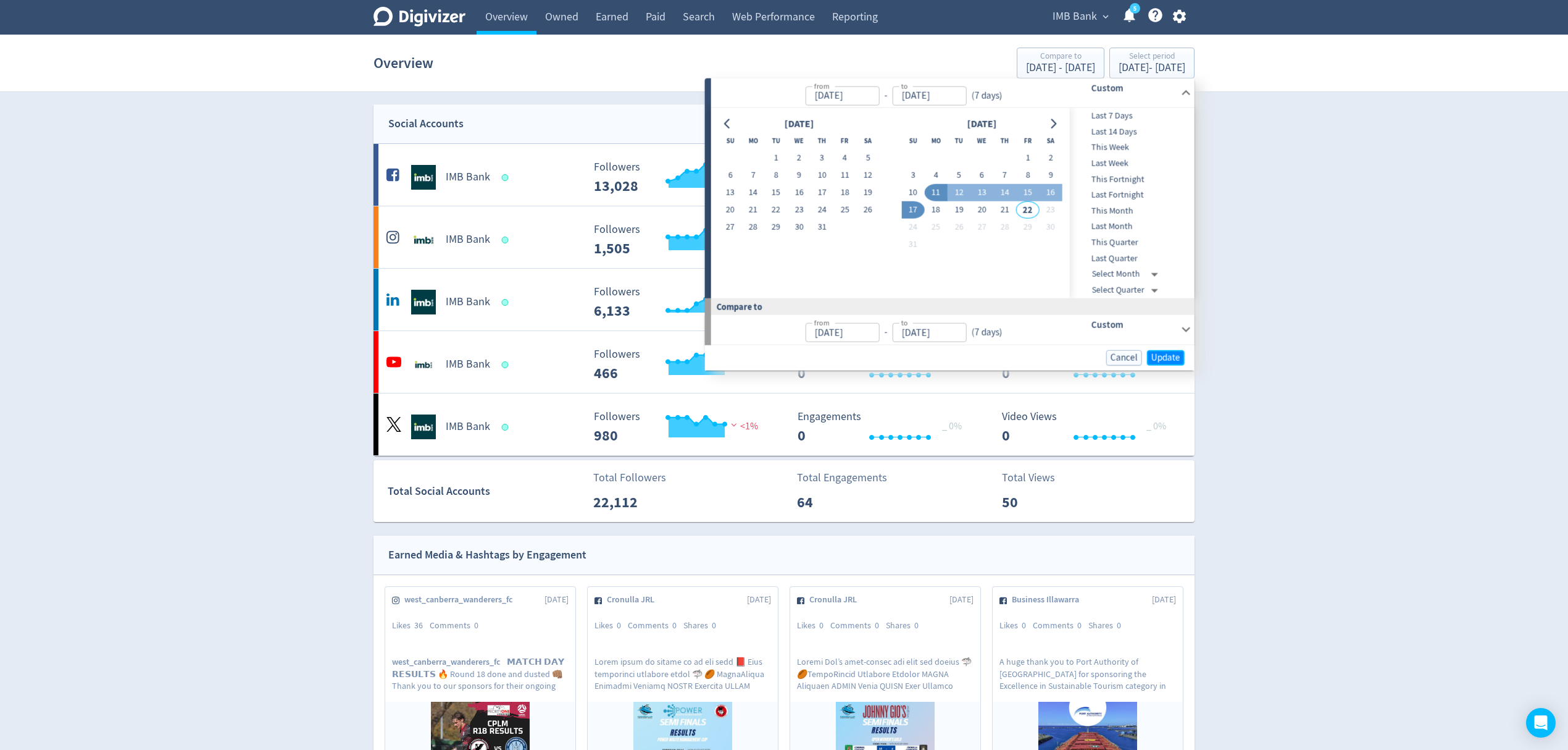
click at [1177, 354] on span "Update" at bounding box center [1166, 358] width 29 height 9
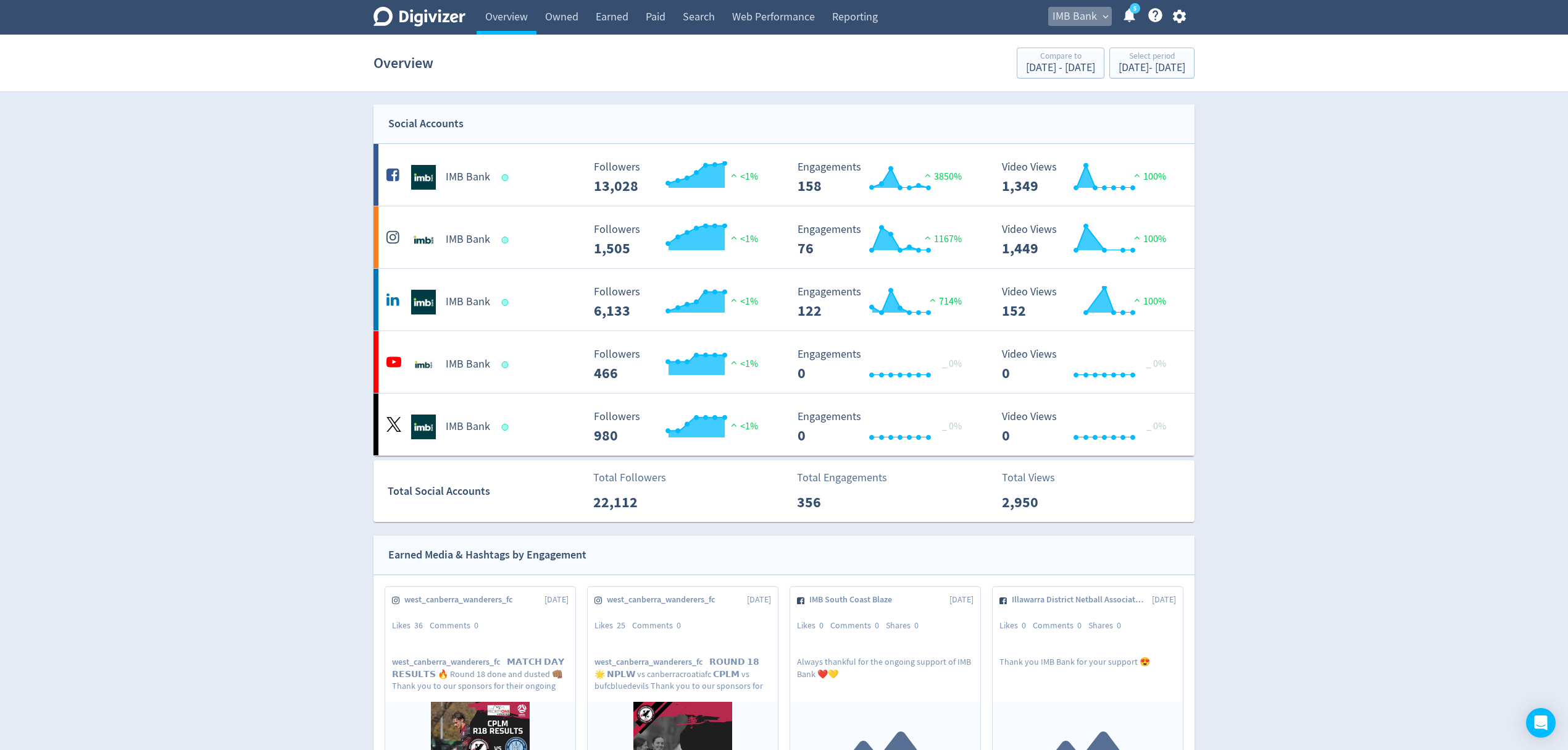
click at [1060, 18] on span "IMB Bank" at bounding box center [1075, 16] width 45 height 20
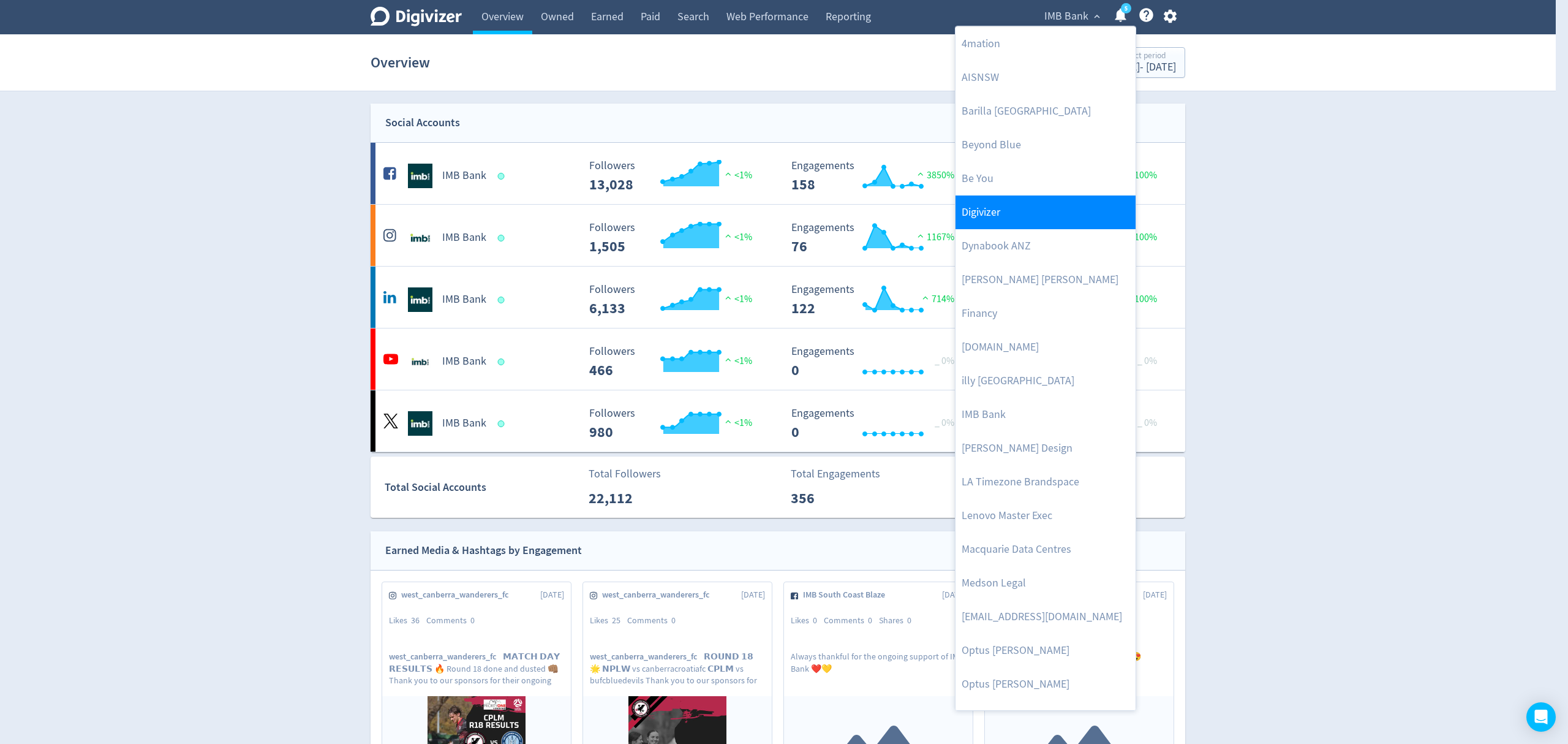
click at [985, 203] on link "Digivizer" at bounding box center [1046, 212] width 180 height 34
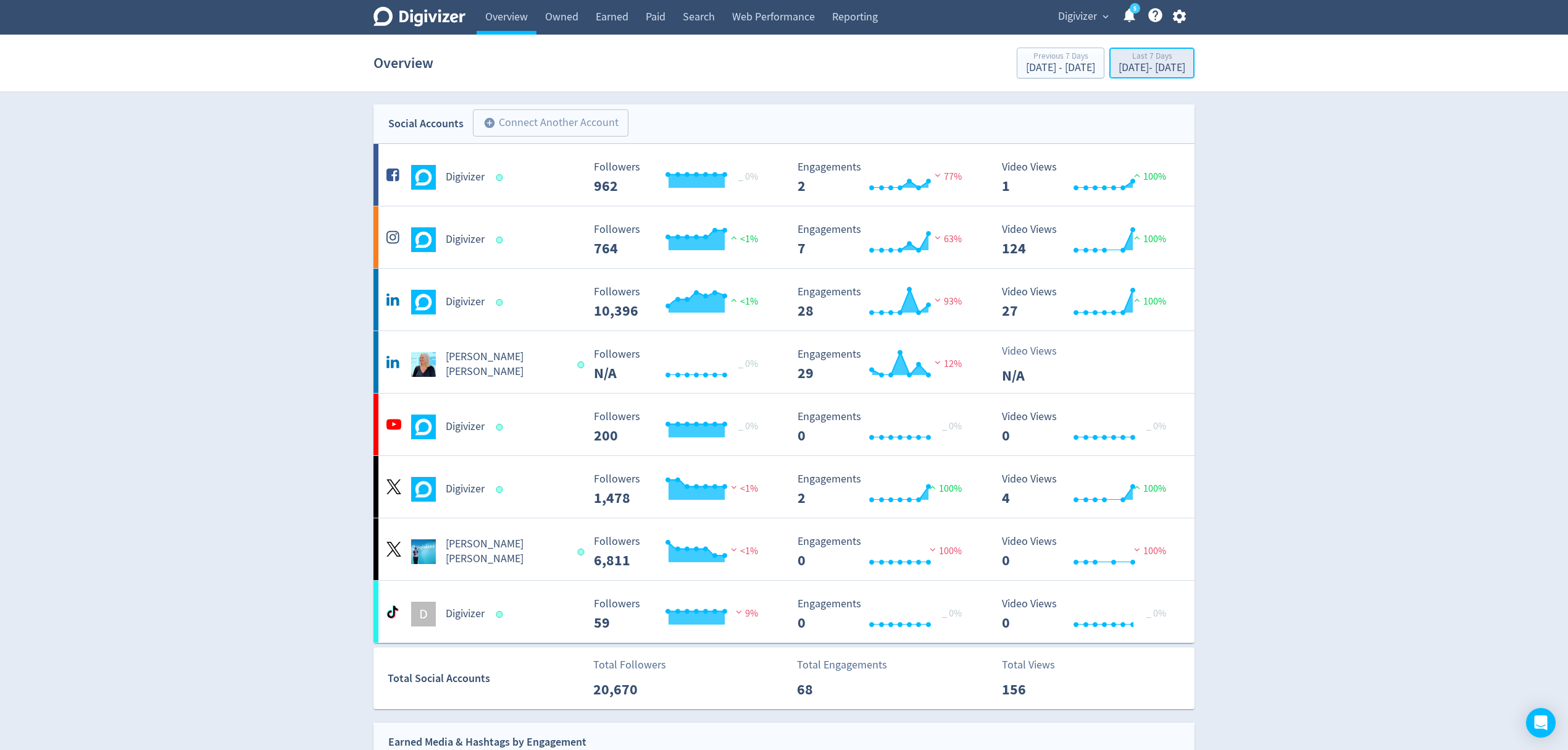
click at [1121, 68] on div "[DATE] - [DATE]" at bounding box center [1152, 68] width 66 height 11
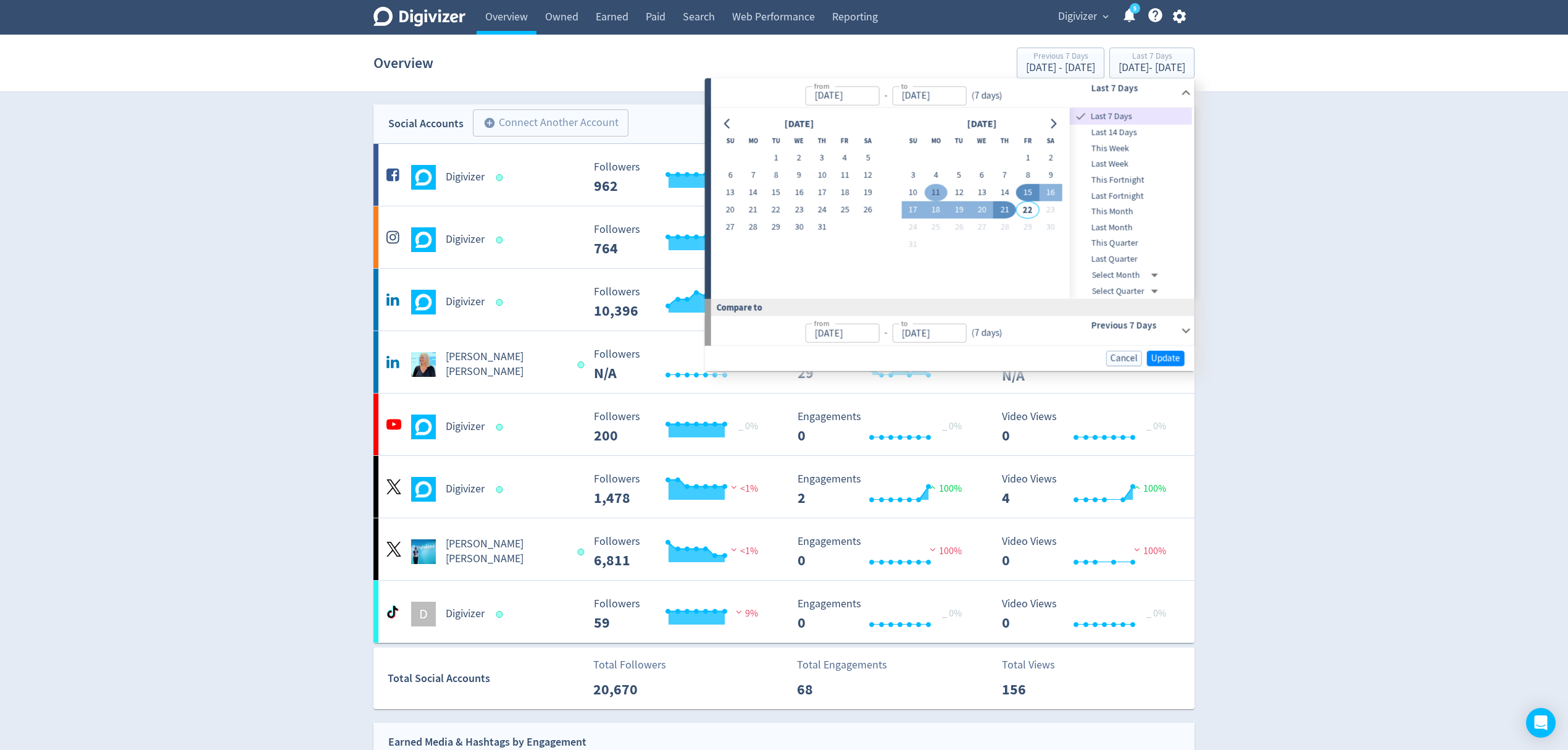
click at [927, 196] on button "11" at bounding box center [936, 193] width 23 height 17
type input "[DATE]"
click at [917, 210] on button "17" at bounding box center [912, 210] width 23 height 17
type input "[DATE]"
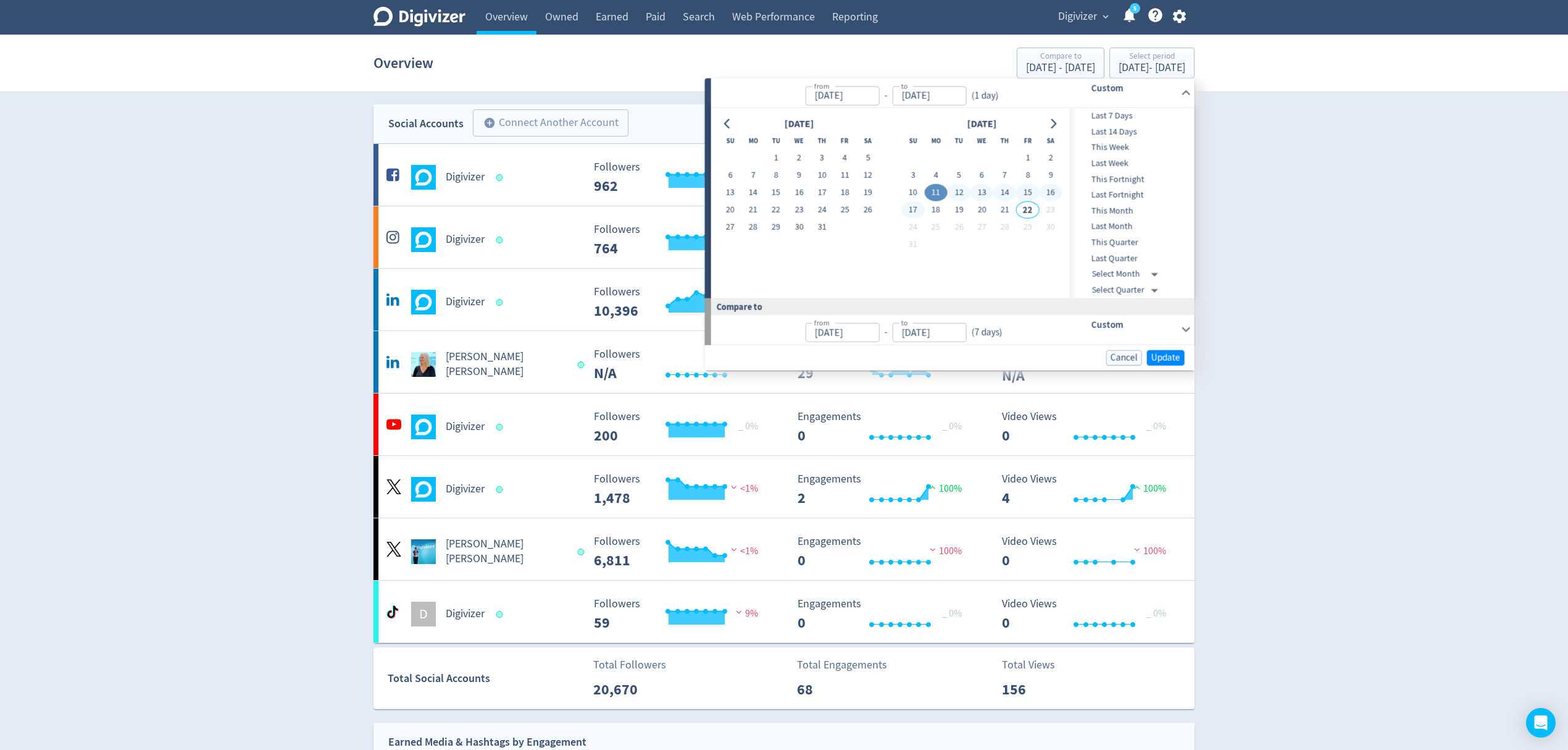
type input "[DATE]"
click at [1181, 354] on button "Update" at bounding box center [1166, 357] width 38 height 15
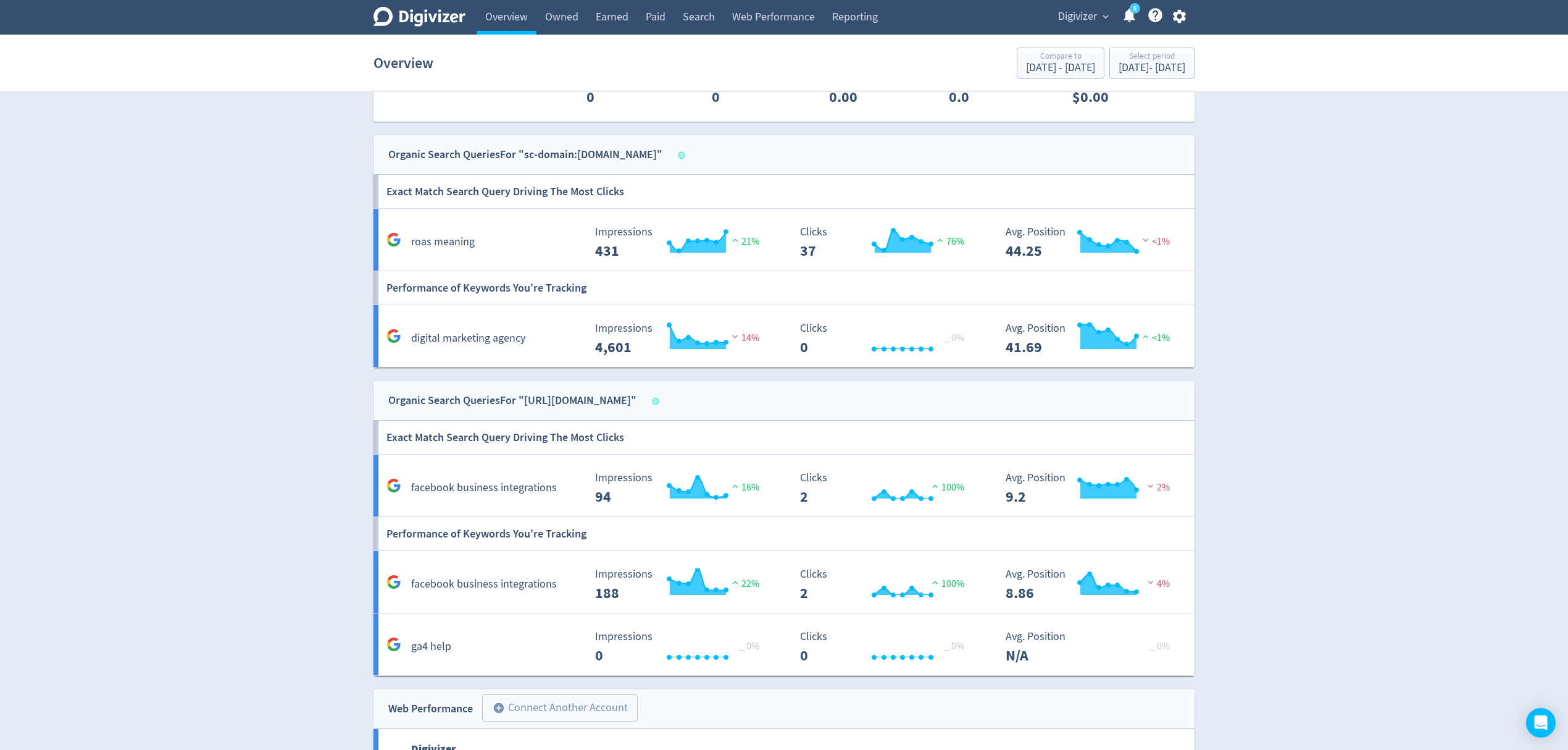
scroll to position [1235, 0]
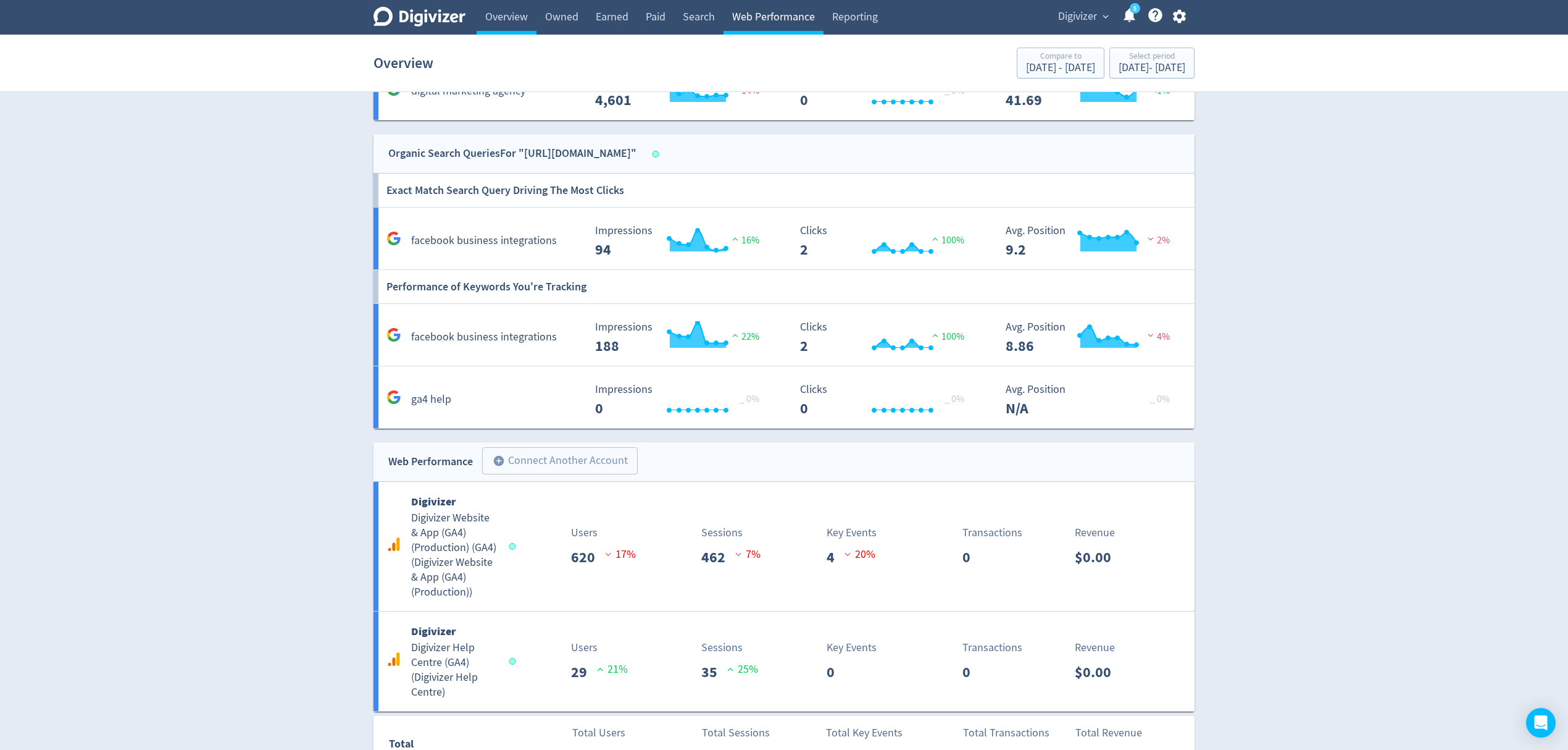
click at [739, 16] on link "Web Performance" at bounding box center [773, 17] width 100 height 35
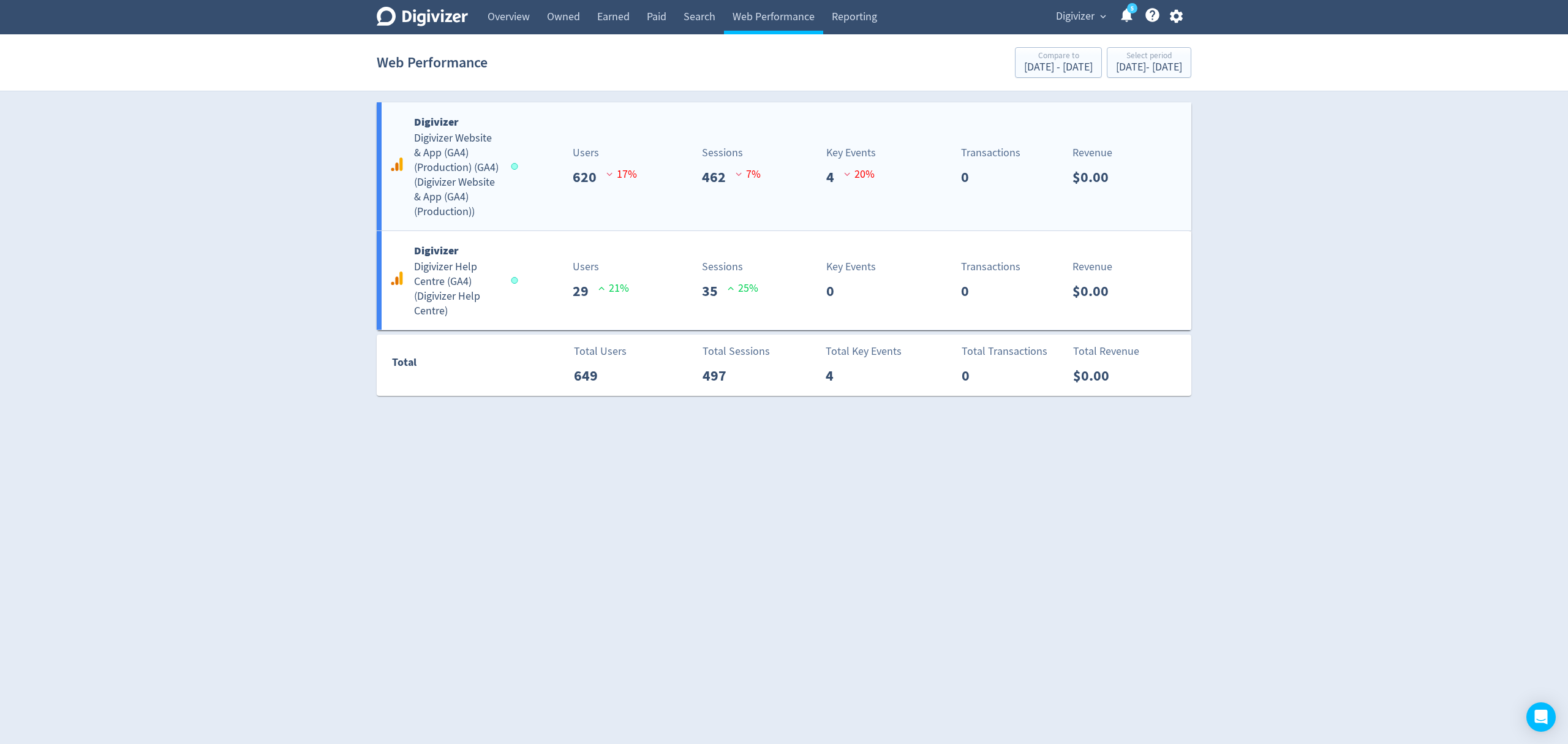
click at [537, 211] on div "Digivizer Digivizer Website & App (GA4) (Production) (GA4) ( Digivizer Website …" at bounding box center [784, 167] width 814 height 128
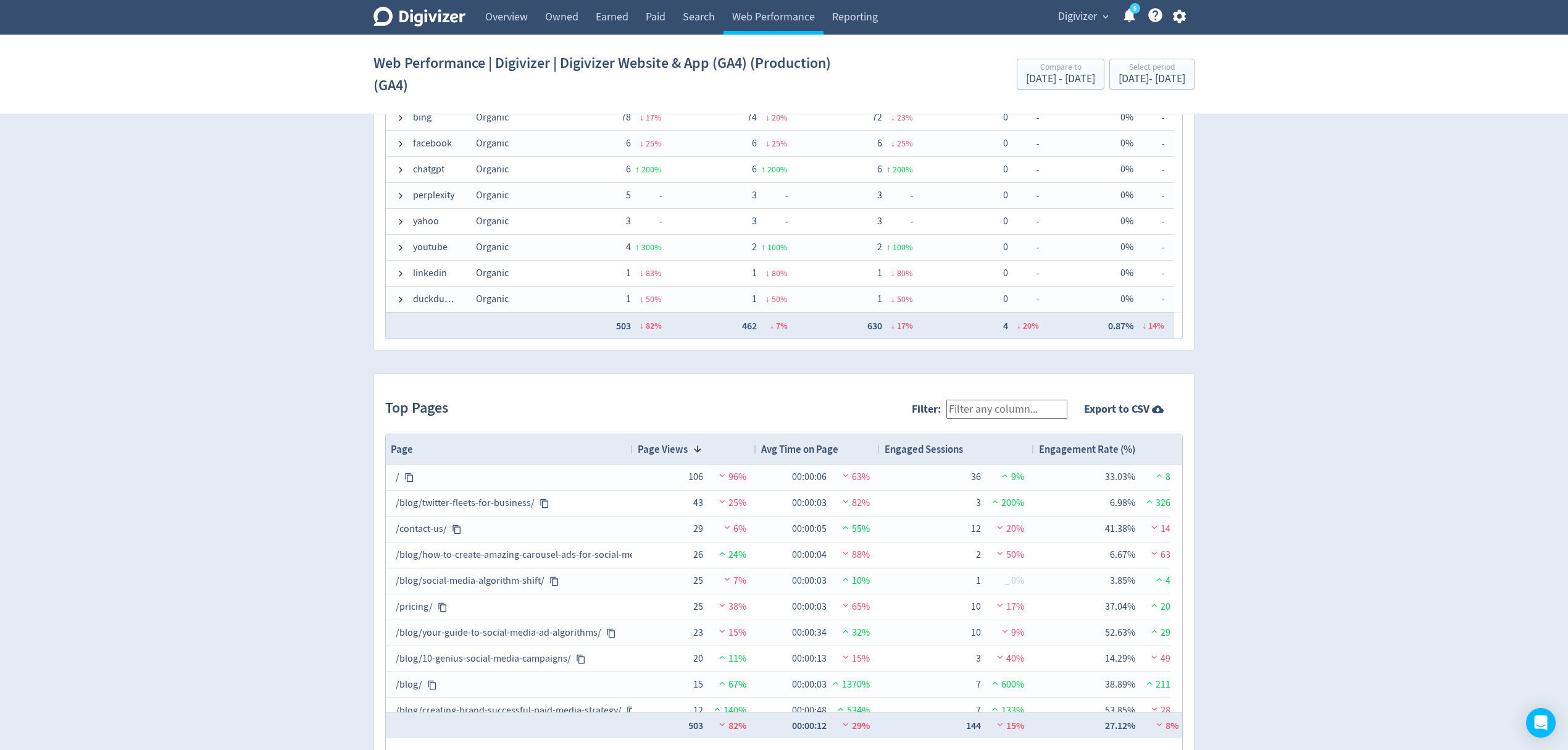
scroll to position [1070, 0]
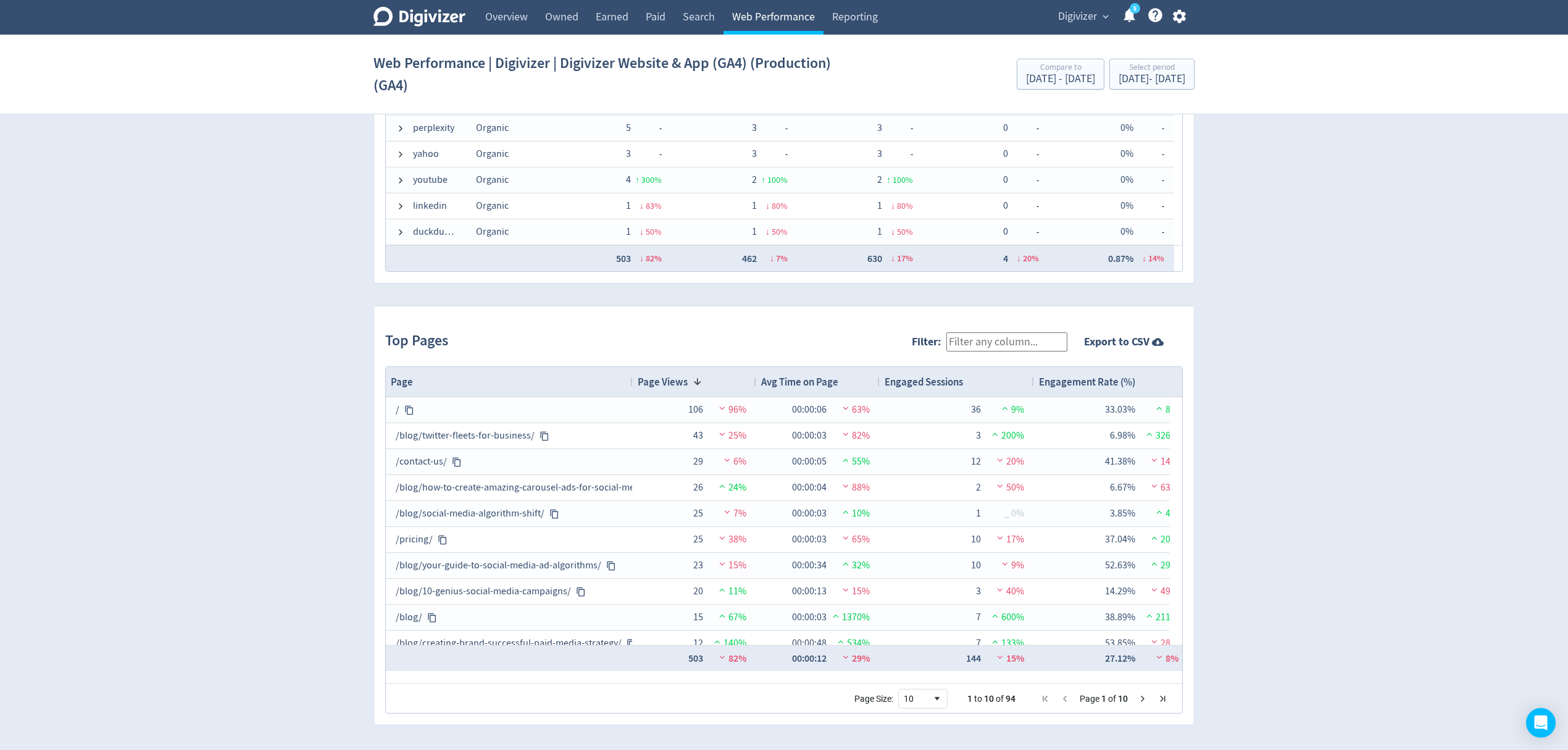
click at [758, 23] on link "Web Performance" at bounding box center [773, 17] width 100 height 35
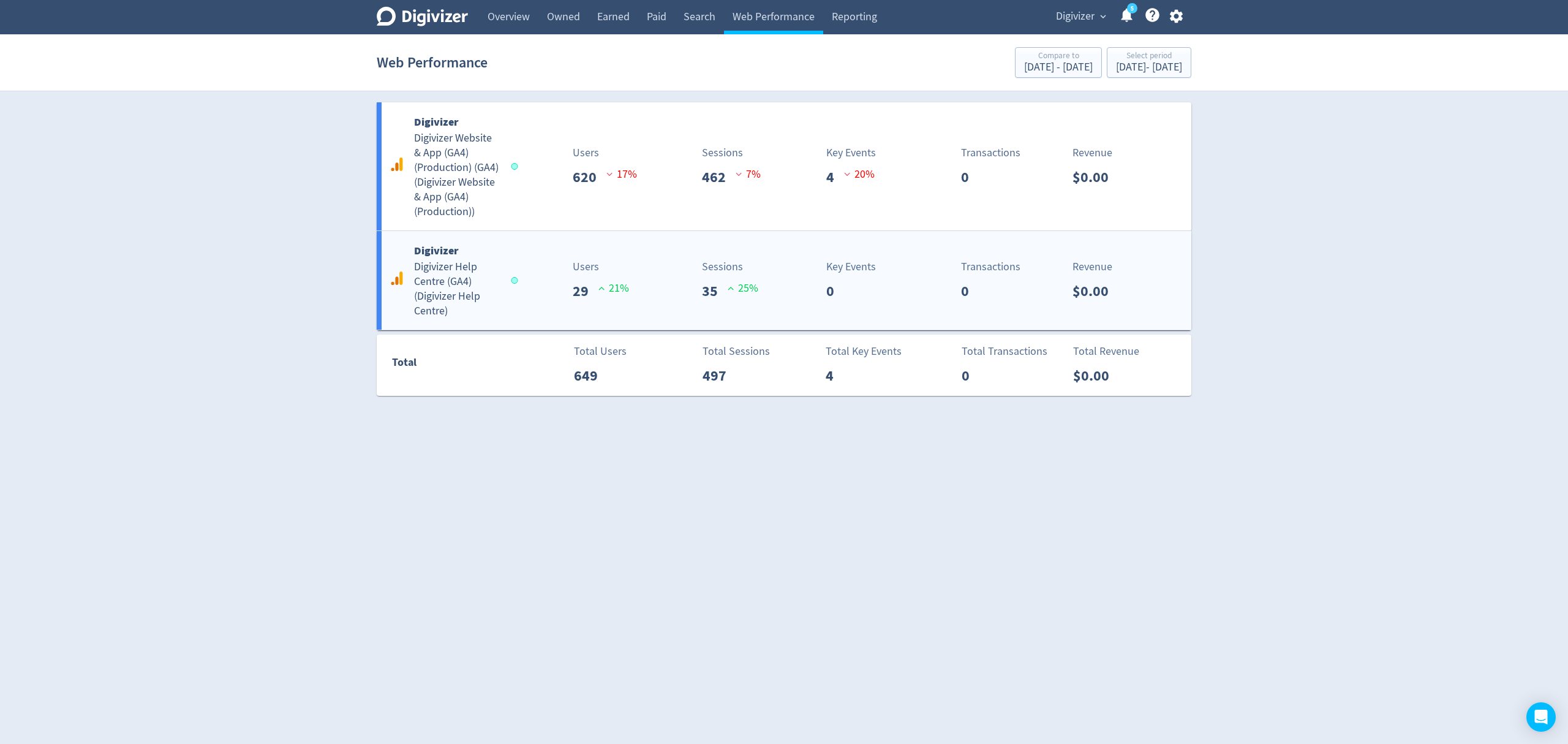
click at [508, 276] on div "Digivizer Digivizer Help Centre (GA4) ( Digivizer Help Centre )" at bounding box center [451, 280] width 130 height 76
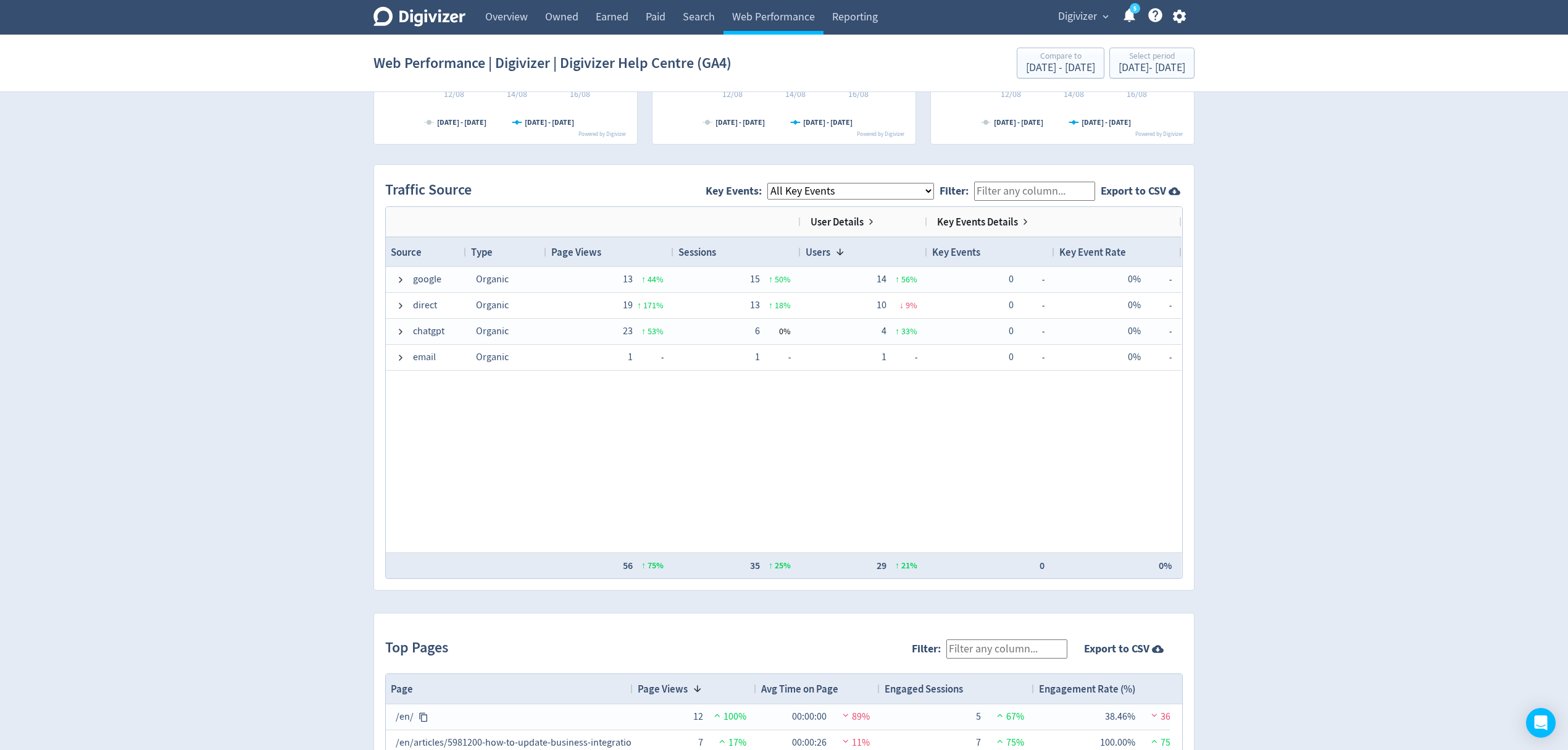
scroll to position [988, 0]
